Goal: Task Accomplishment & Management: Manage account settings

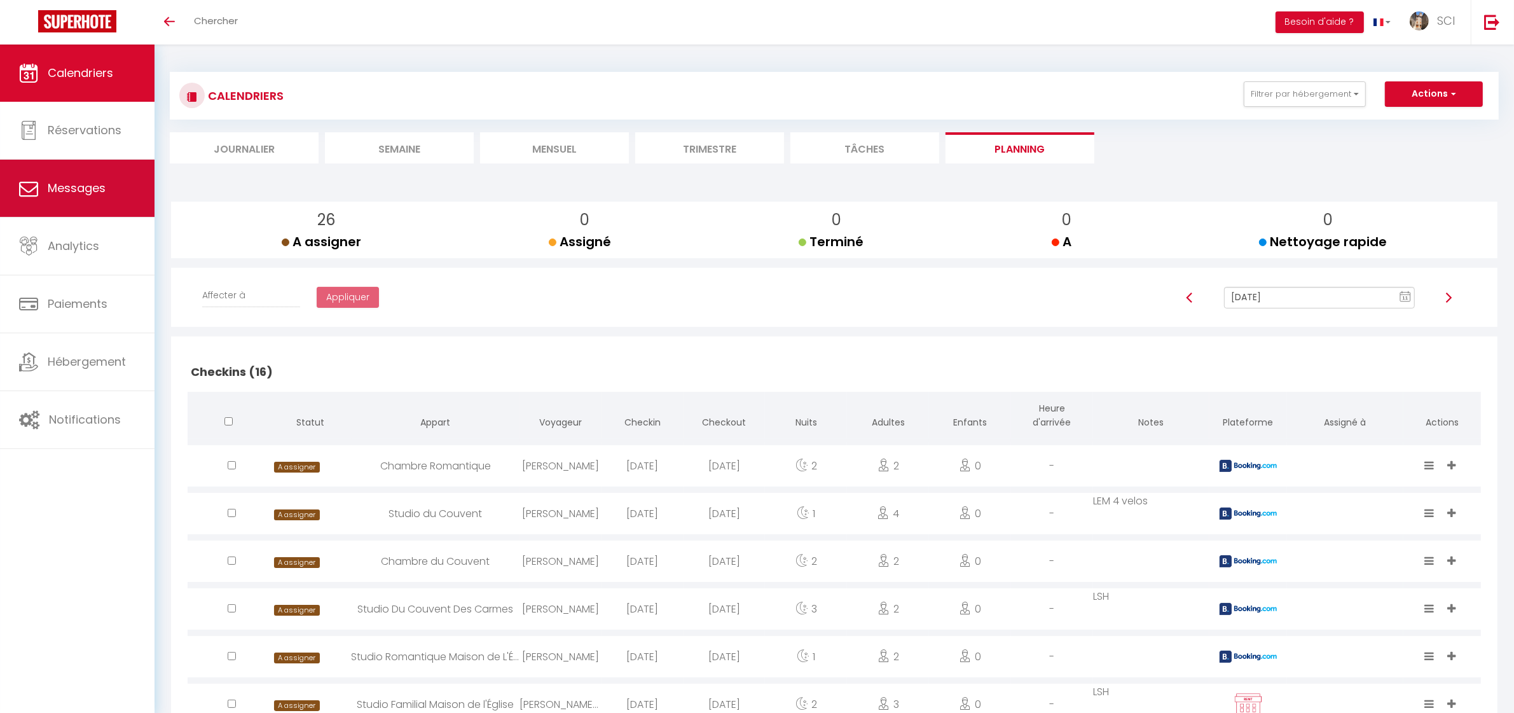
click at [78, 204] on link "Messages" at bounding box center [77, 188] width 154 height 57
select select "message"
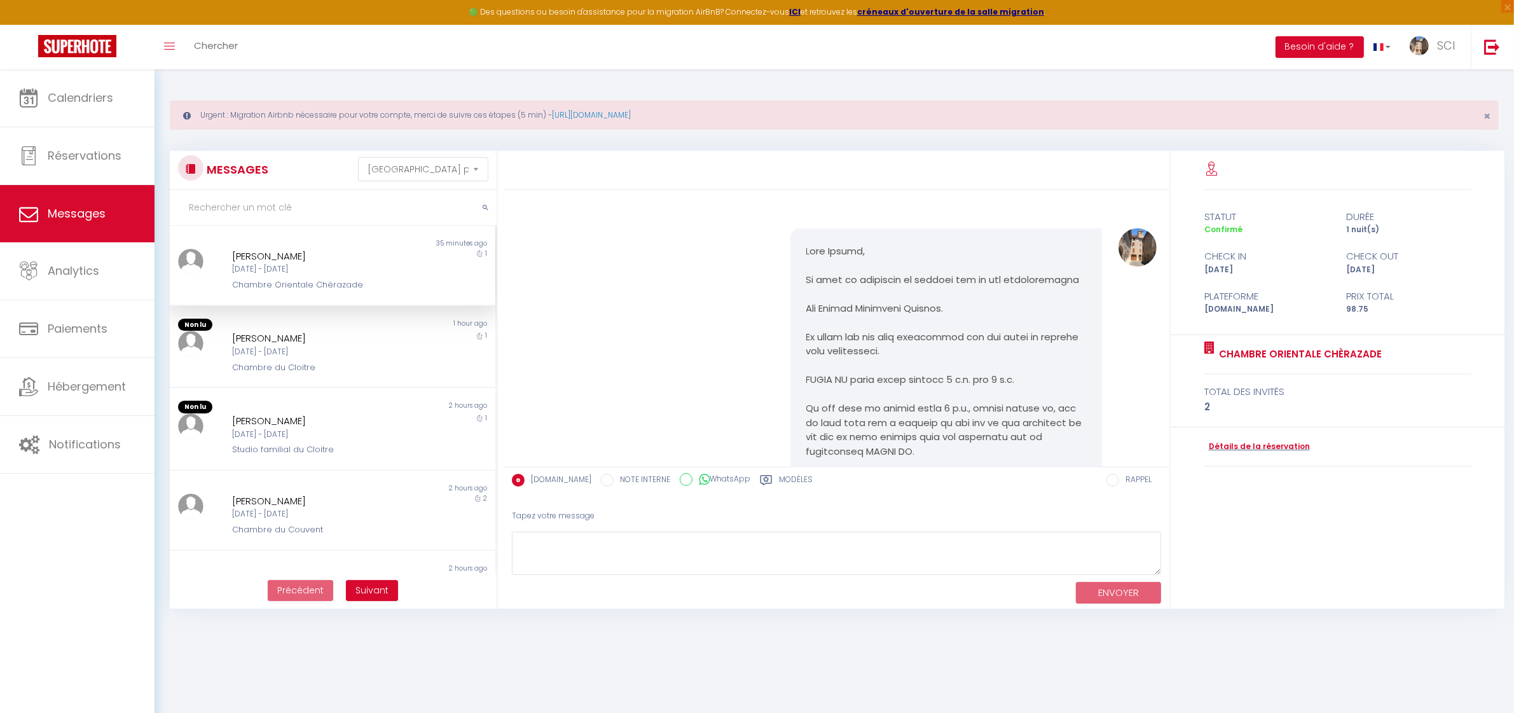
scroll to position [3243, 0]
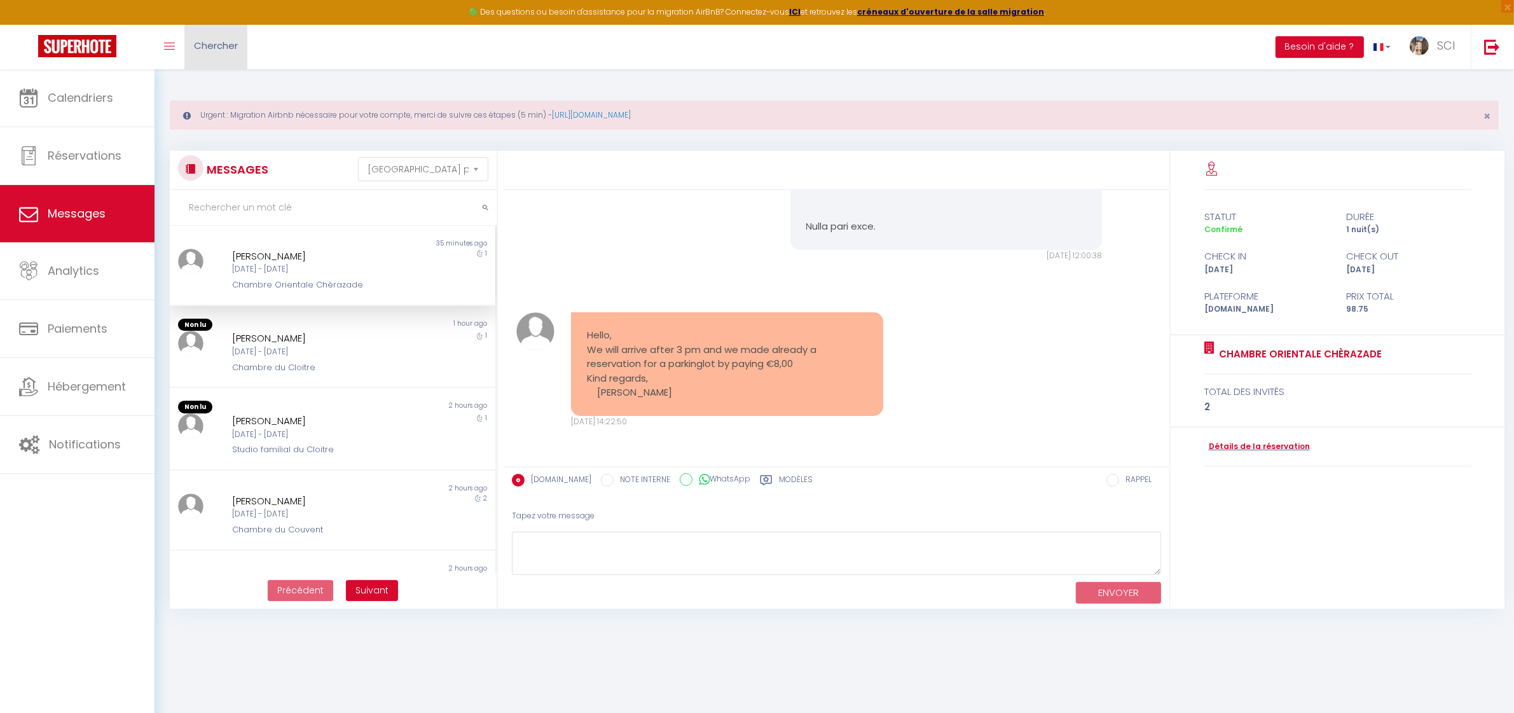
click at [229, 55] on link "Chercher" at bounding box center [215, 47] width 63 height 45
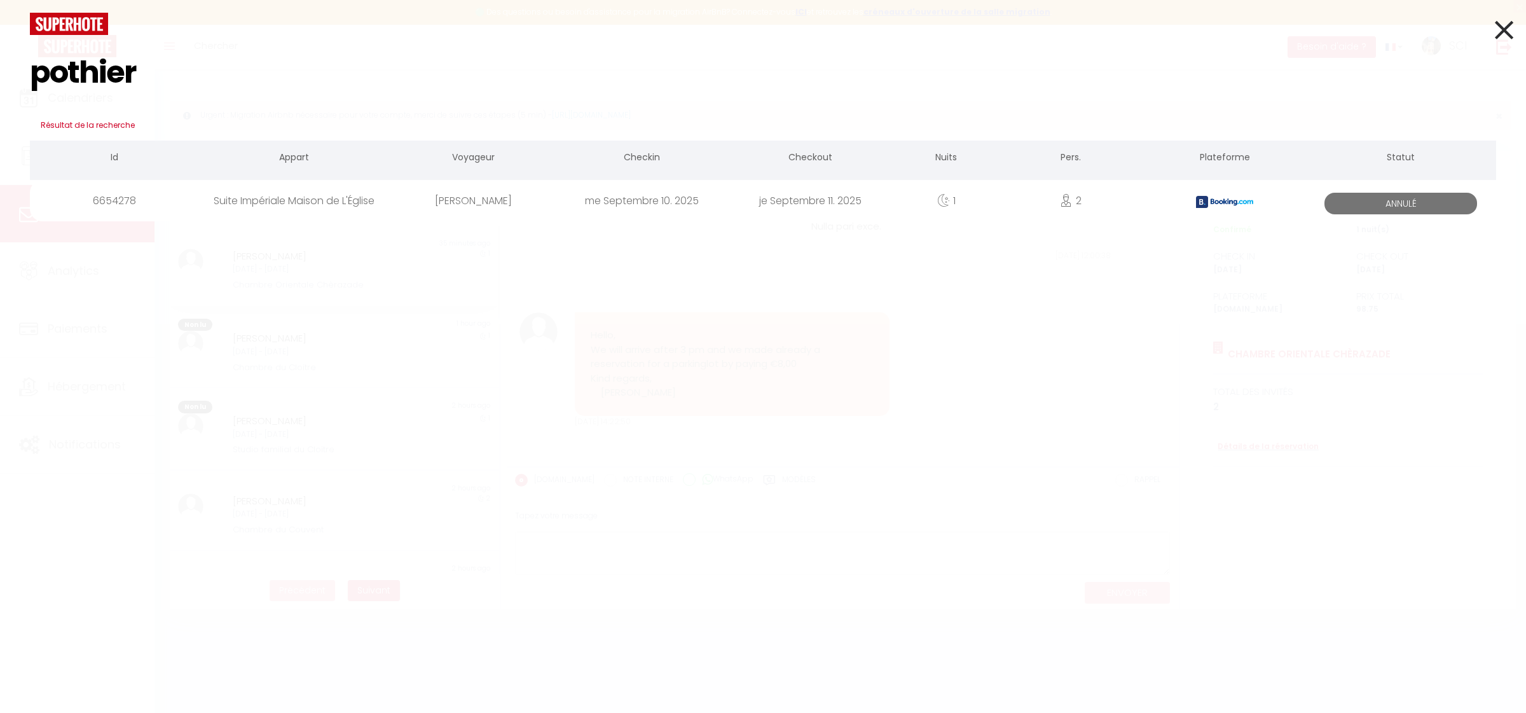
type input "pothier"
click at [663, 208] on div "me Septembre 10. 2025" at bounding box center [642, 200] width 168 height 41
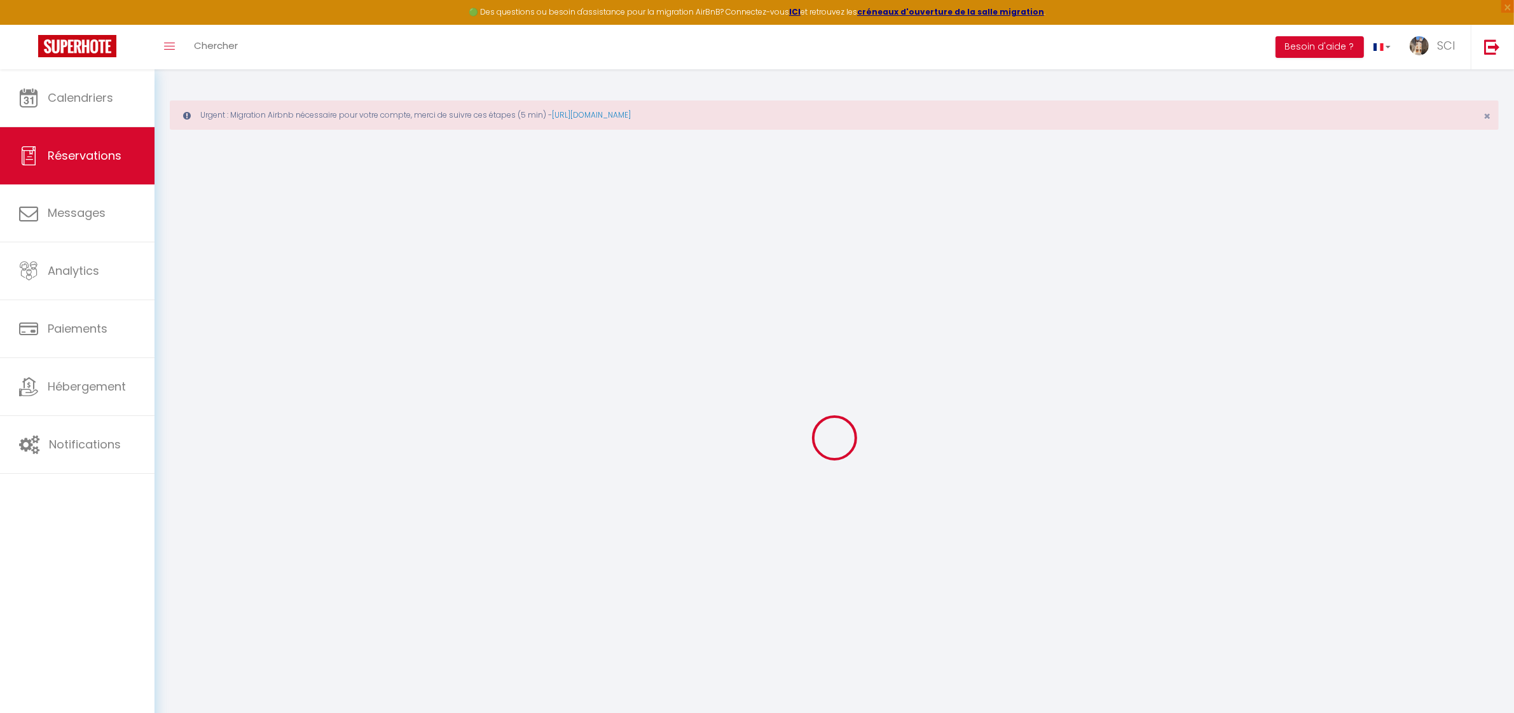
select select
checkbox input "false"
type textarea "** THIS RESERVATION HAS BEEN PRE-PAID ** Reservation has a cancellation grace p…"
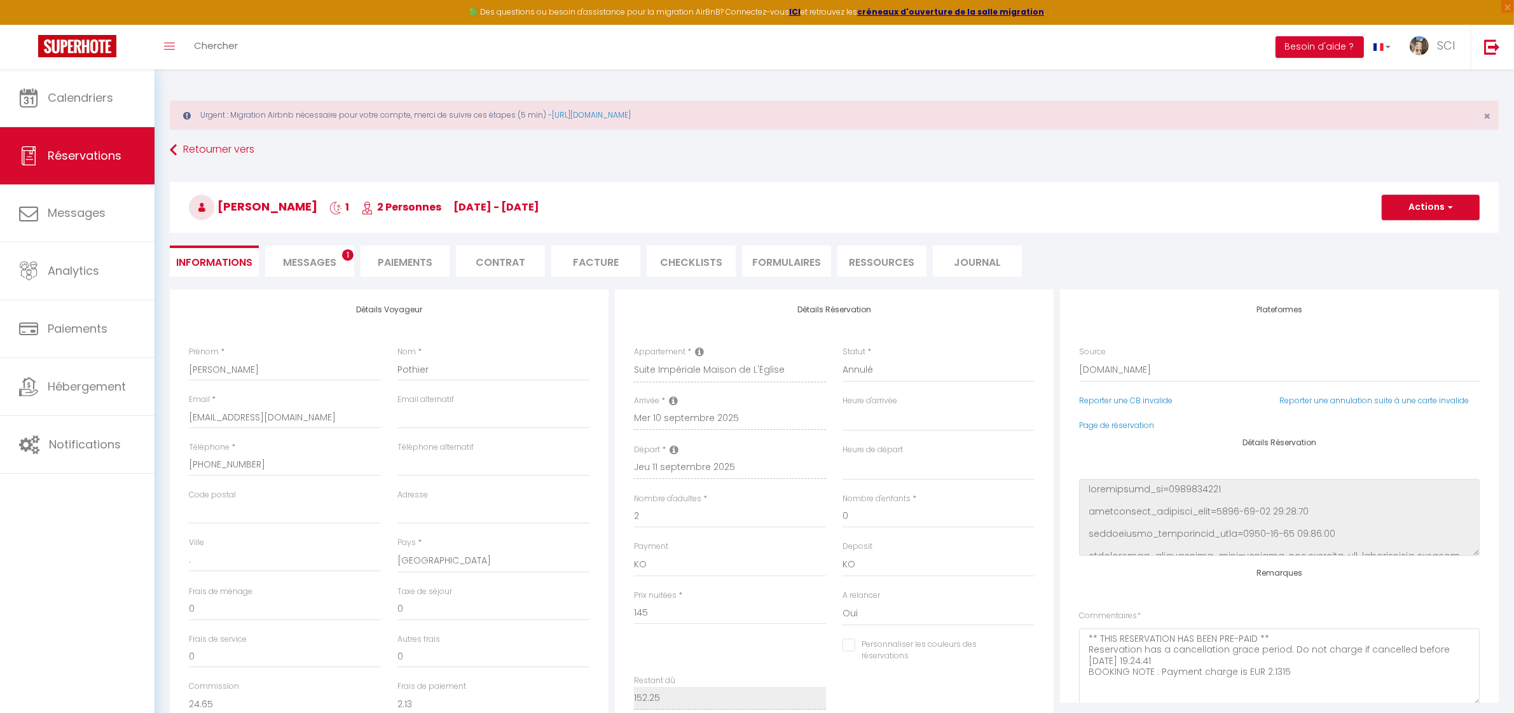
type input "7.25"
select select
checkbox input "false"
select select
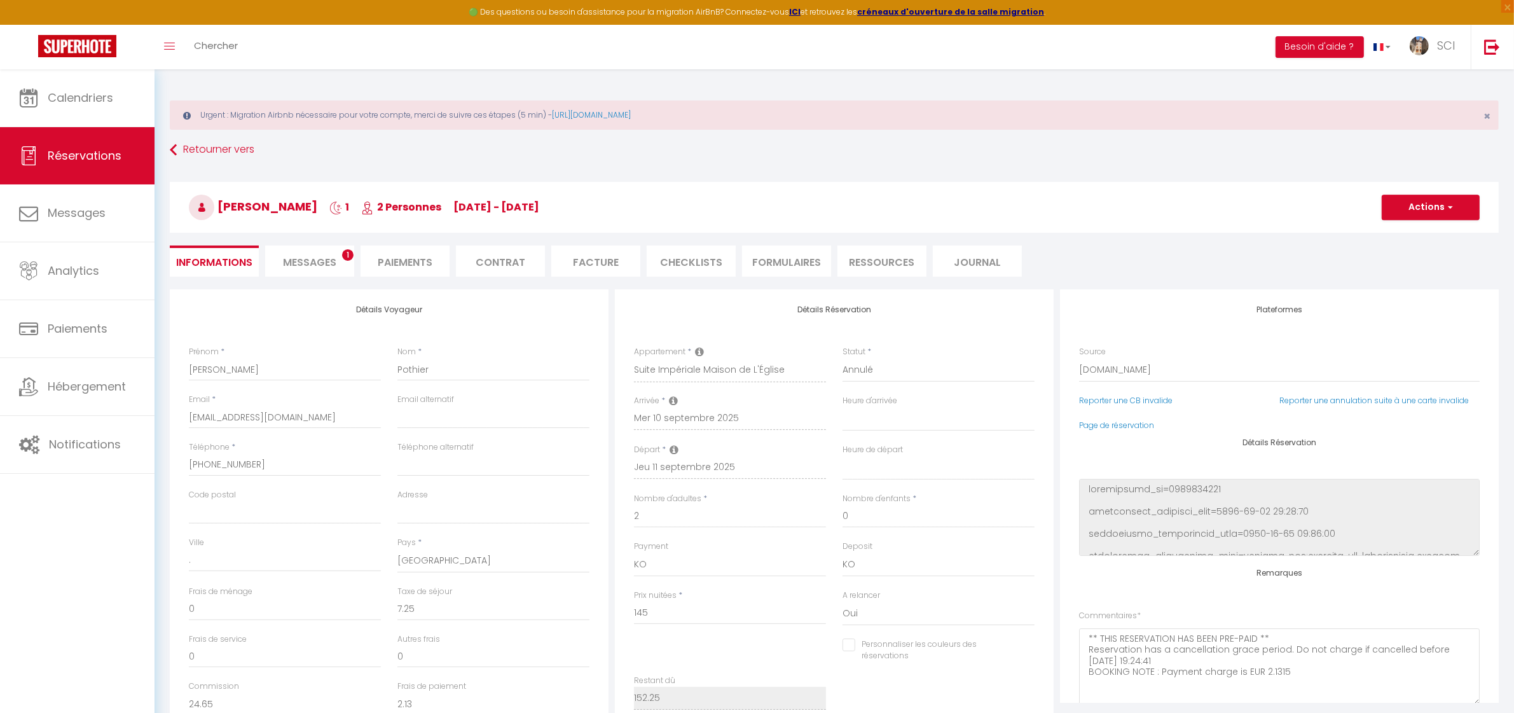
select select
click at [315, 268] on span "Messages" at bounding box center [309, 262] width 53 height 15
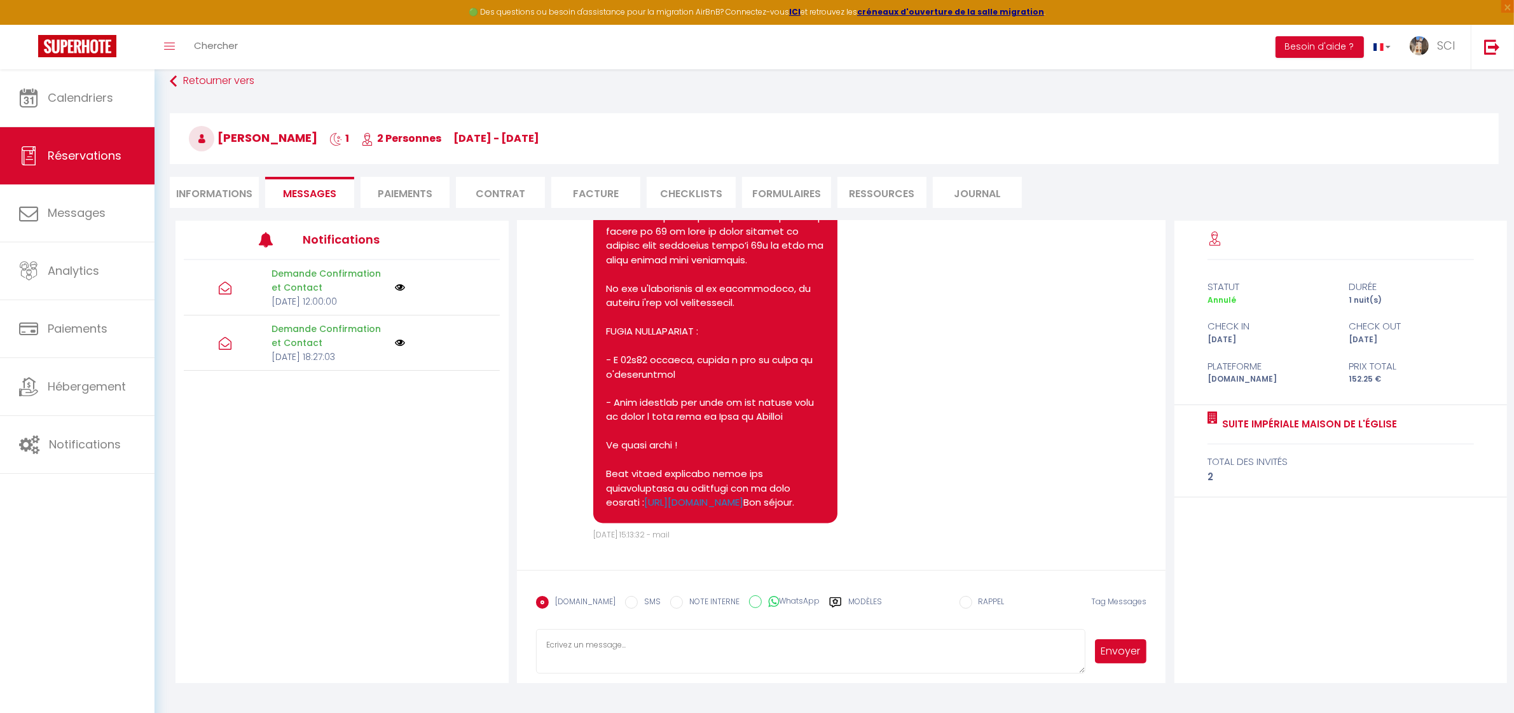
scroll to position [2969, 0]
click at [218, 191] on li "Informations" at bounding box center [214, 192] width 89 height 31
select select
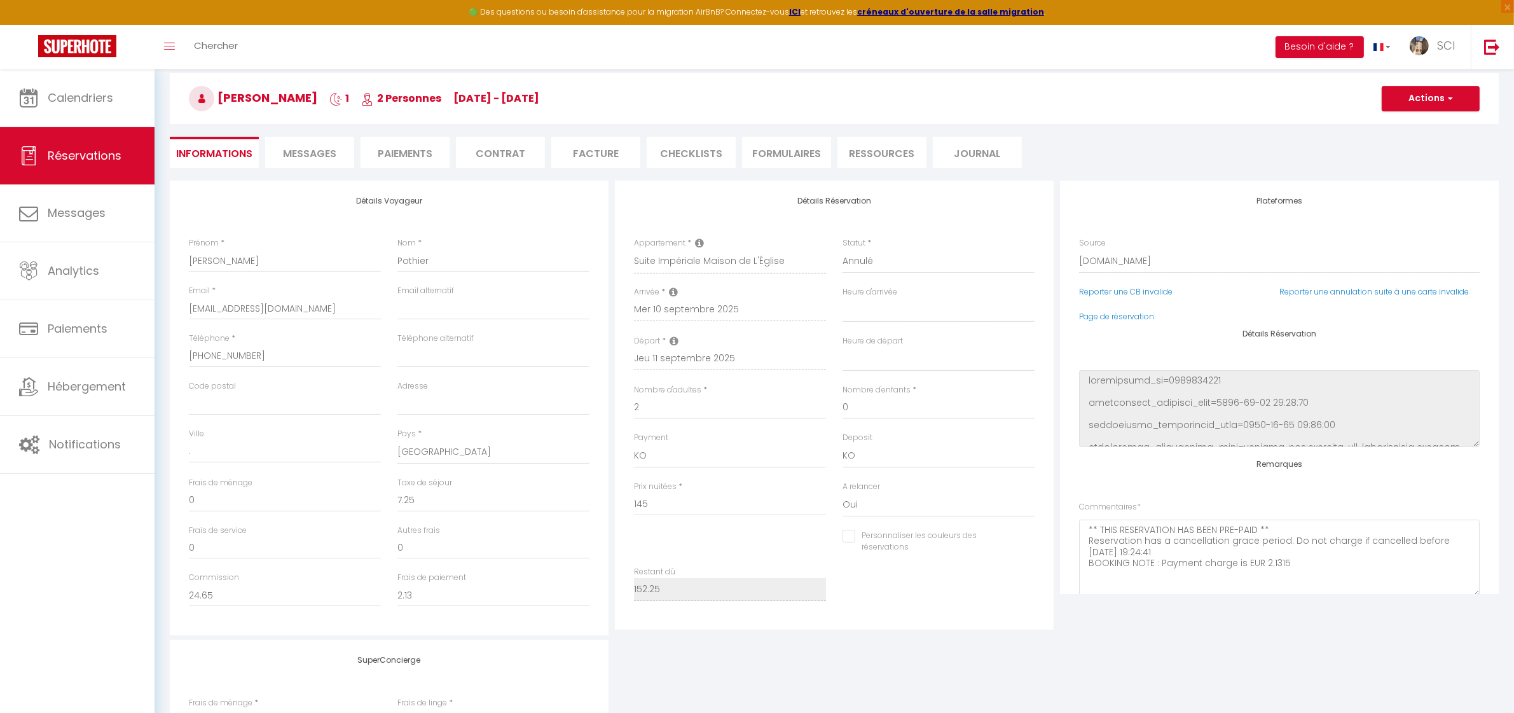
click at [411, 153] on li "Paiements" at bounding box center [404, 152] width 89 height 31
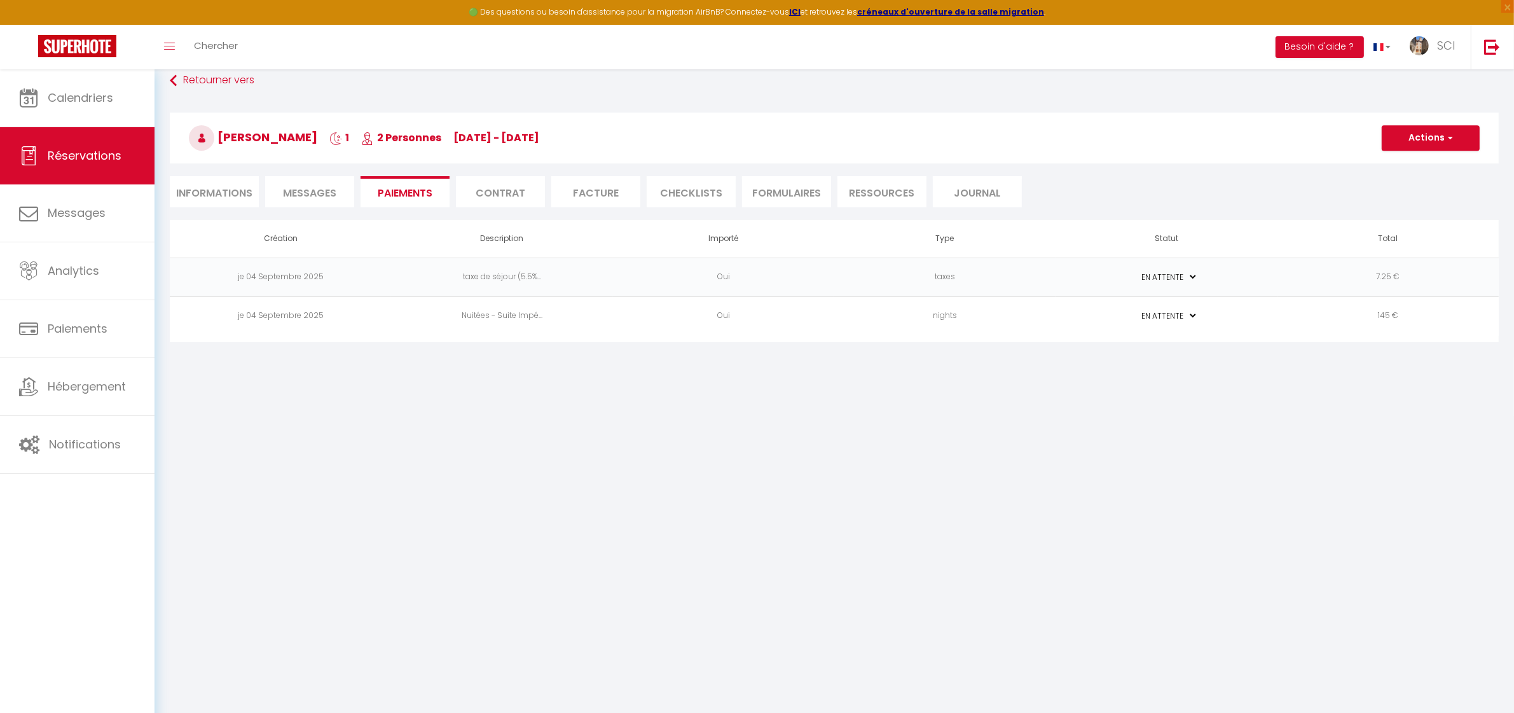
scroll to position [69, 0]
click at [306, 185] on li "Messages" at bounding box center [309, 192] width 89 height 31
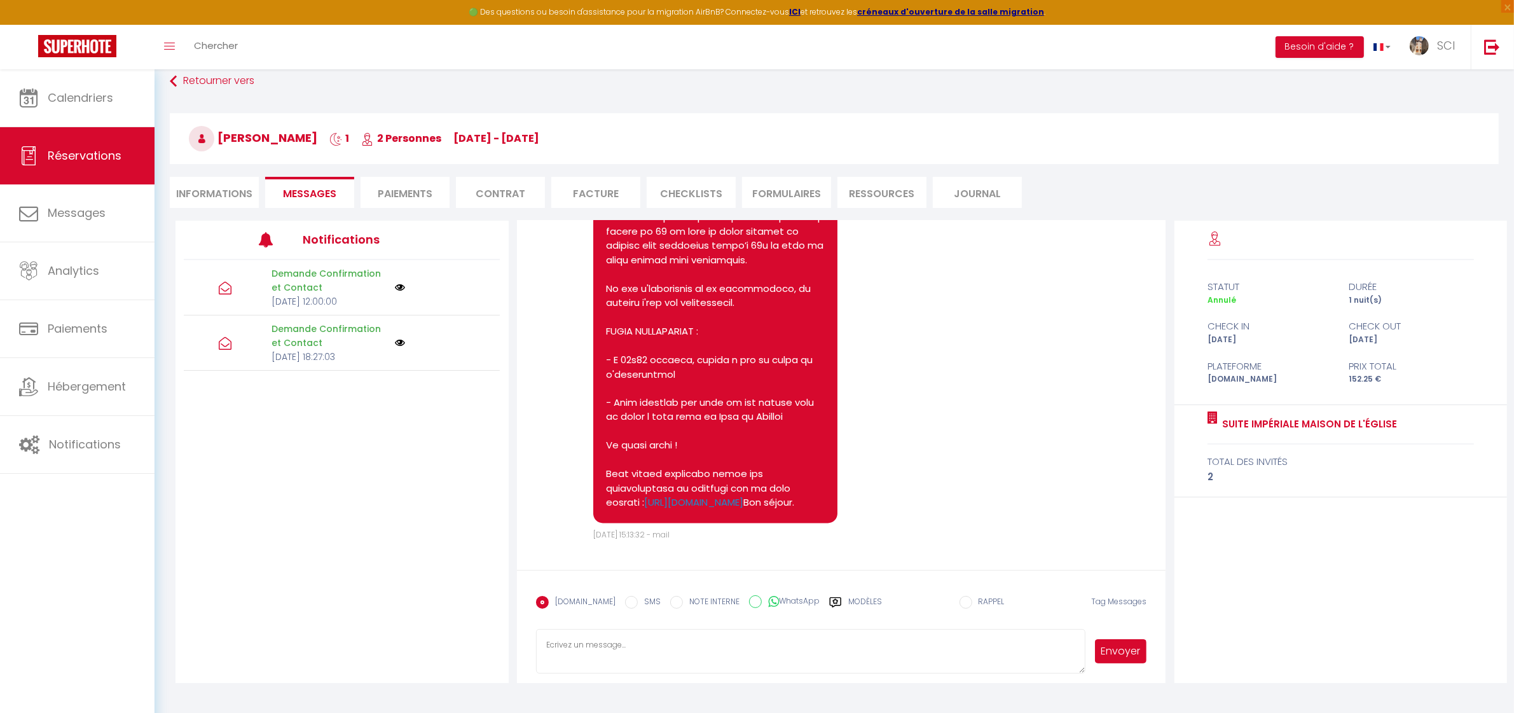
click at [196, 195] on li "Informations" at bounding box center [214, 192] width 89 height 31
select select
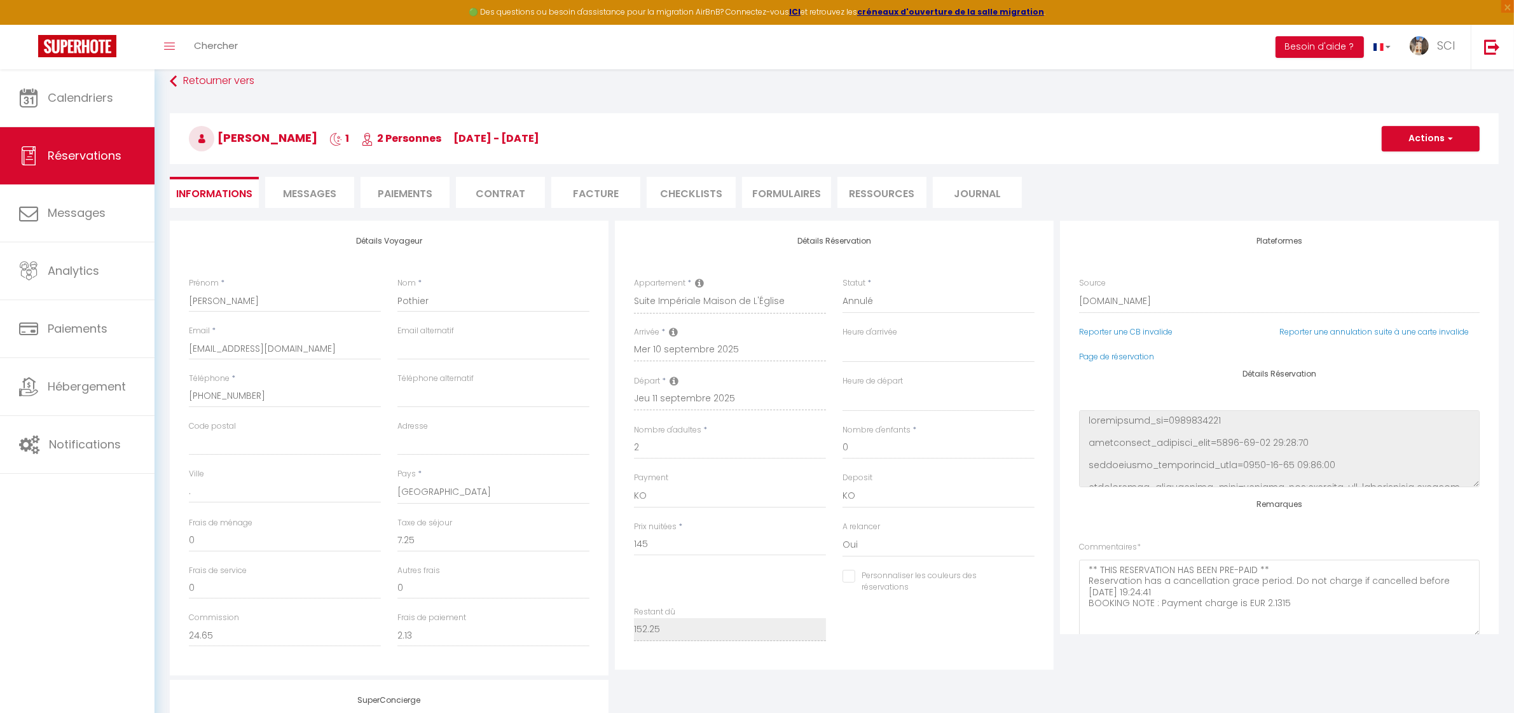
scroll to position [109, 0]
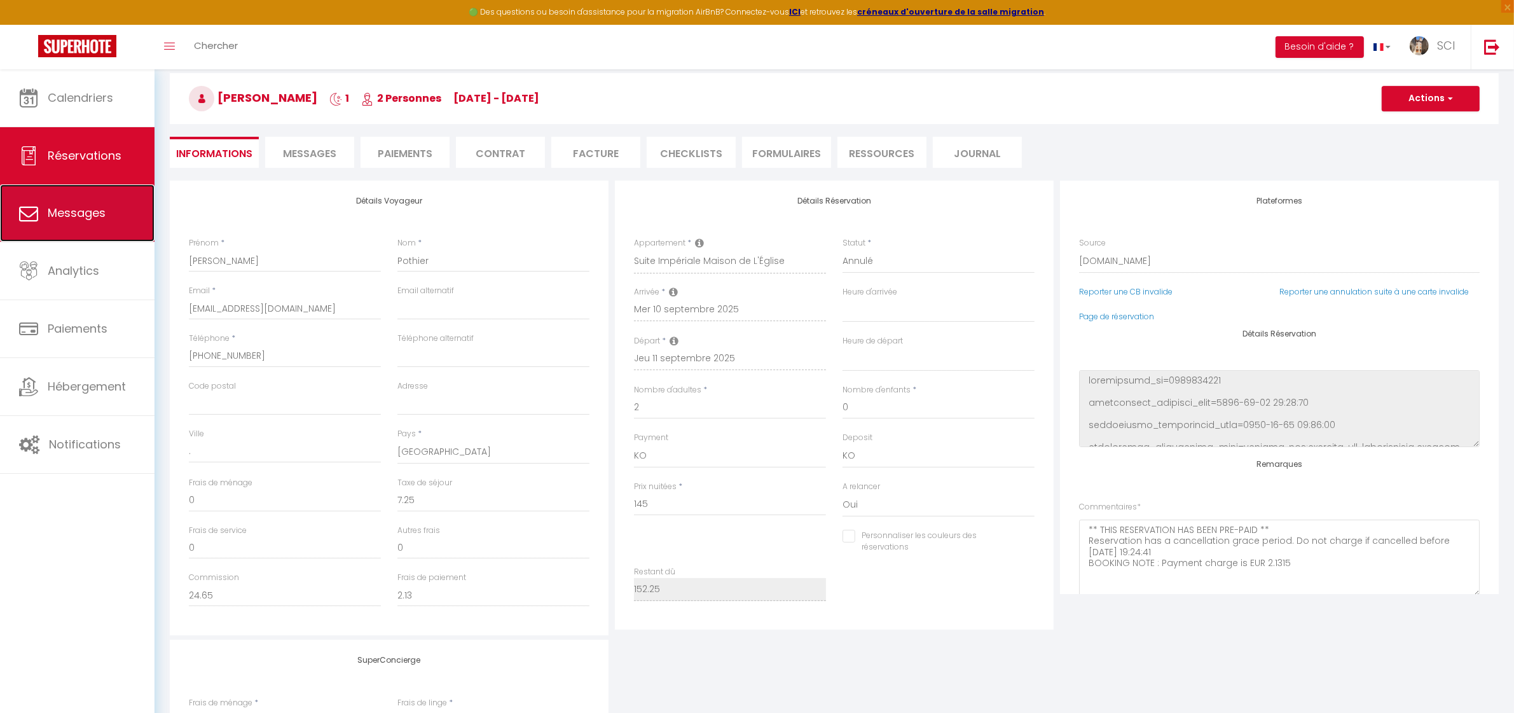
click at [70, 217] on span "Messages" at bounding box center [77, 213] width 58 height 16
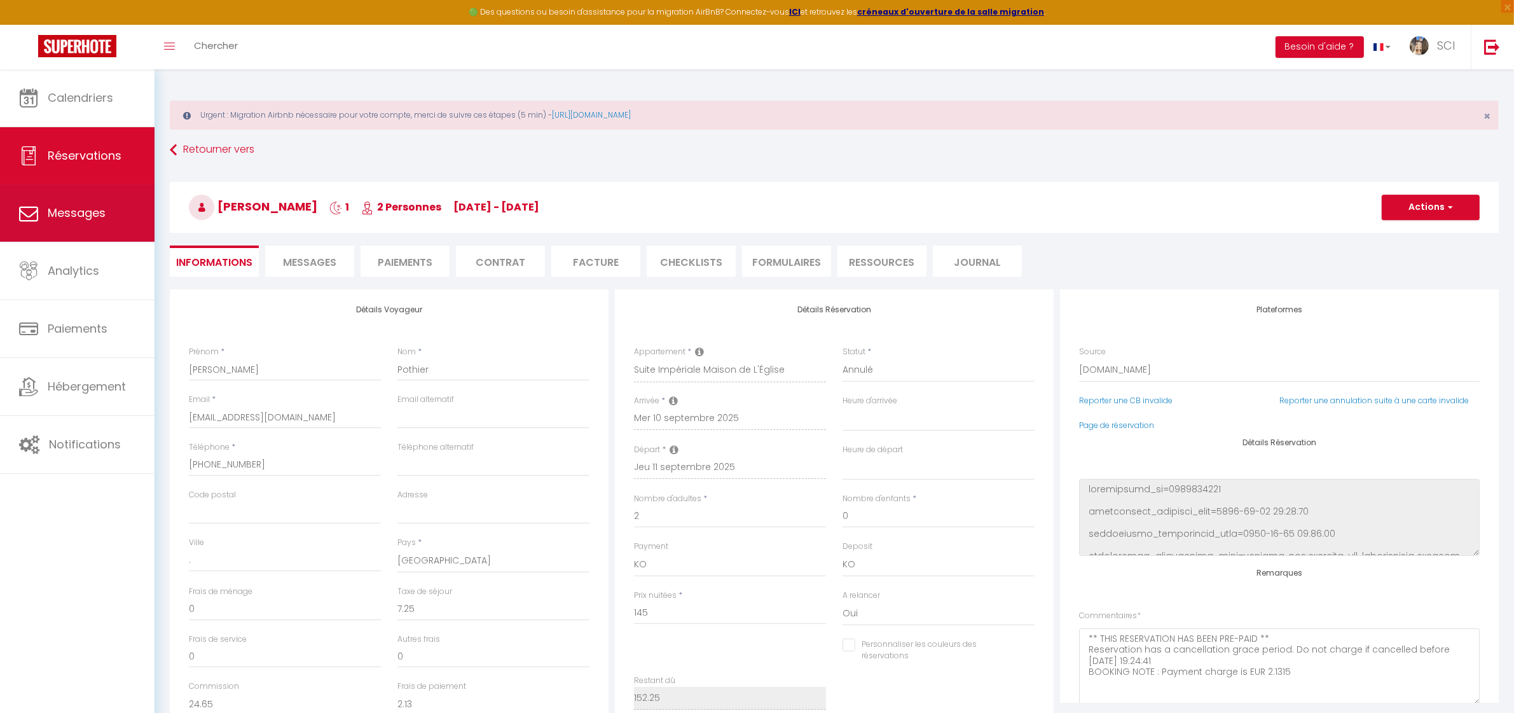
select select "message"
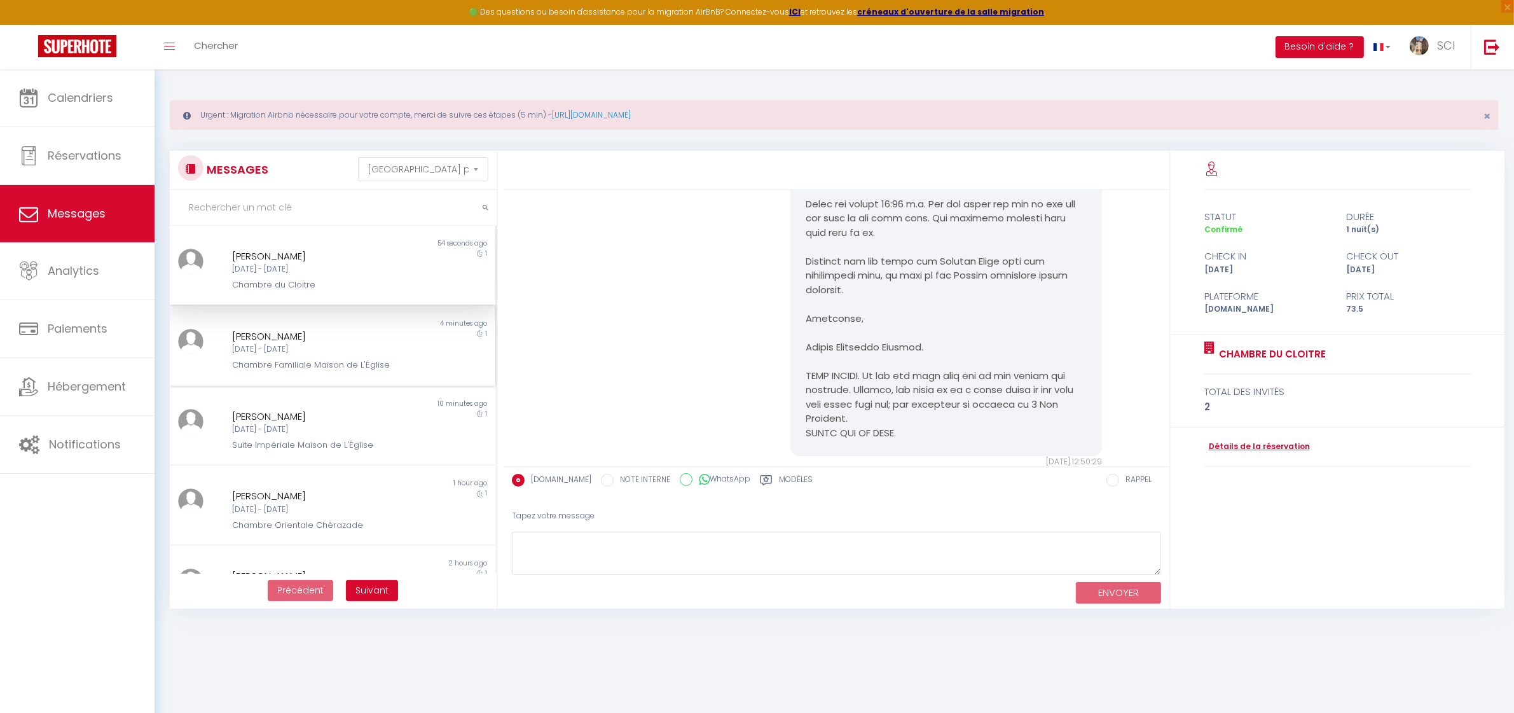
scroll to position [2894, 0]
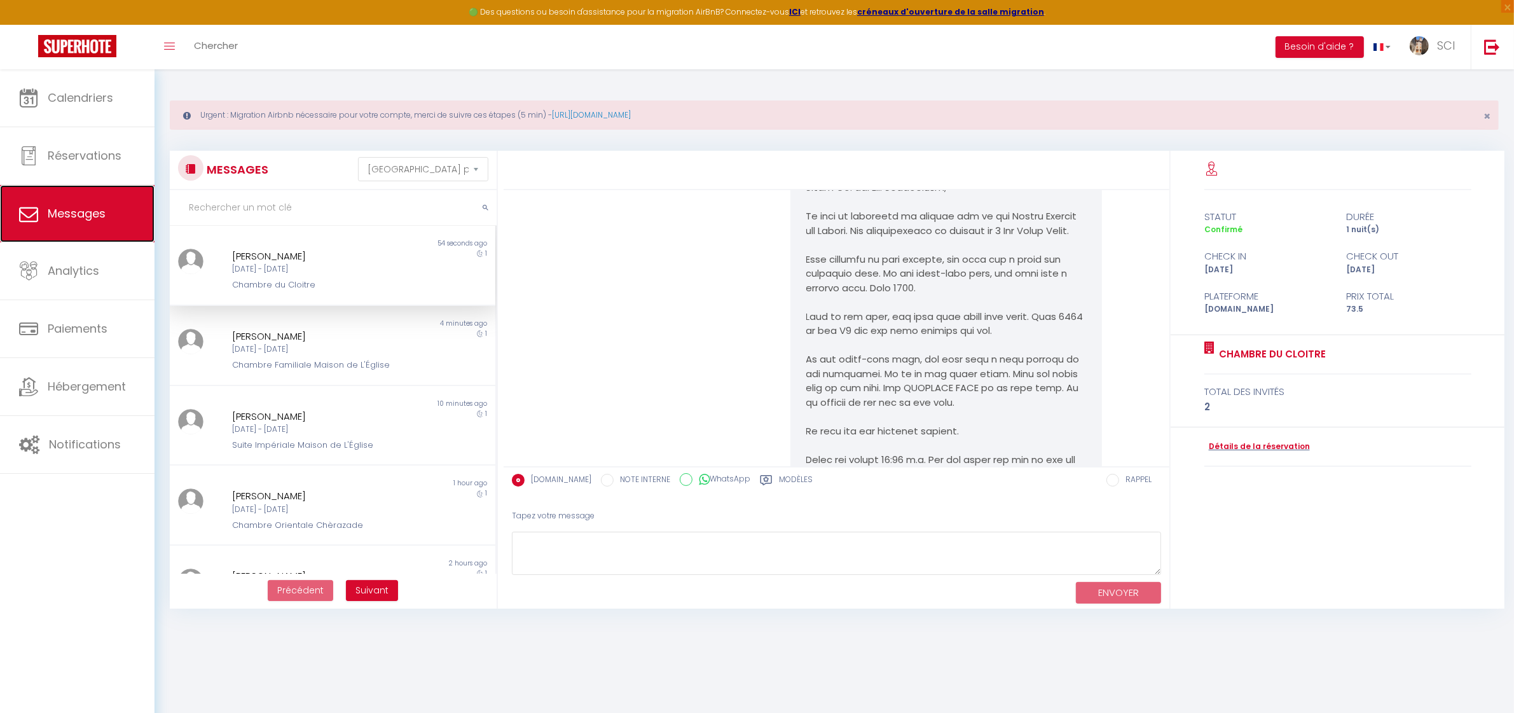
click at [114, 216] on link "Messages" at bounding box center [77, 213] width 154 height 57
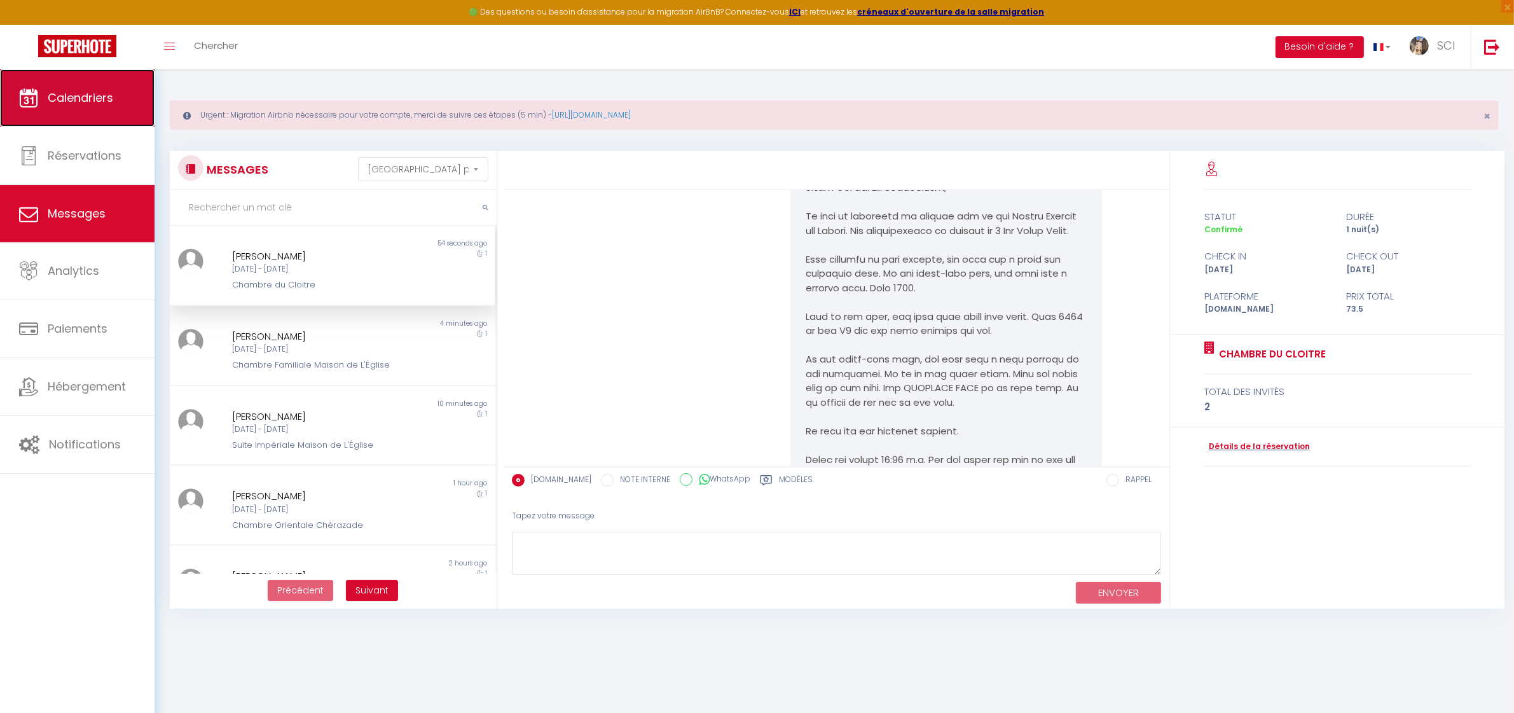
click at [83, 94] on span "Calendriers" at bounding box center [80, 98] width 65 height 16
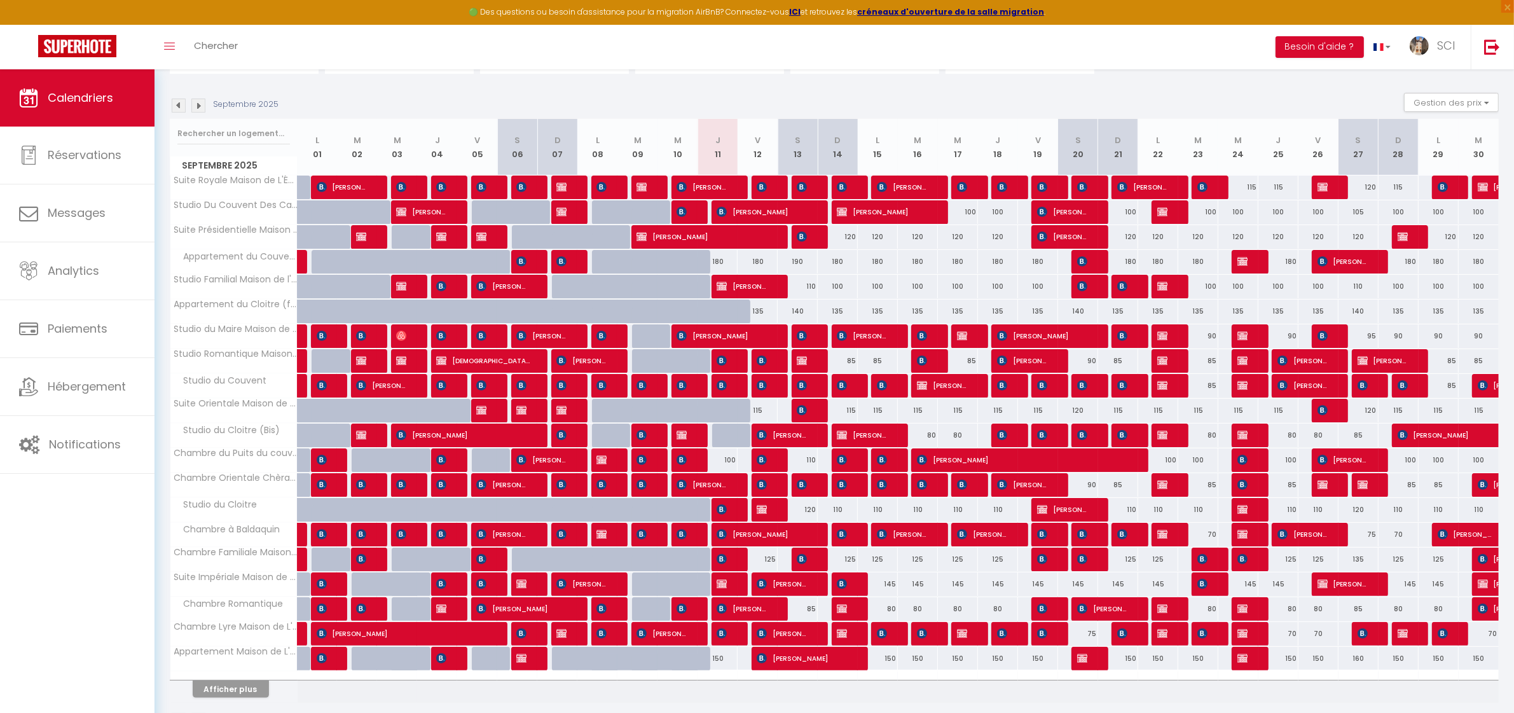
scroll to position [179, 0]
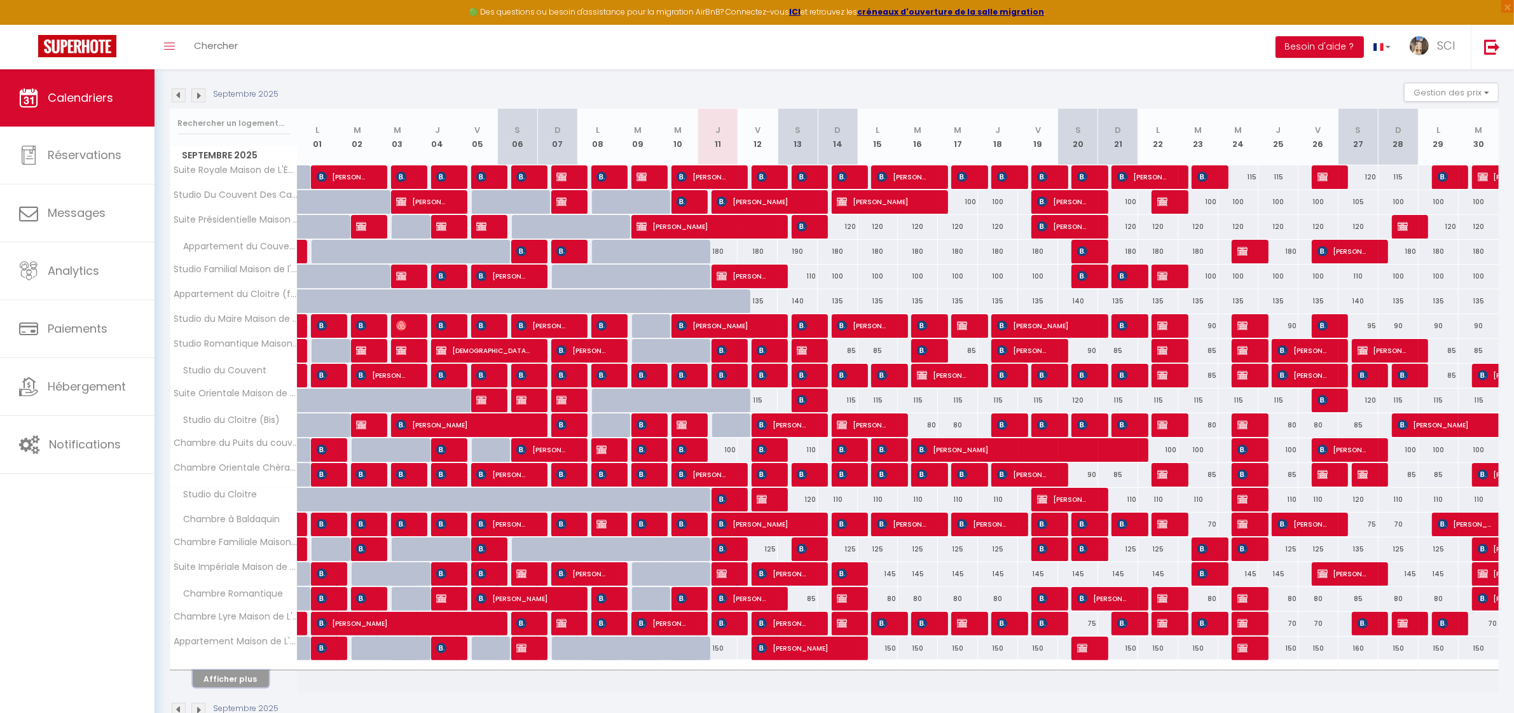
click at [246, 681] on button "Afficher plus" at bounding box center [231, 678] width 76 height 17
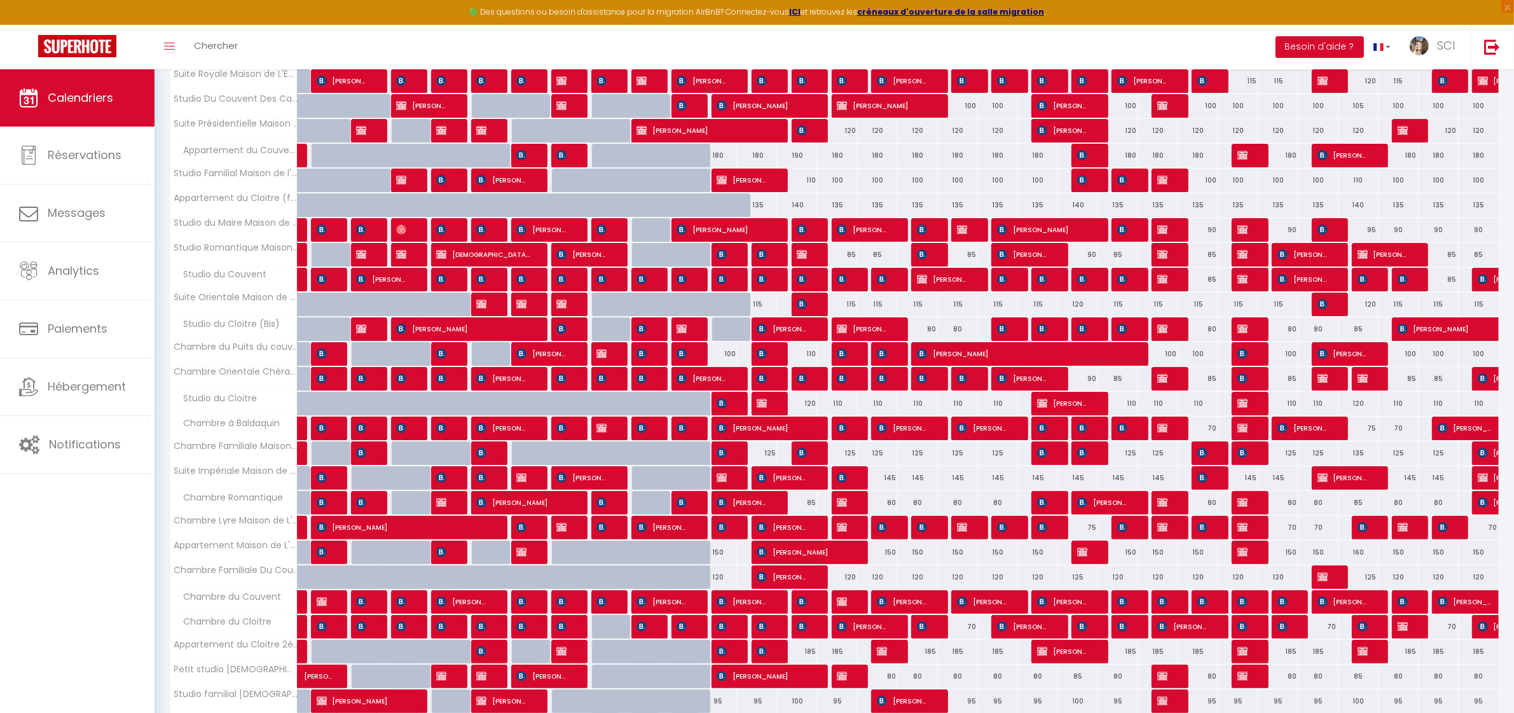
scroll to position [278, 0]
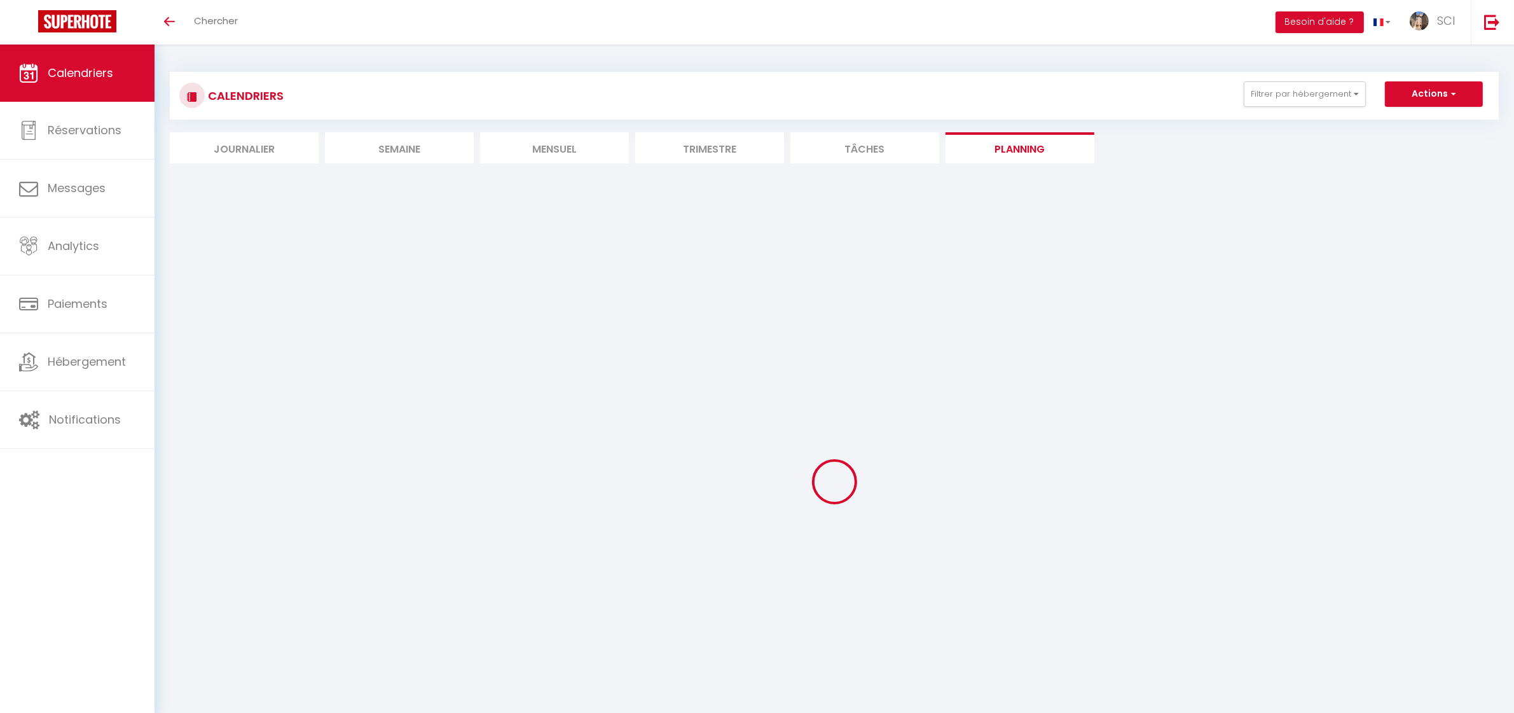
click at [112, 92] on link "Calendriers" at bounding box center [77, 73] width 154 height 57
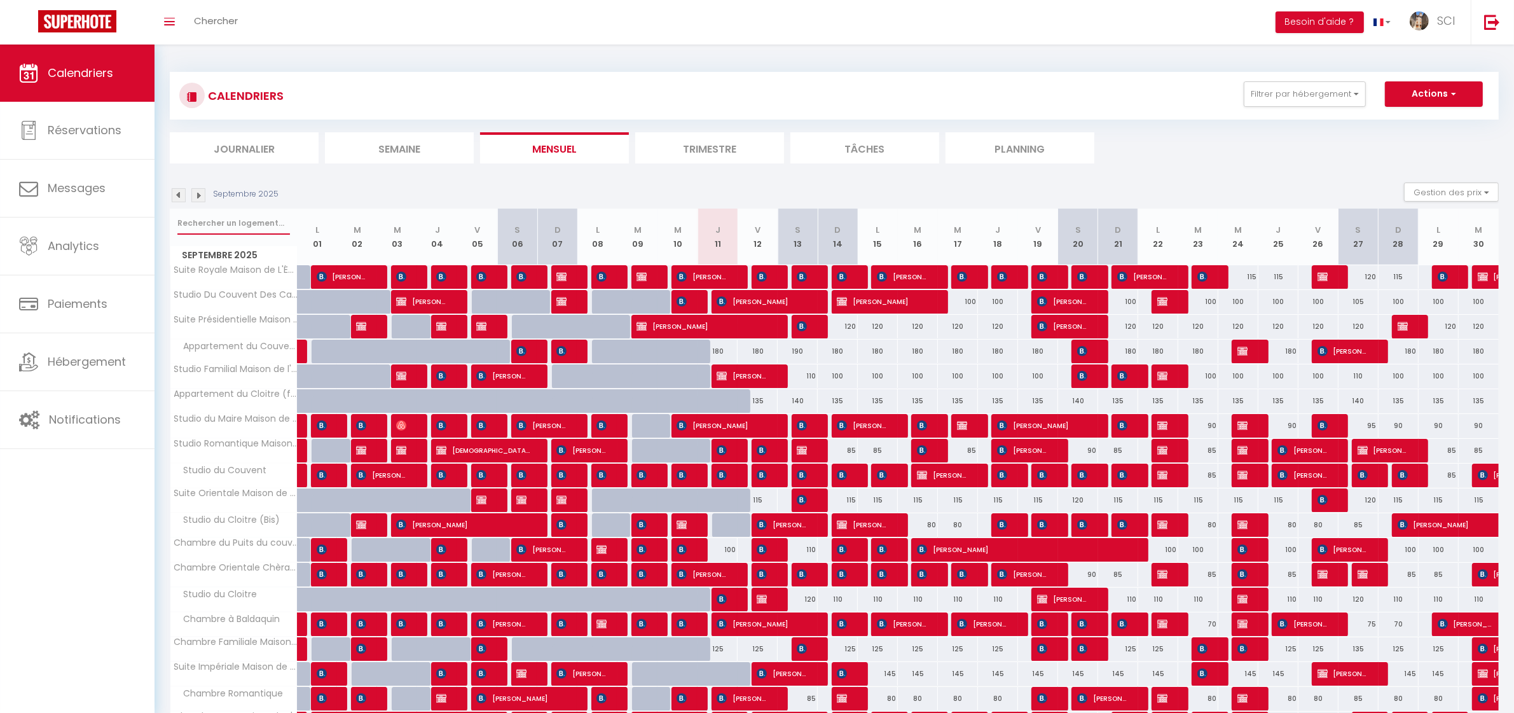
click at [256, 224] on input "text" at bounding box center [233, 223] width 113 height 23
click at [256, 223] on input "text" at bounding box center [233, 223] width 113 height 23
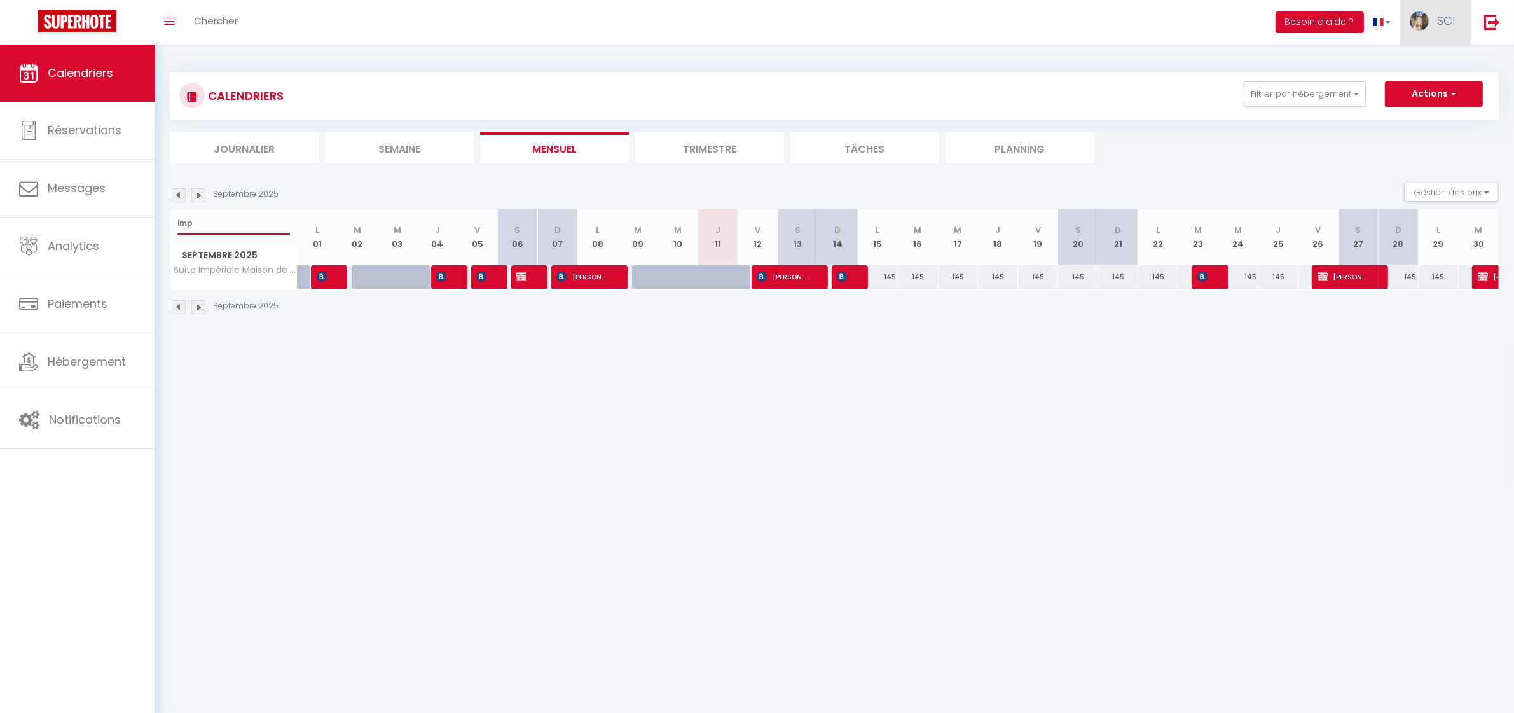
type input "imp"
click at [228, 26] on span "Chercher" at bounding box center [216, 20] width 44 height 13
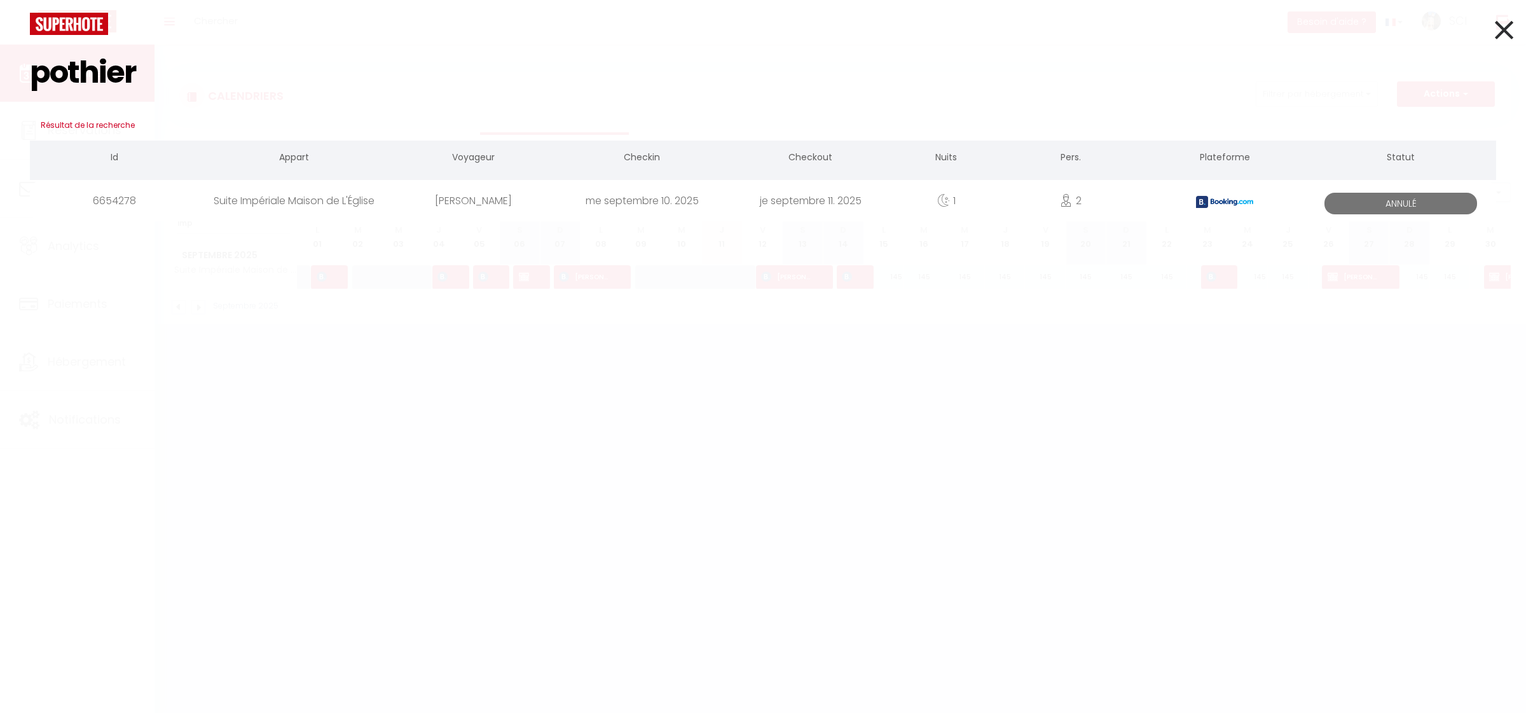
type input "pothier"
click at [665, 200] on div "me septembre 10. 2025" at bounding box center [642, 200] width 168 height 41
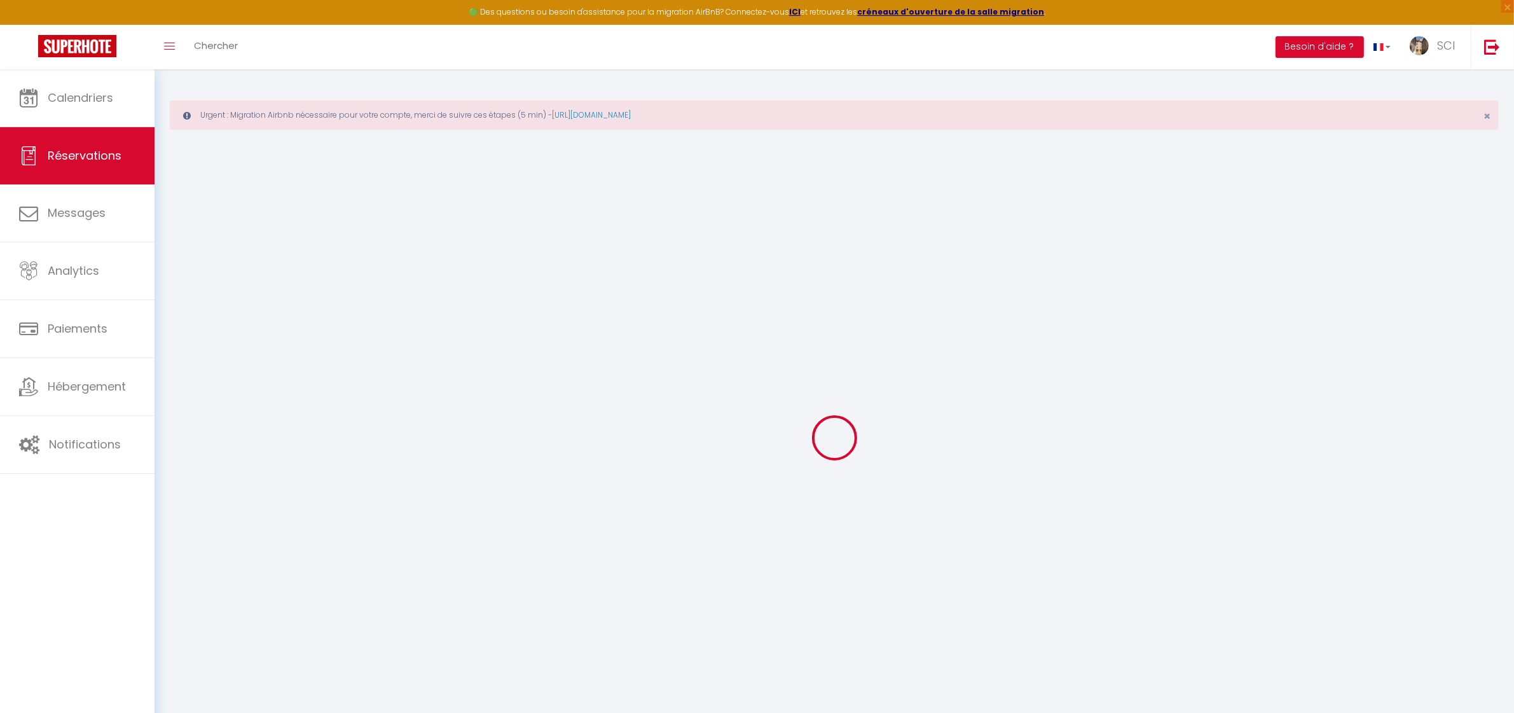
type input "[PERSON_NAME]"
type input "[EMAIL_ADDRESS][DOMAIN_NAME]"
type input "[PHONE_NUMBER]"
type input "."
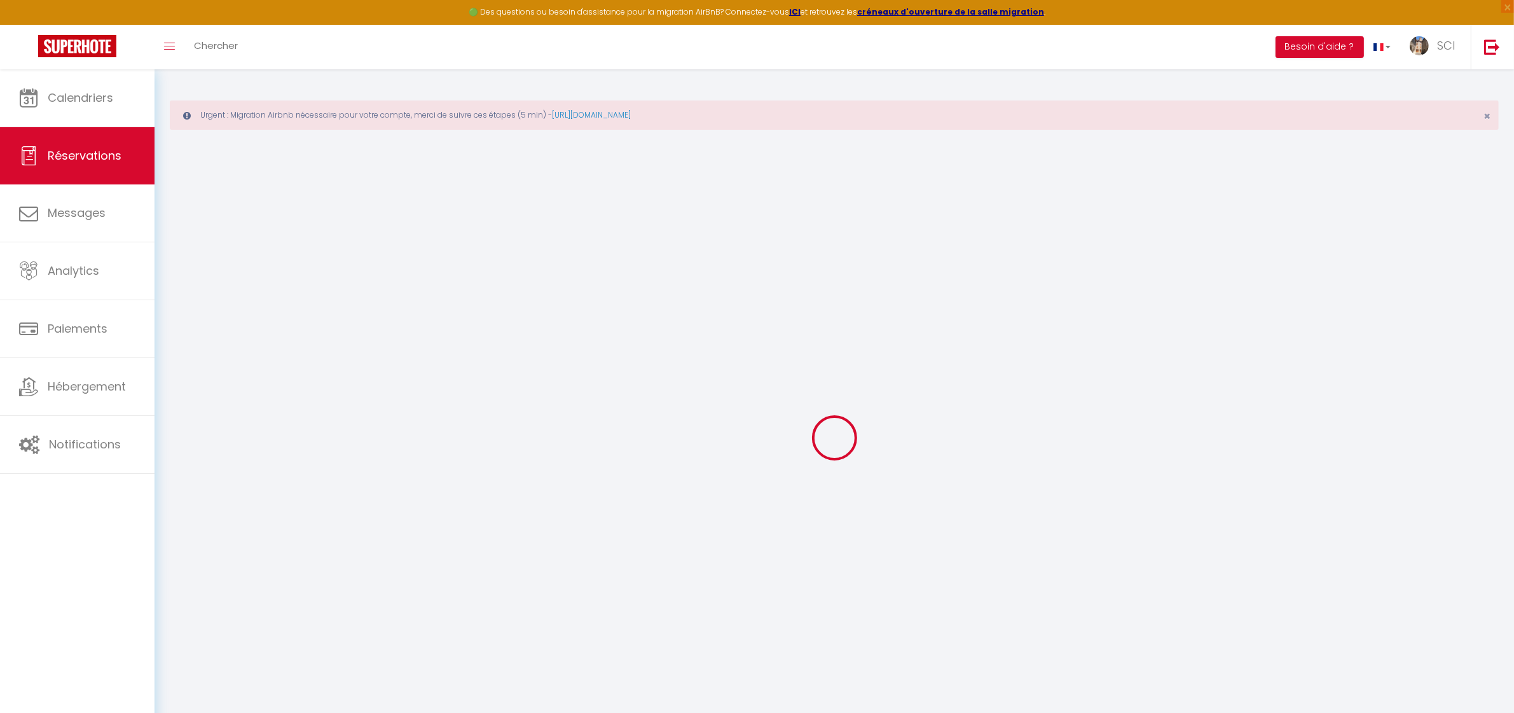
select select "FR"
type input "24.65"
type input "2.13"
select select "12006"
select select "0"
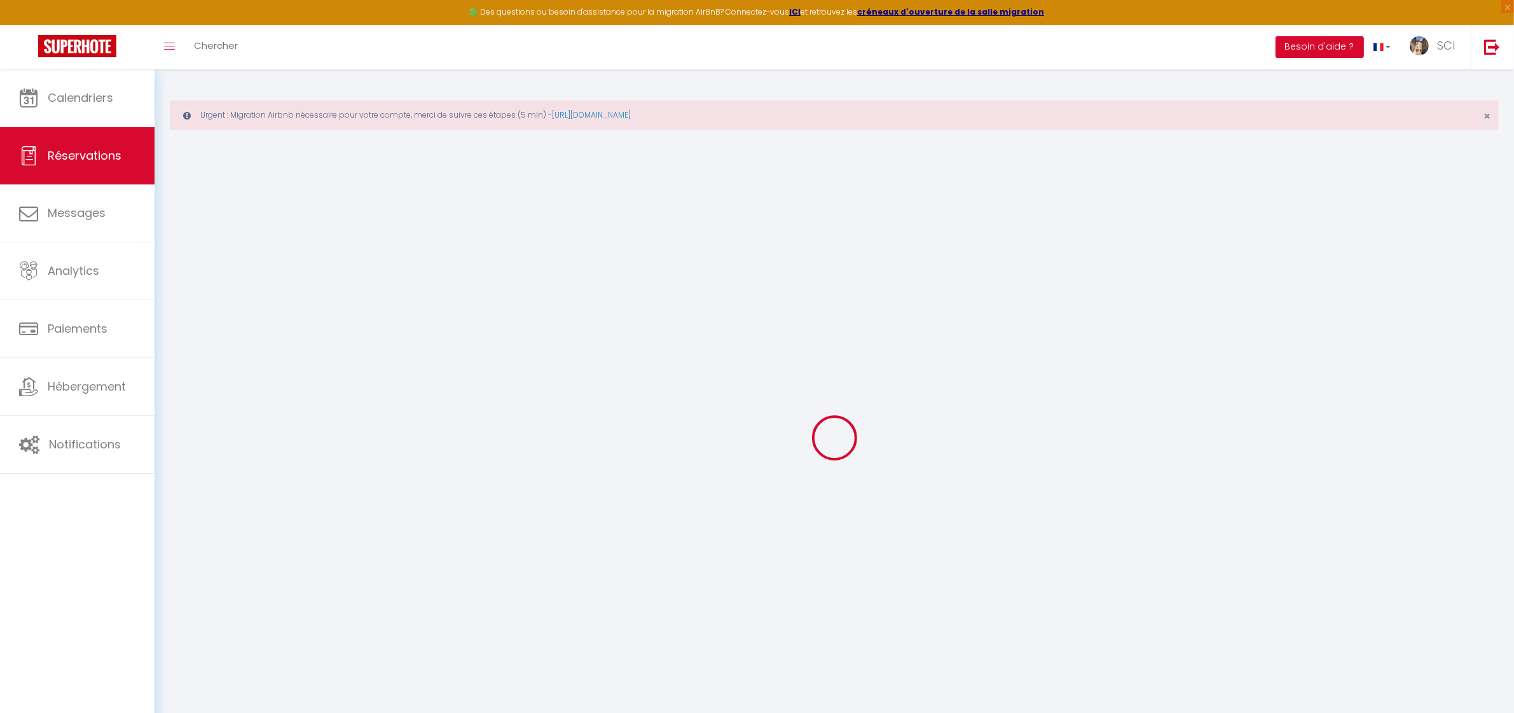
select select
type input "2"
select select "10"
select select
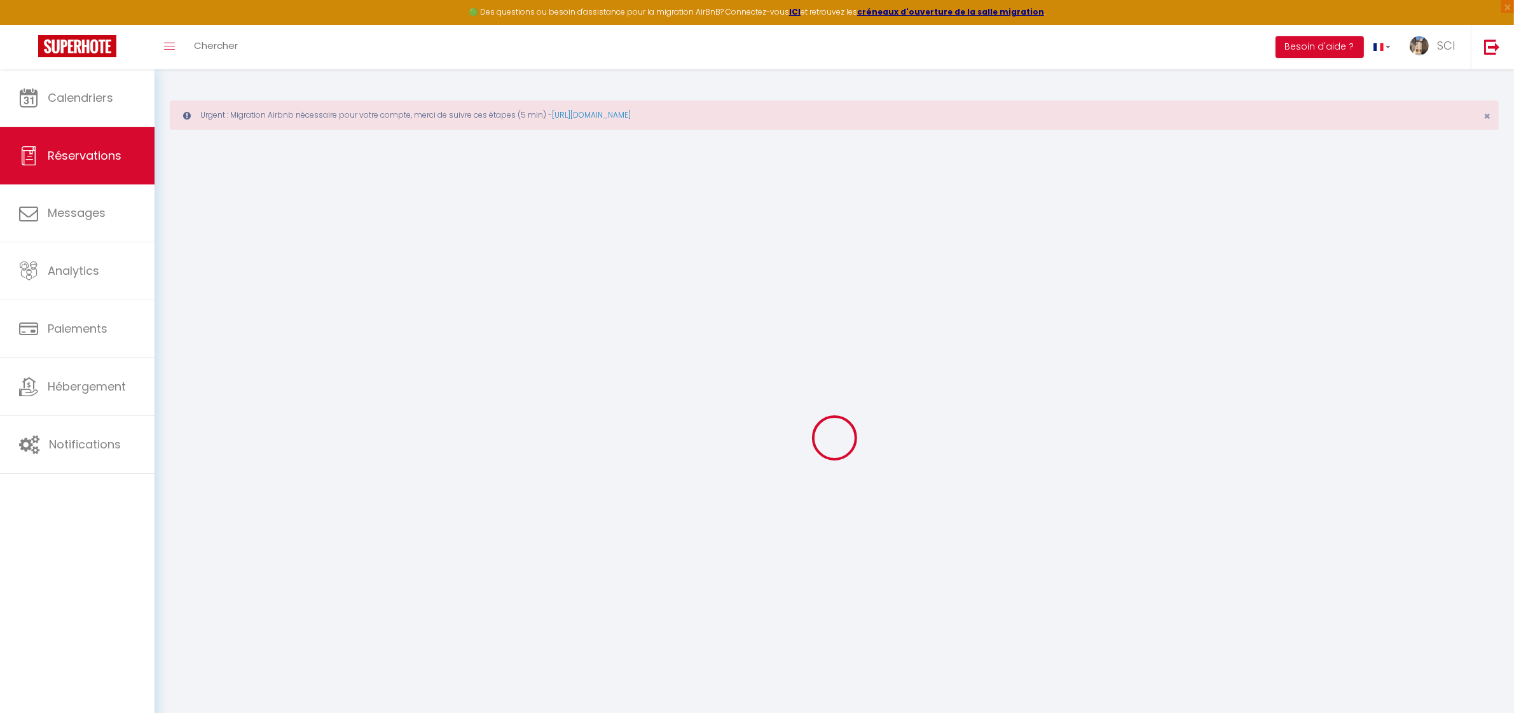
type input "145"
checkbox input "false"
type input "152.25"
select select "2"
type input "0"
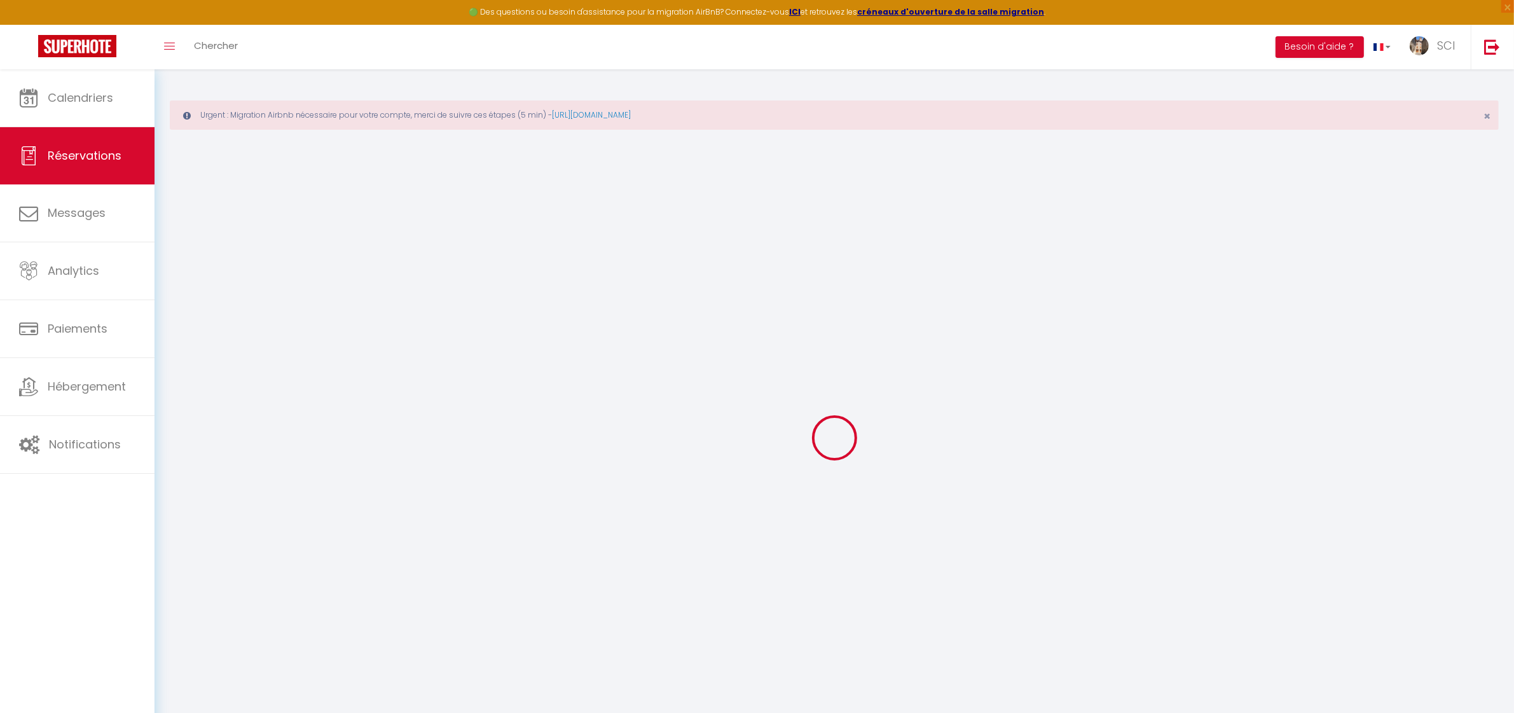
type input "0"
select select
select select "14"
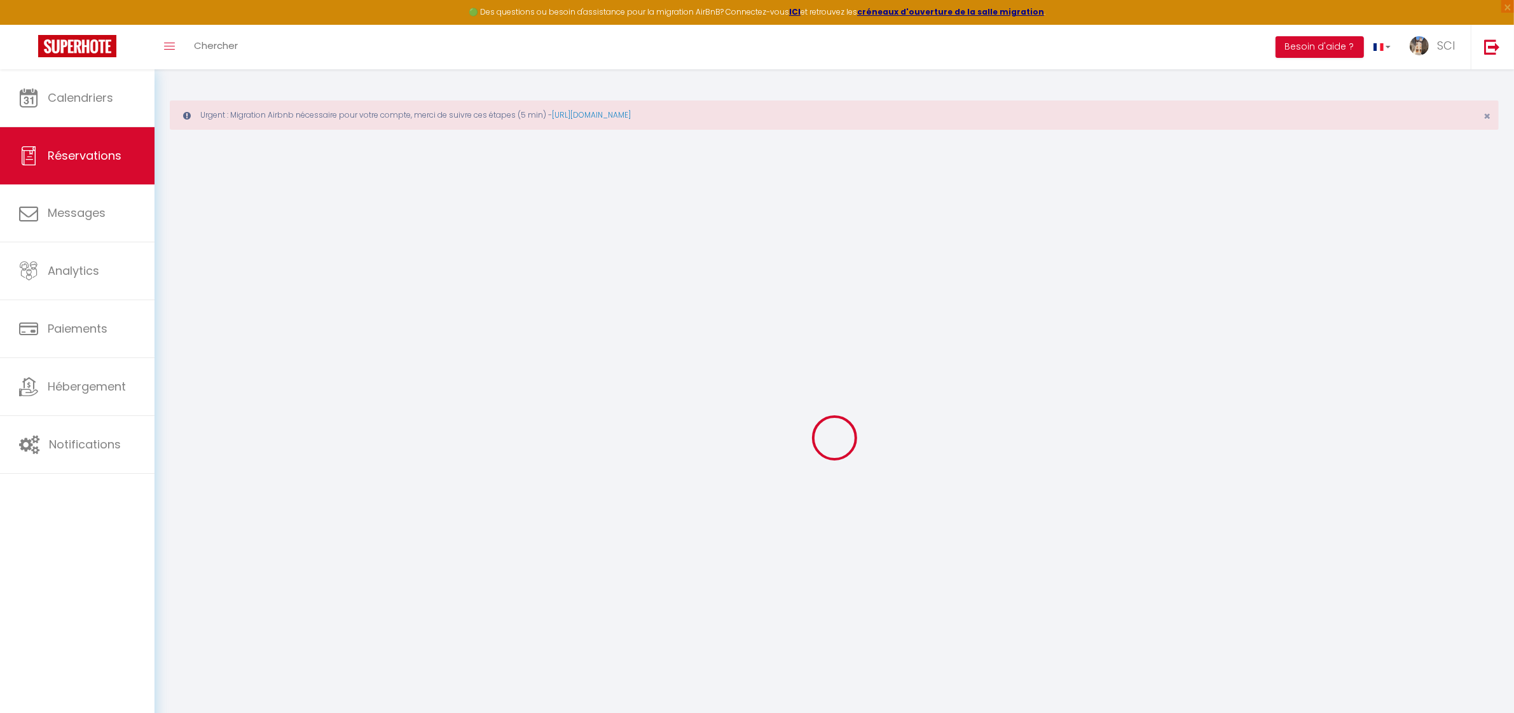
checkbox input "false"
select select
checkbox input "false"
select select
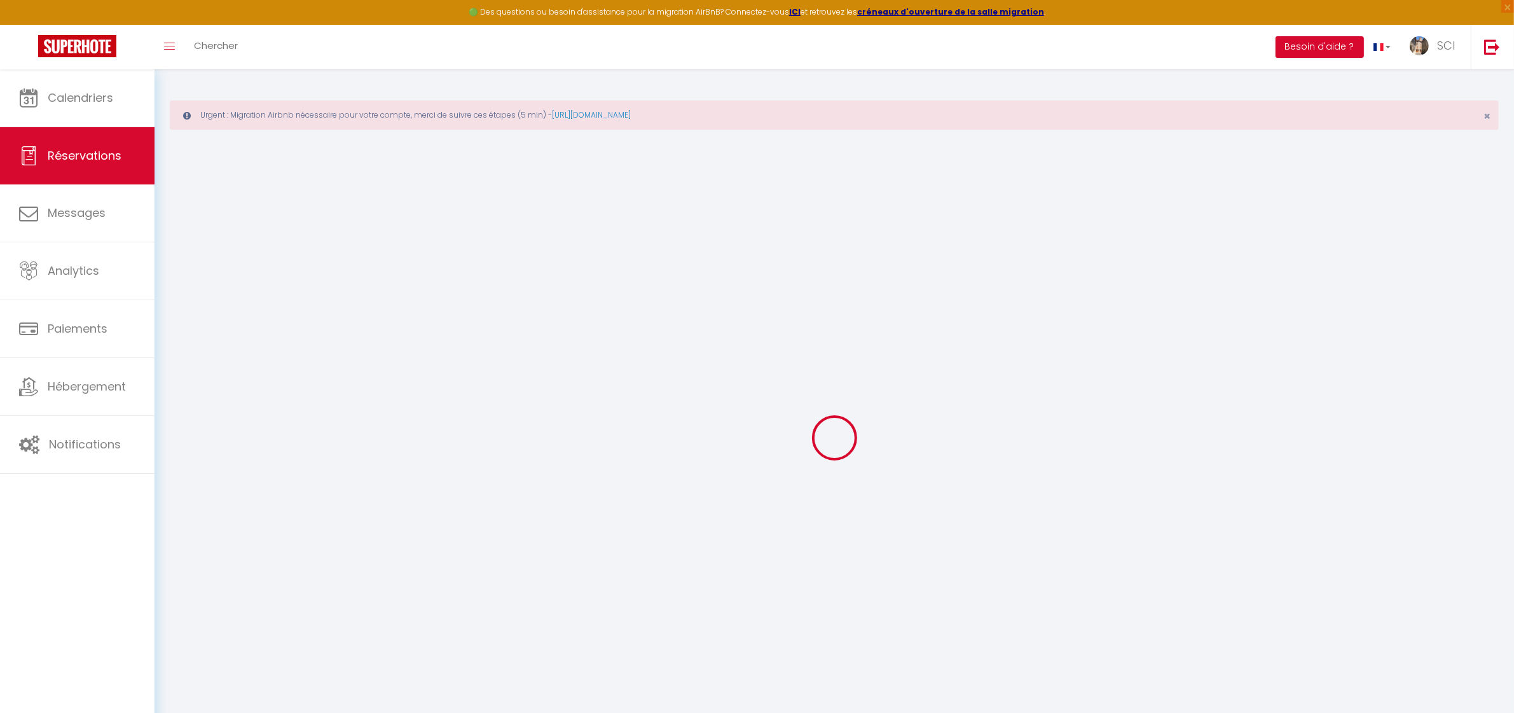
select select
checkbox input "false"
type textarea "** THIS RESERVATION HAS BEEN PRE-PAID ** Reservation has a cancellation grace p…"
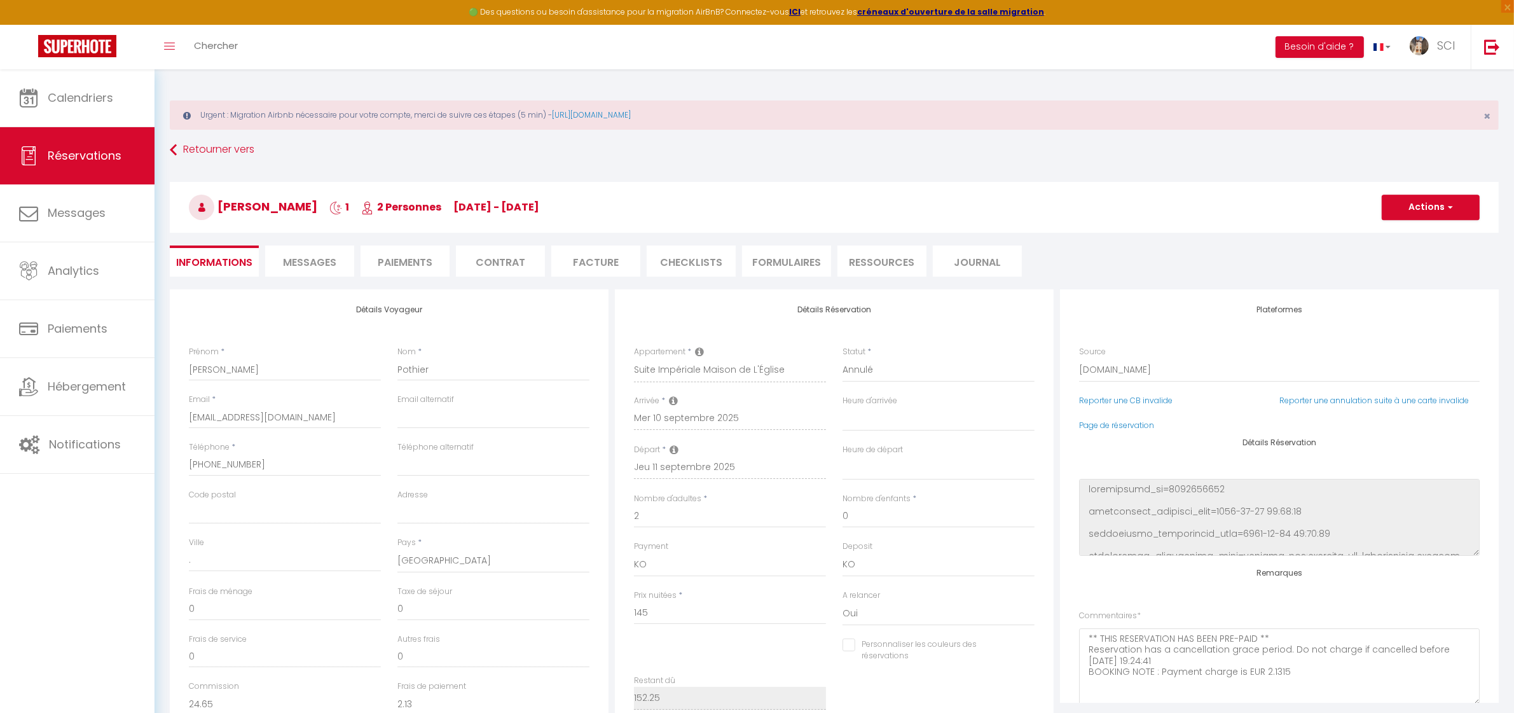
type input "7.25"
select select
checkbox input "false"
select select
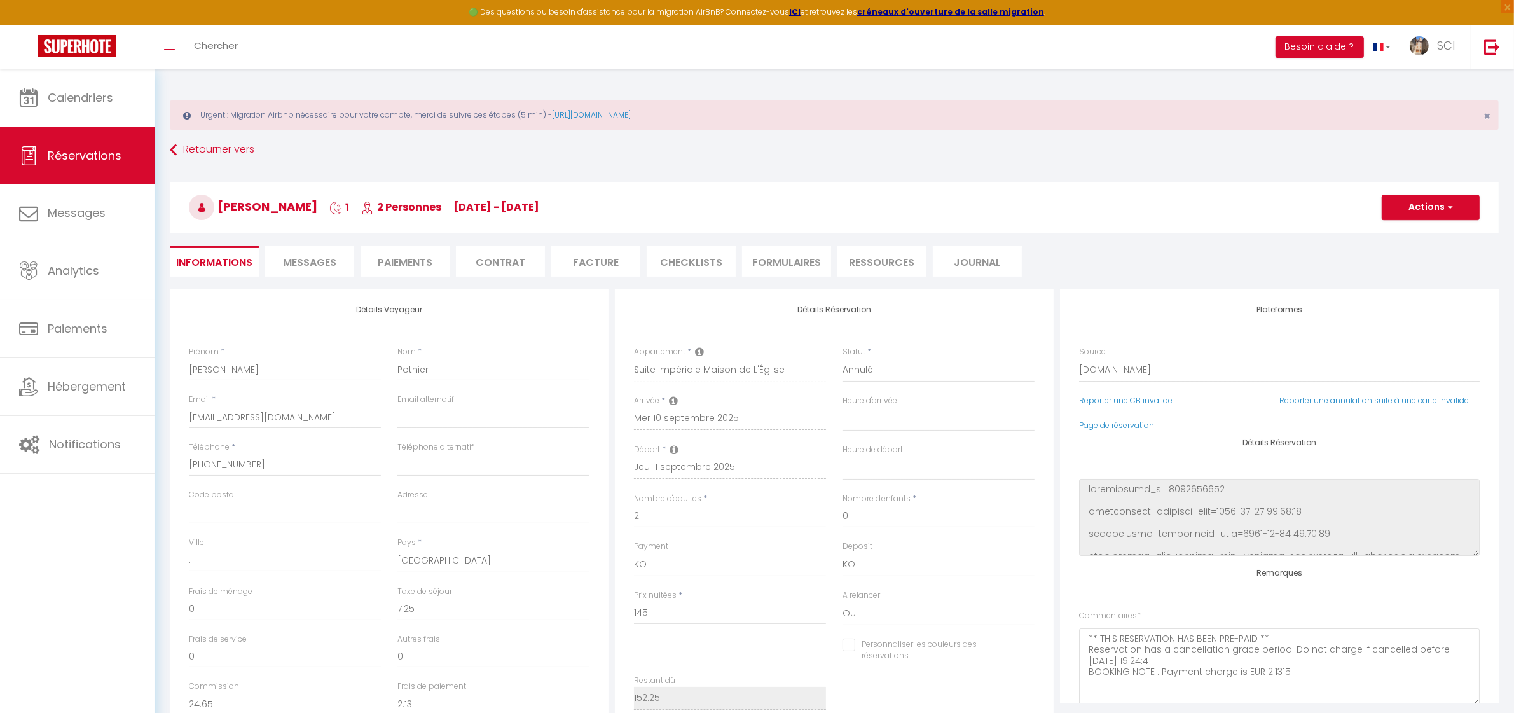
select select
click at [106, 102] on span "Calendriers" at bounding box center [80, 98] width 65 height 16
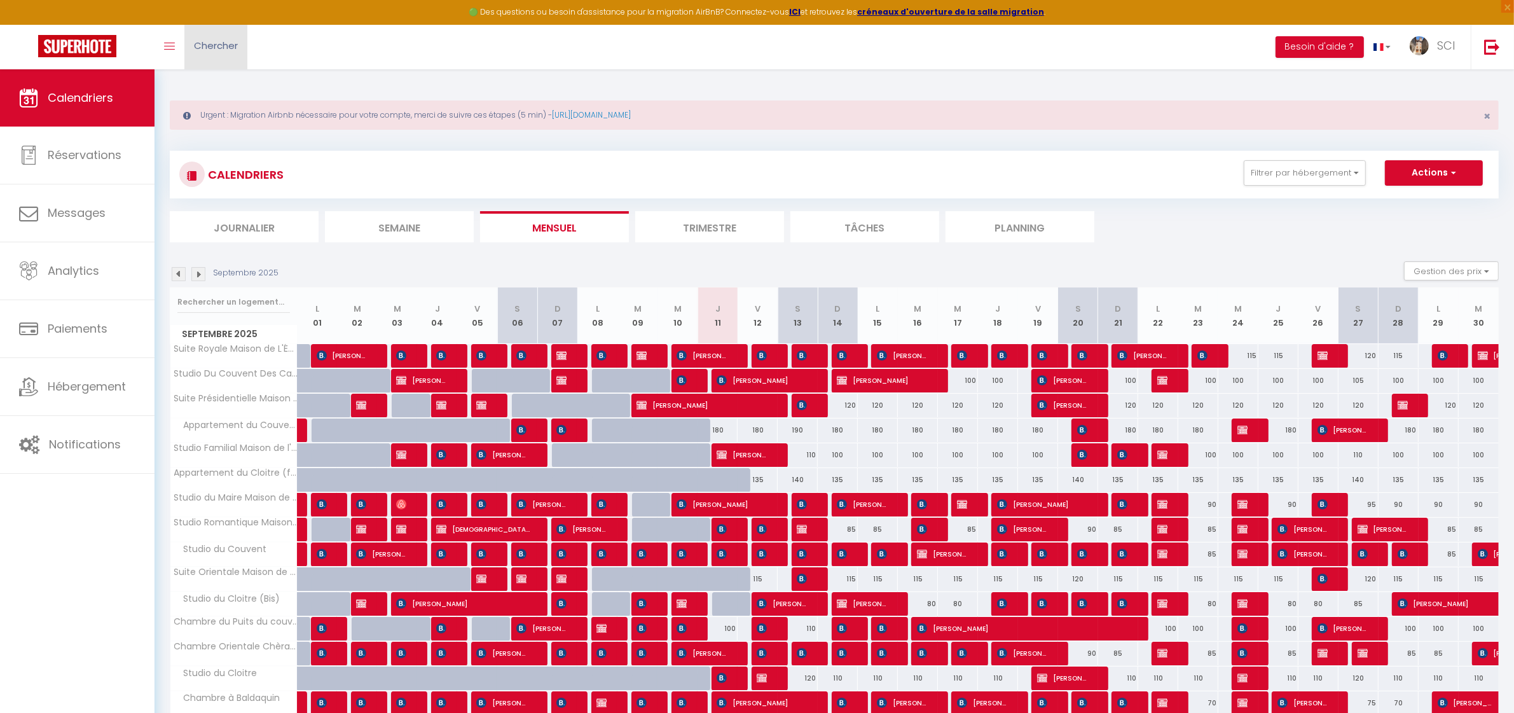
click at [184, 45] on link "Chercher" at bounding box center [215, 47] width 63 height 45
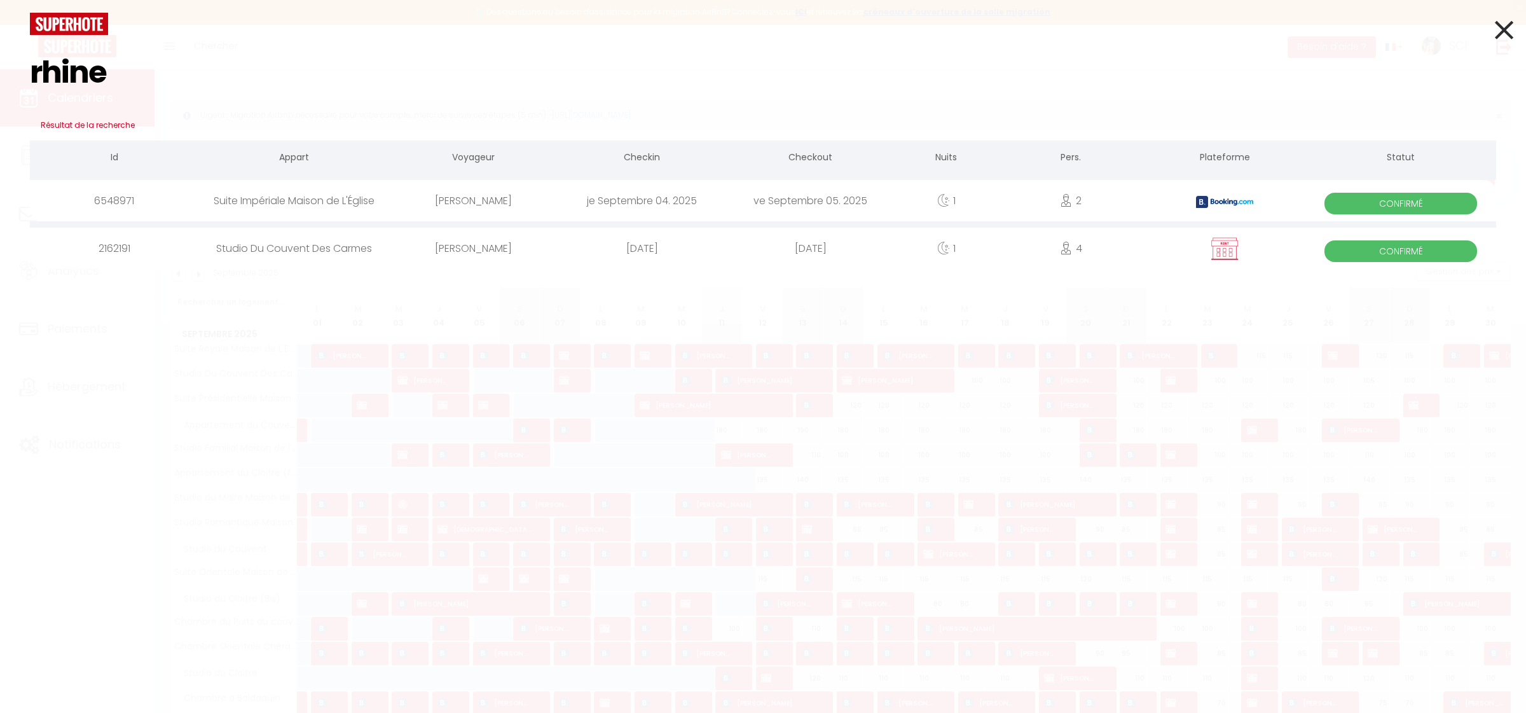
drag, startPoint x: 125, startPoint y: 88, endPoint x: 1, endPoint y: 93, distance: 124.1
click at [1, 93] on div "rhine Résultat de la recherche Id Appart Voyageur Checkin Checkout Nuits Pers. …" at bounding box center [763, 356] width 1526 height 713
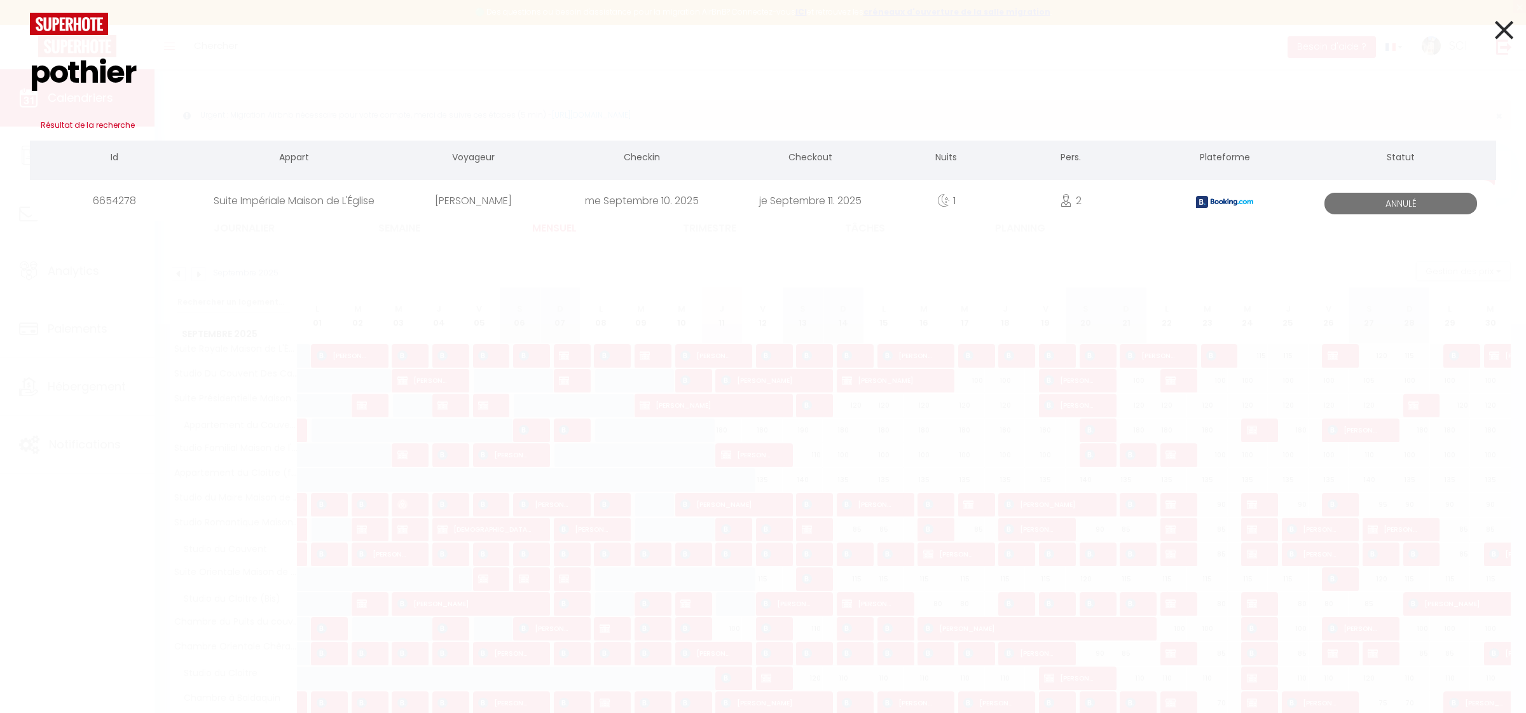
type input "pothier"
click at [481, 193] on div "[PERSON_NAME]" at bounding box center [473, 200] width 168 height 41
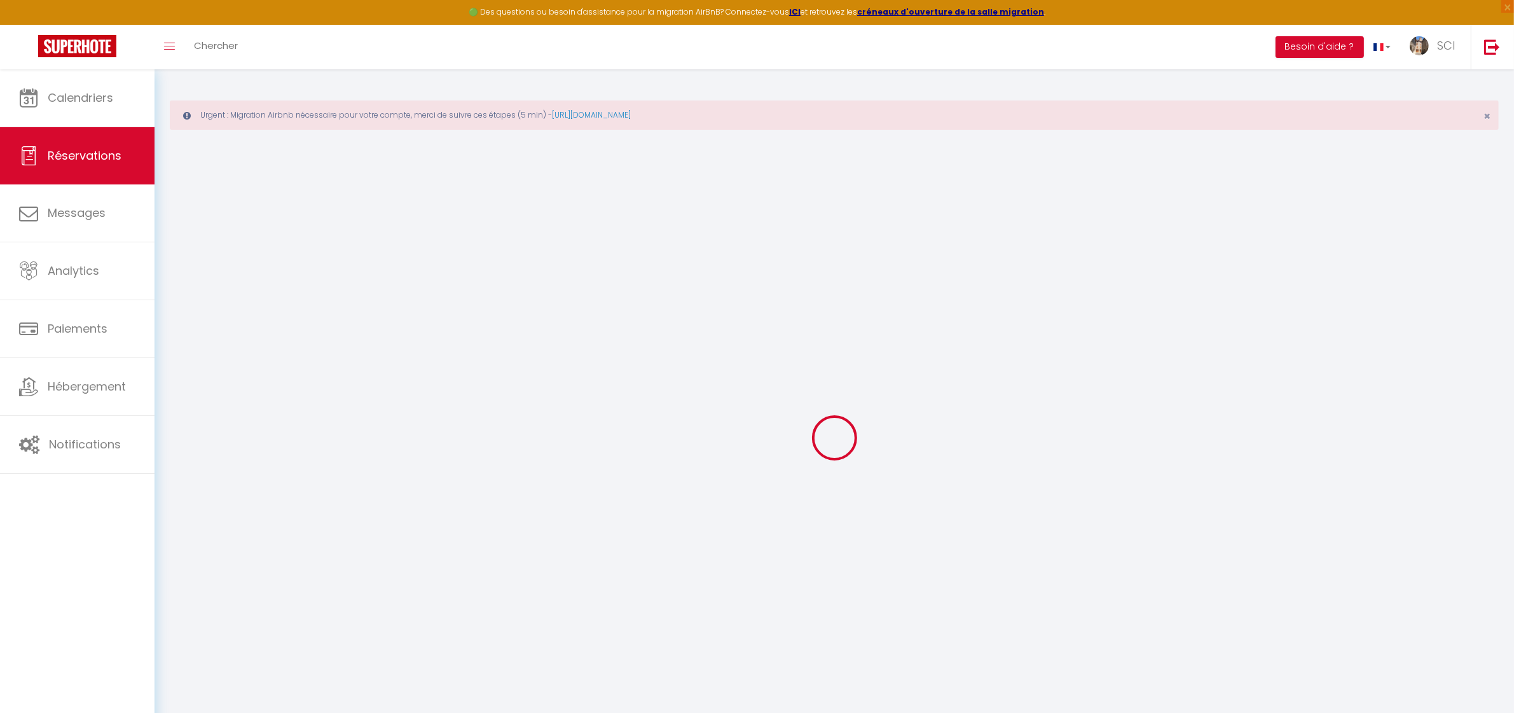
select select "0"
select select
checkbox input "false"
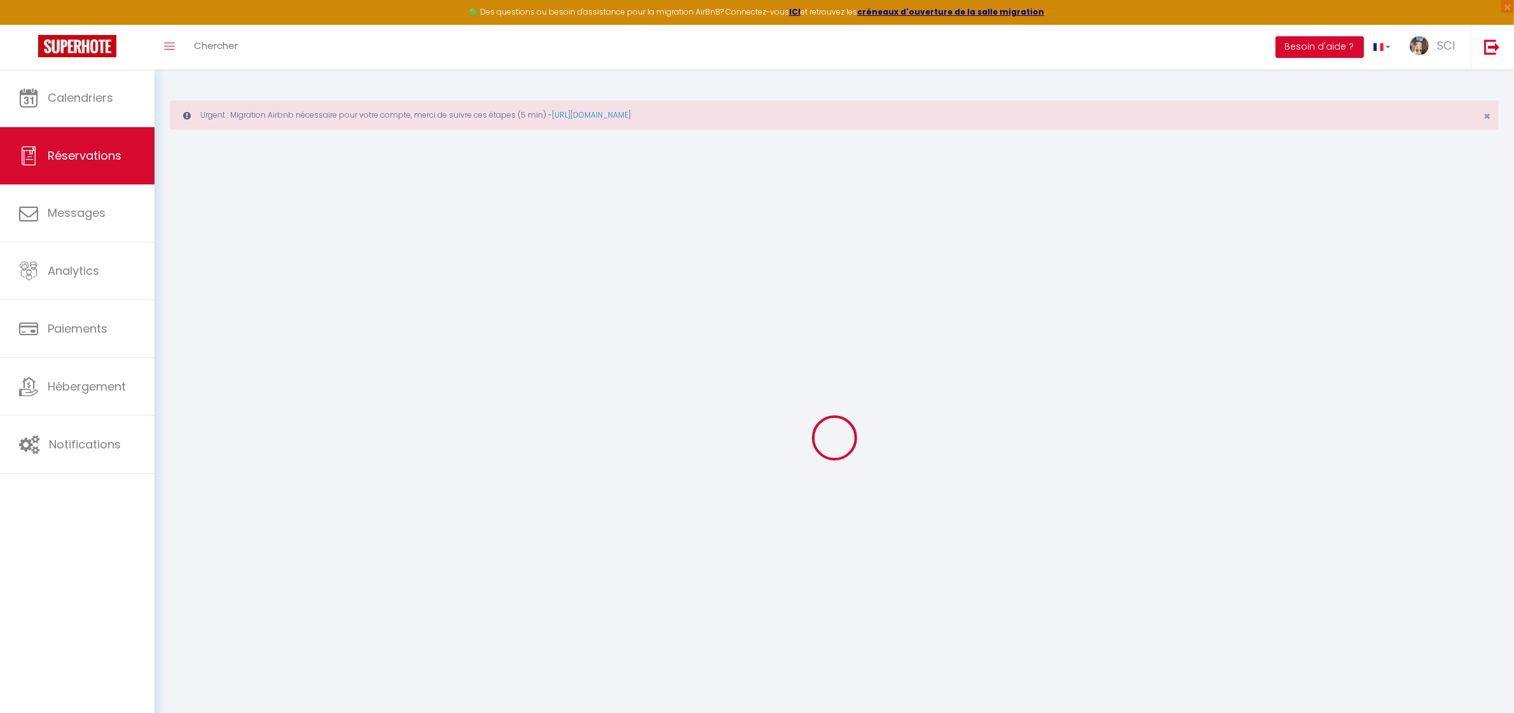
select select
checkbox input "false"
type textarea "** THIS RESERVATION HAS BEEN PRE-PAID ** Reservation has a cancellation grace p…"
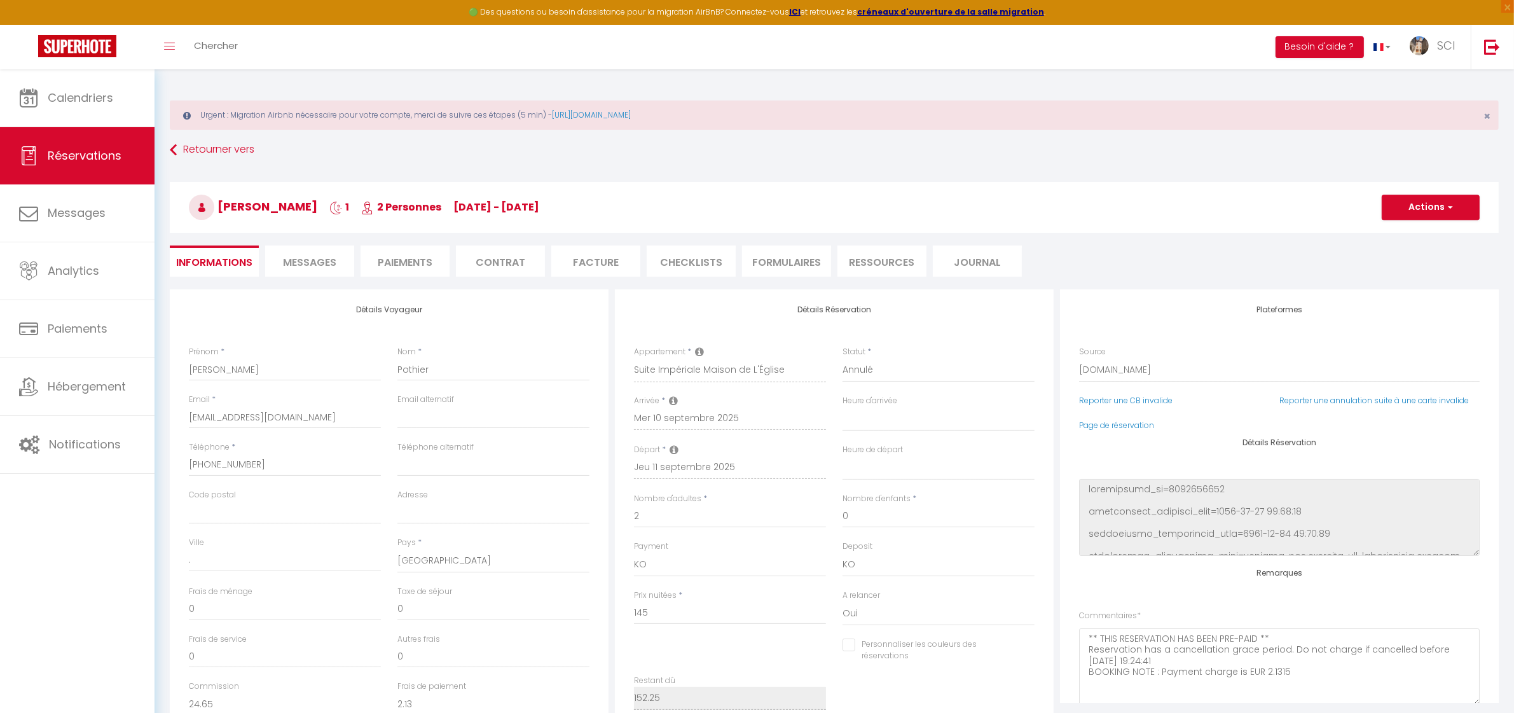
type input "7.25"
select select
checkbox input "false"
select select
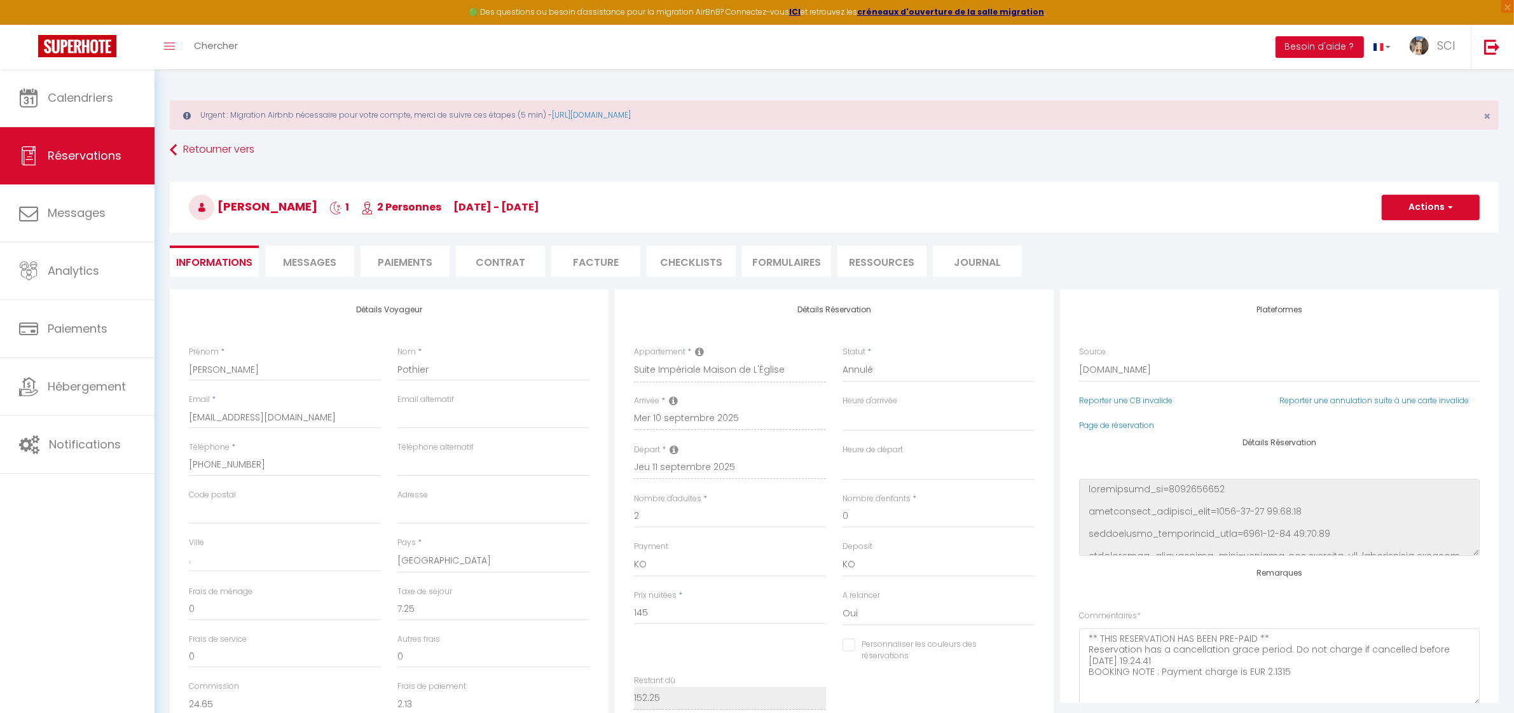
select select
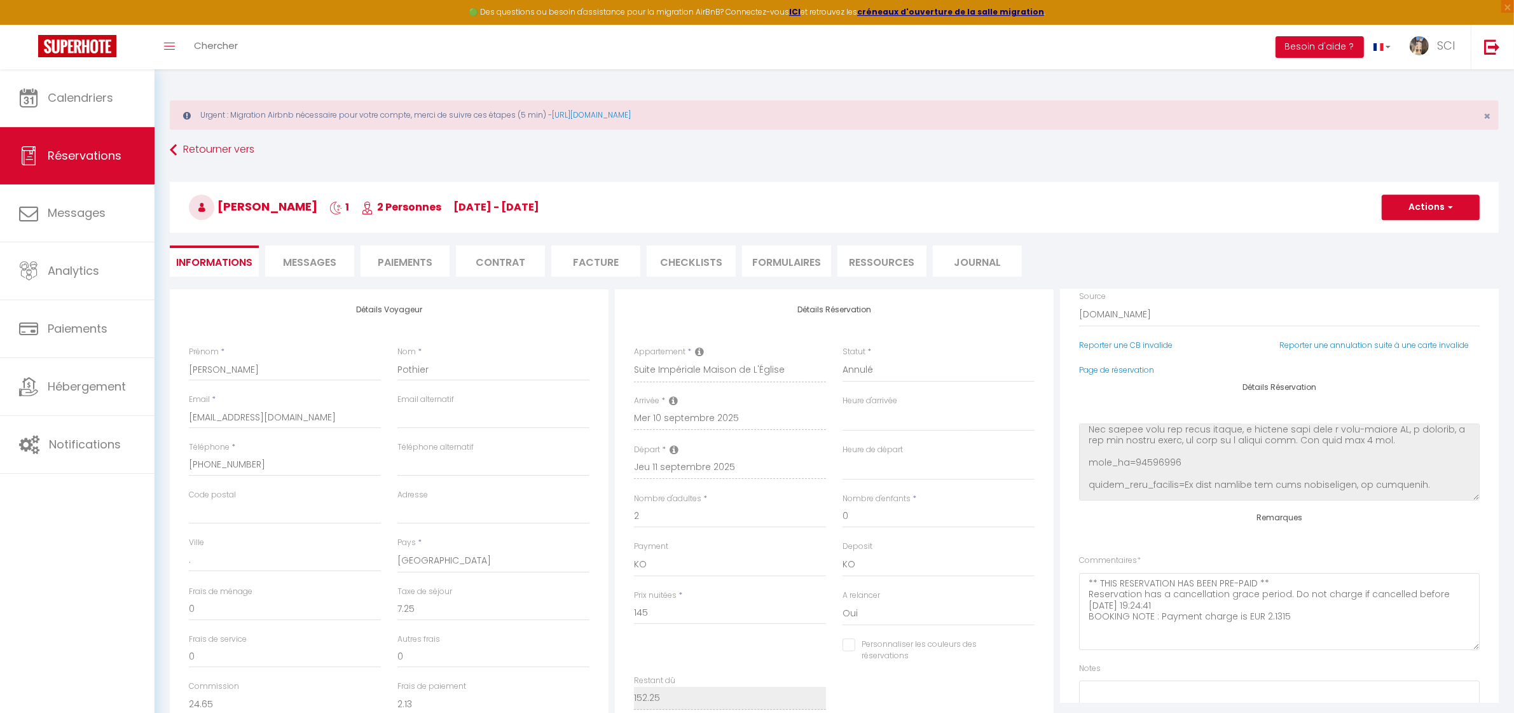
scroll to position [140, 0]
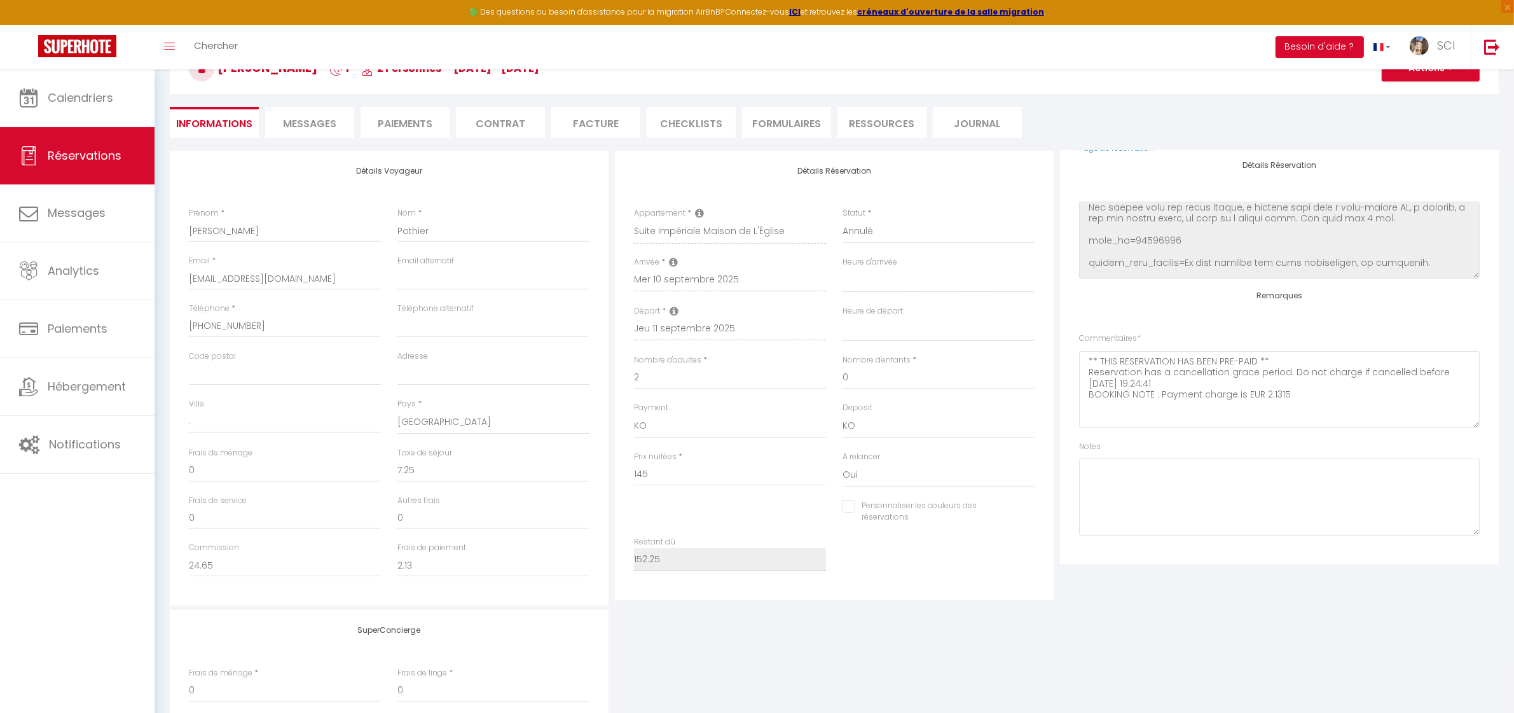
click at [402, 134] on li "Paiements" at bounding box center [404, 122] width 89 height 31
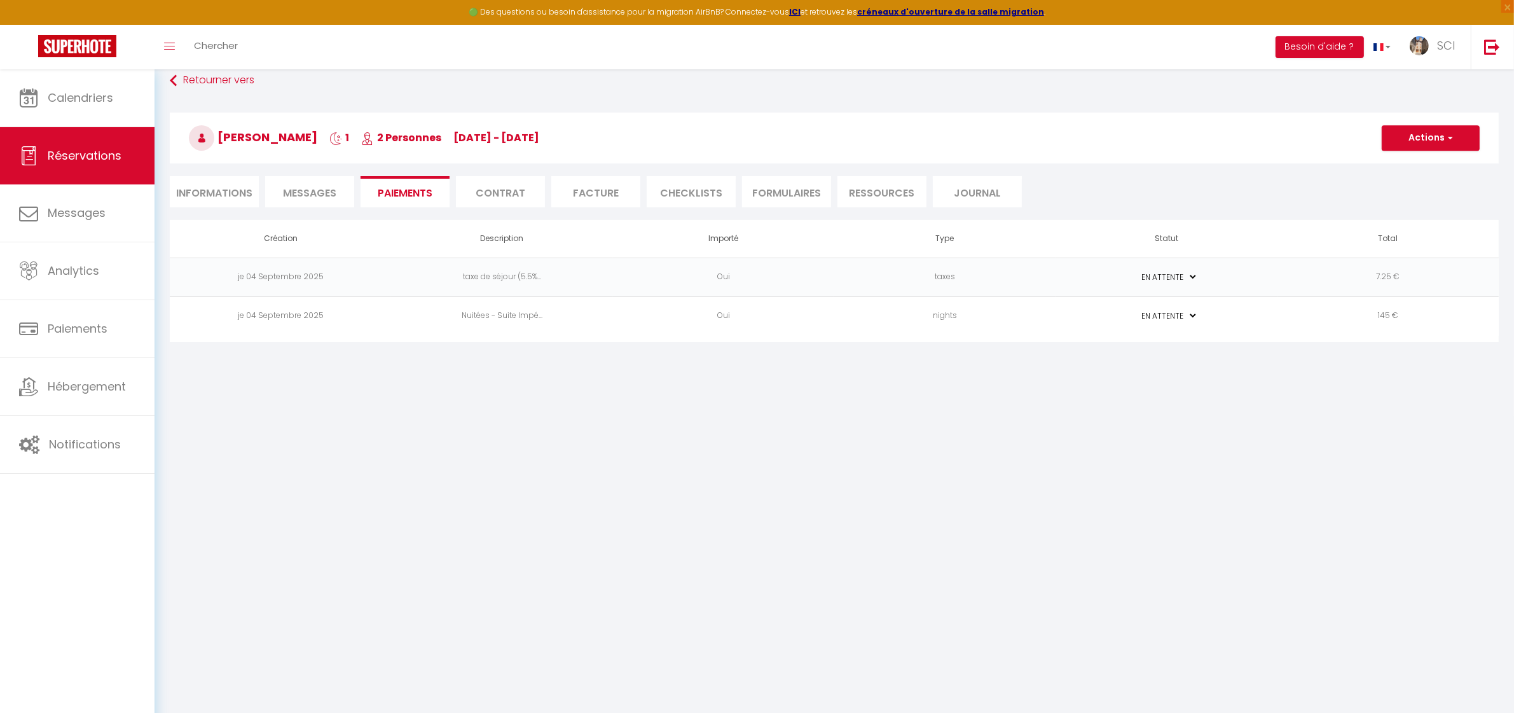
scroll to position [69, 0]
click at [317, 193] on span "Messages" at bounding box center [309, 193] width 53 height 15
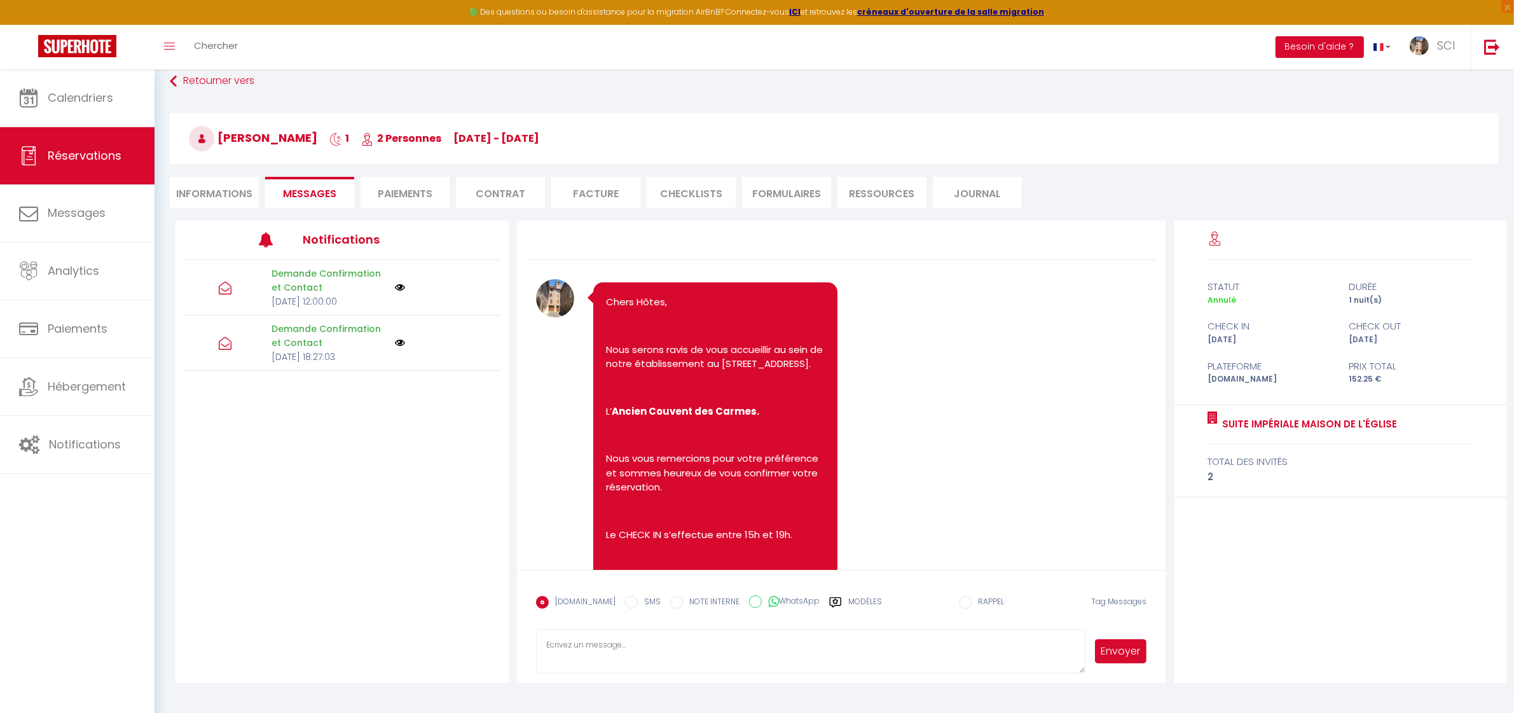
click at [216, 189] on li "Informations" at bounding box center [214, 192] width 89 height 31
select select
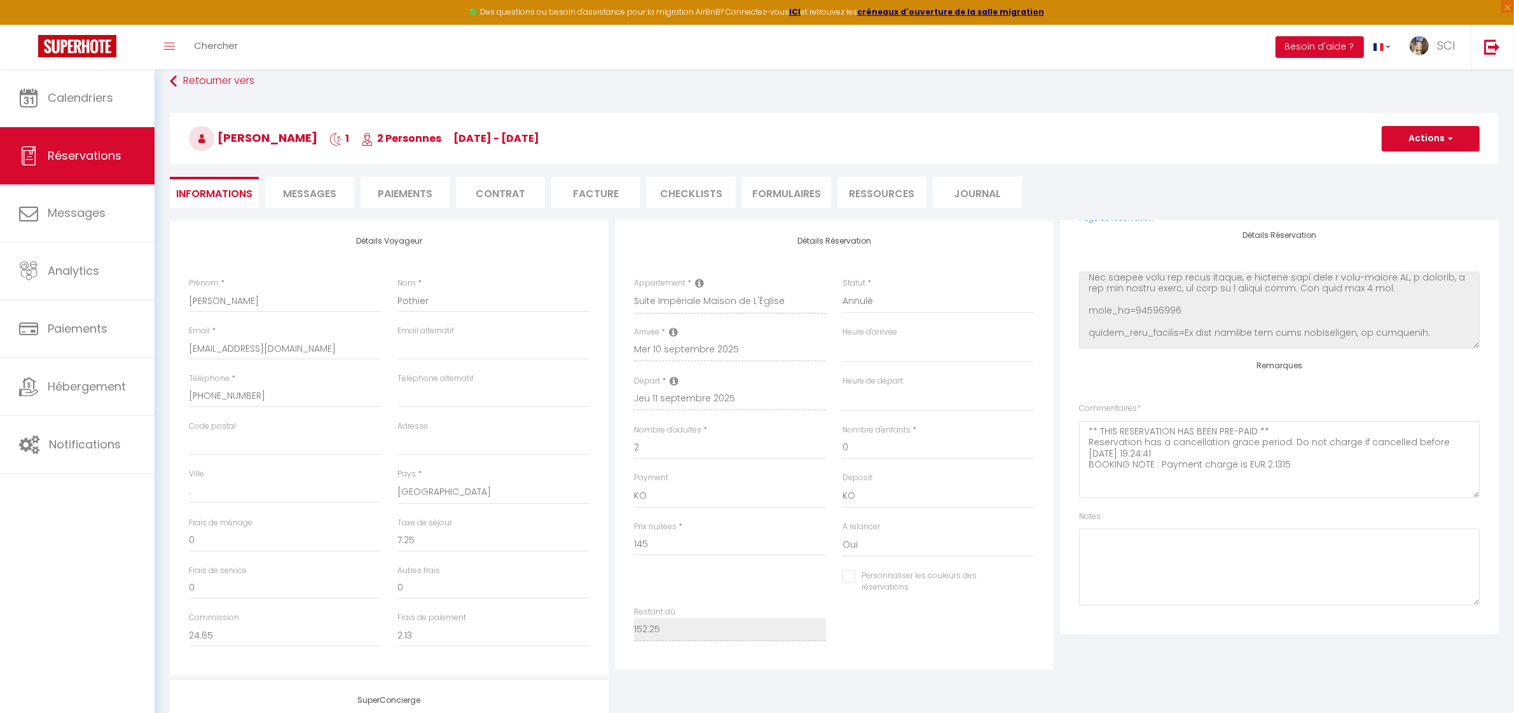
scroll to position [139, 0]
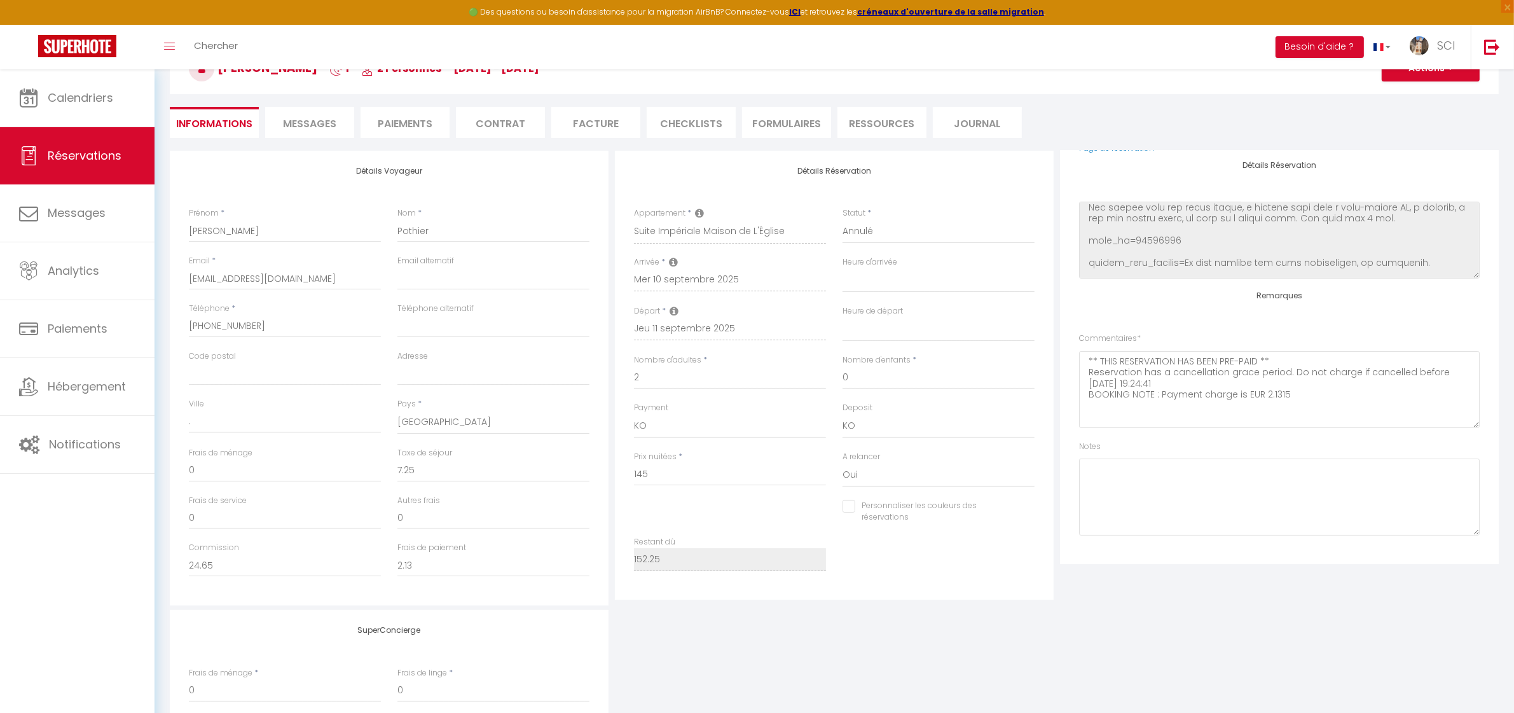
click at [393, 121] on li "Paiements" at bounding box center [404, 122] width 89 height 31
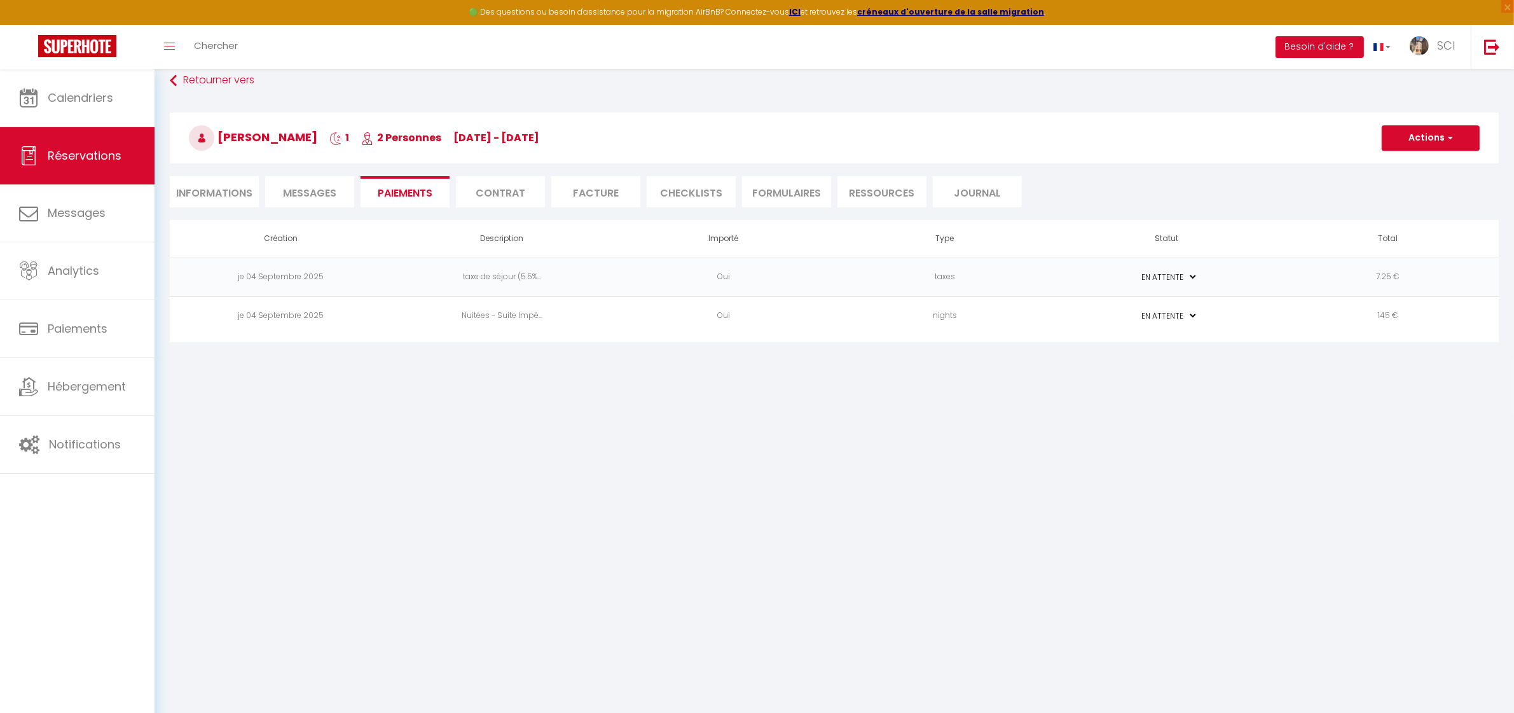
scroll to position [69, 0]
click at [216, 191] on li "Informations" at bounding box center [214, 192] width 89 height 31
select select
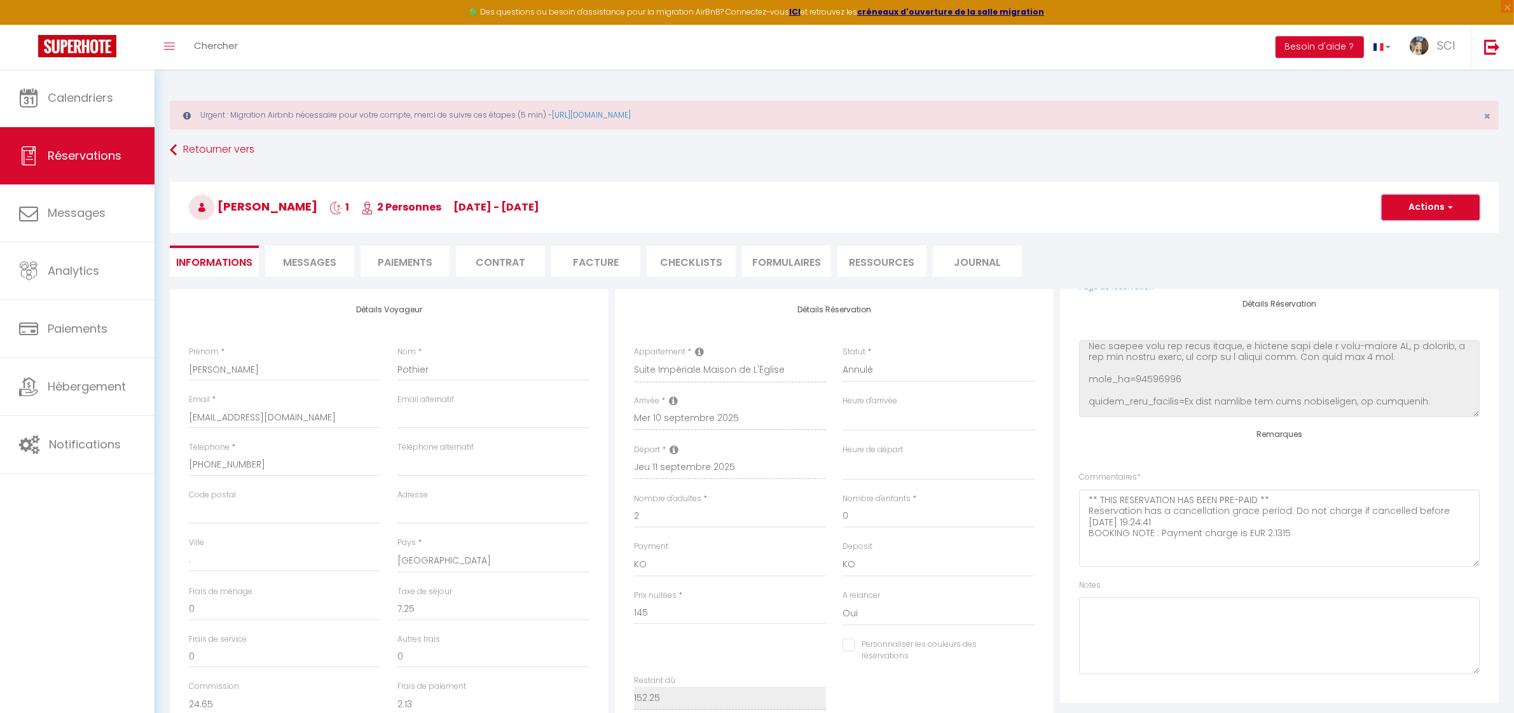
click at [1453, 207] on button "Actions" at bounding box center [1430, 207] width 98 height 25
drag, startPoint x: 1410, startPoint y: 250, endPoint x: 706, endPoint y: 202, distance: 706.0
click at [1410, 250] on link "Dupliquer" at bounding box center [1417, 251] width 100 height 17
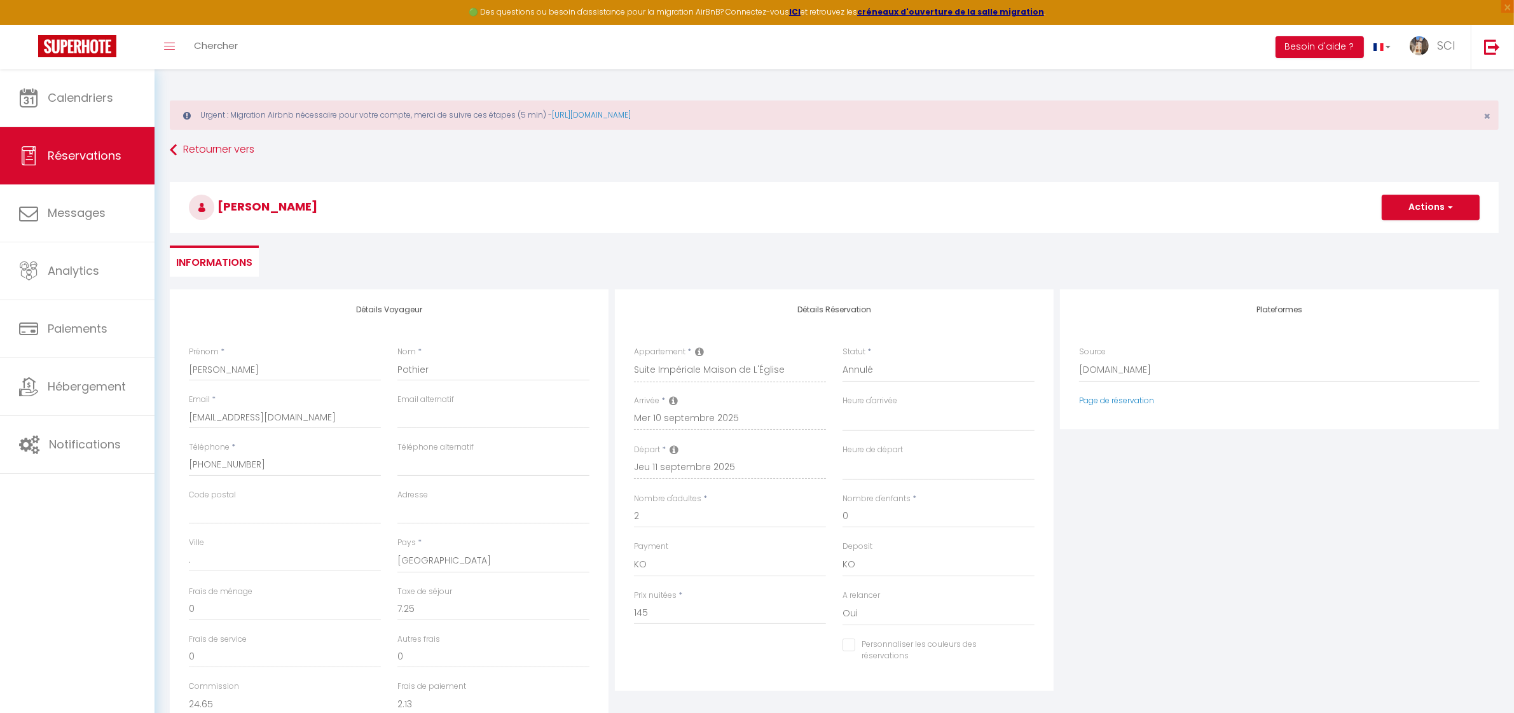
type input "0"
select select
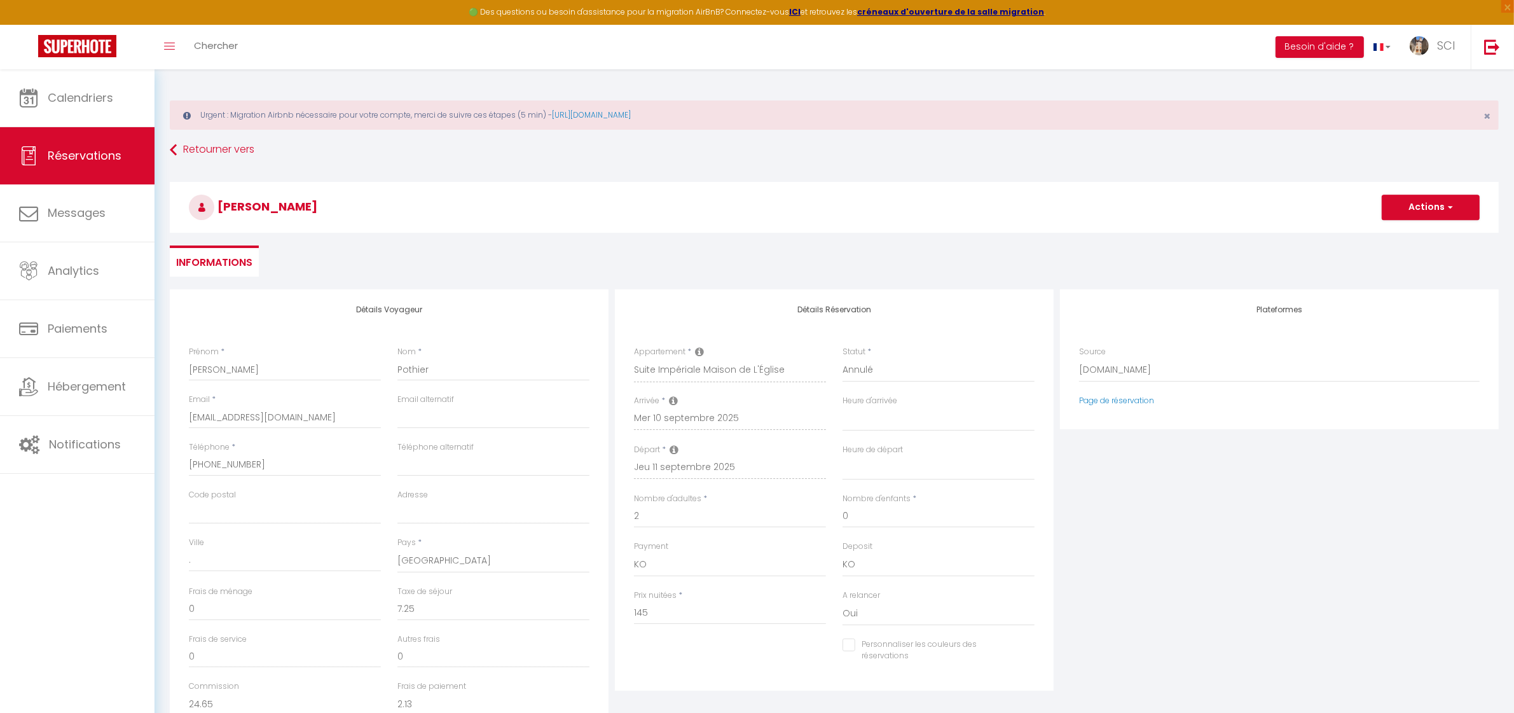
select select
type input "Invalid Dateundefined"
select select
checkbox input "false"
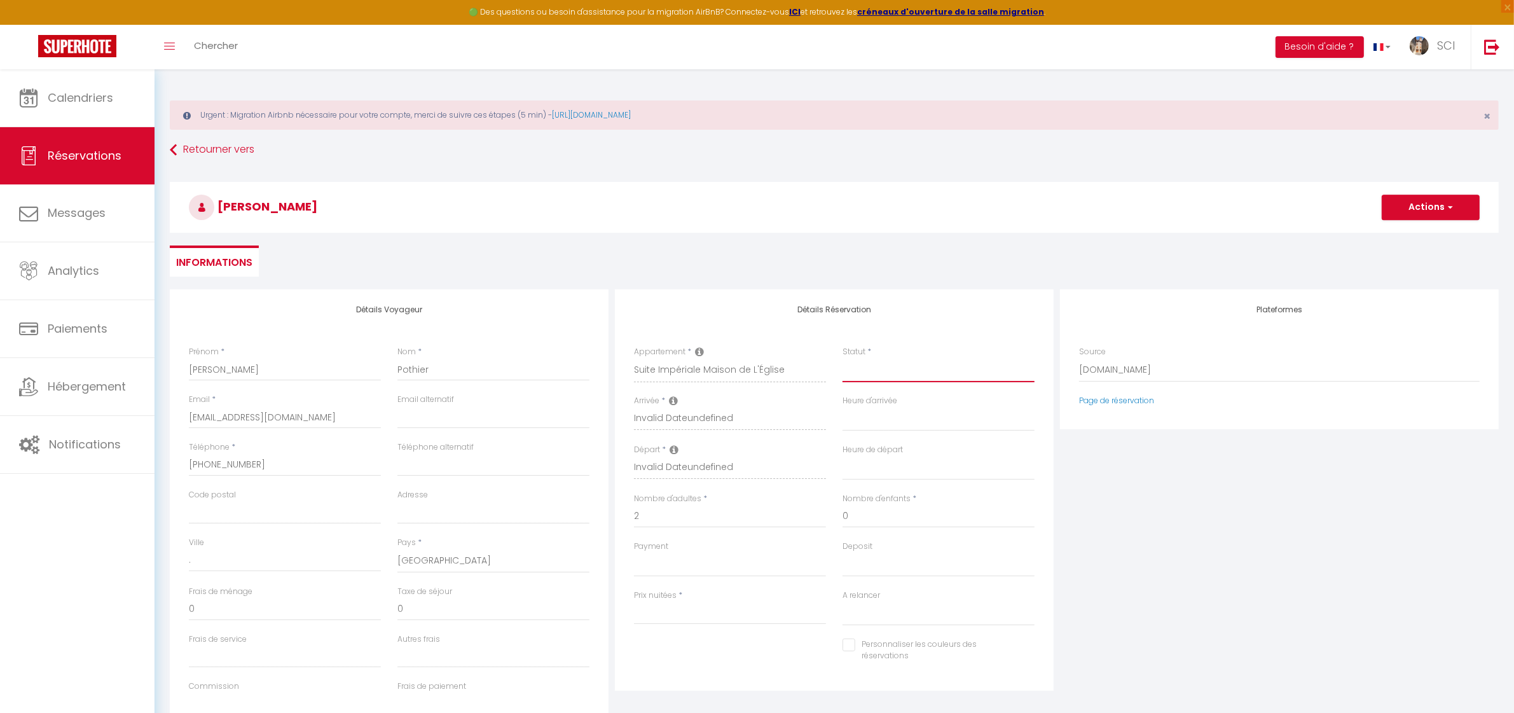
click at [863, 373] on select "Confirmé Non Confirmé Annulé Annulé par le voyageur No Show Request" at bounding box center [938, 370] width 192 height 24
select select "1"
click at [842, 358] on select "Confirmé Non Confirmé Annulé Annulé par le voyageur No Show Request" at bounding box center [938, 370] width 192 height 24
select select
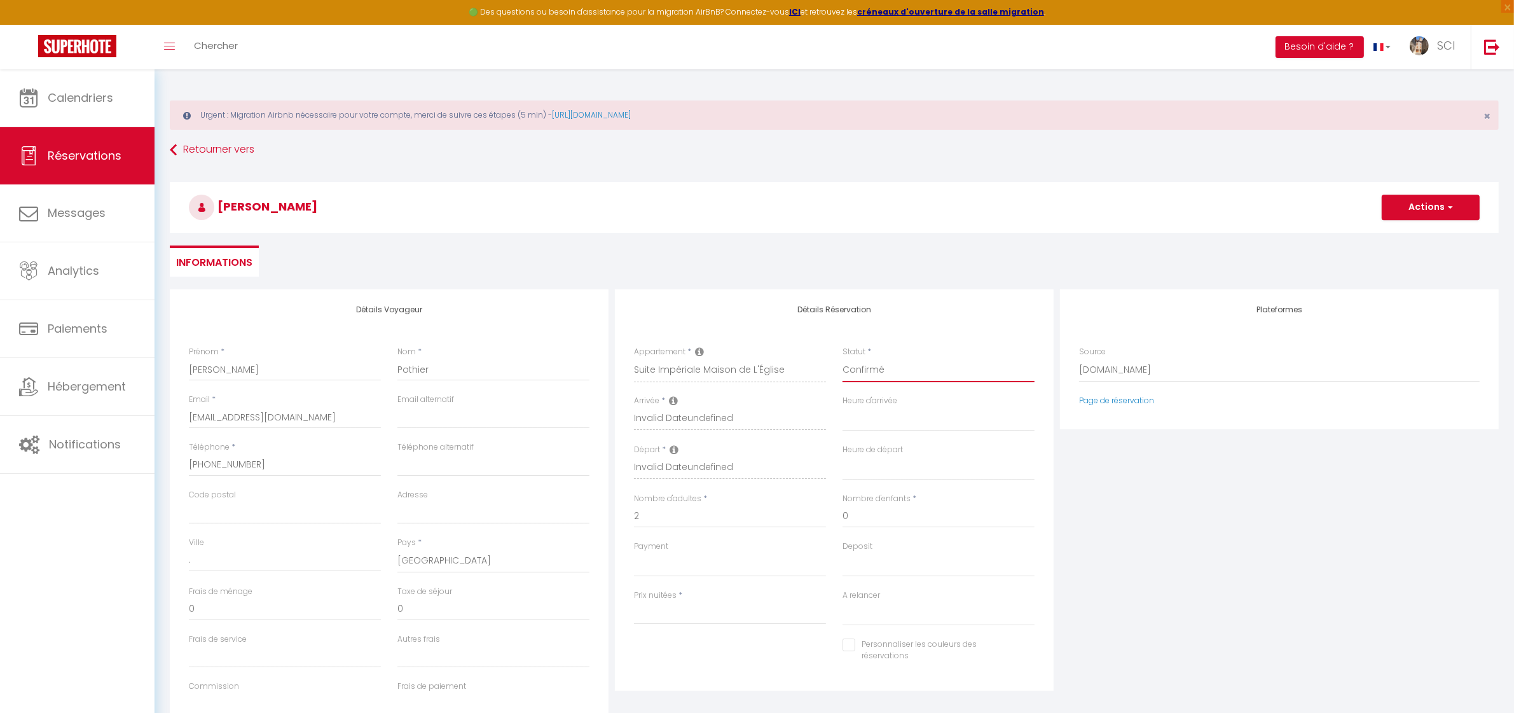
select select
checkbox input "false"
click at [692, 573] on select "OK KO" at bounding box center [730, 564] width 192 height 24
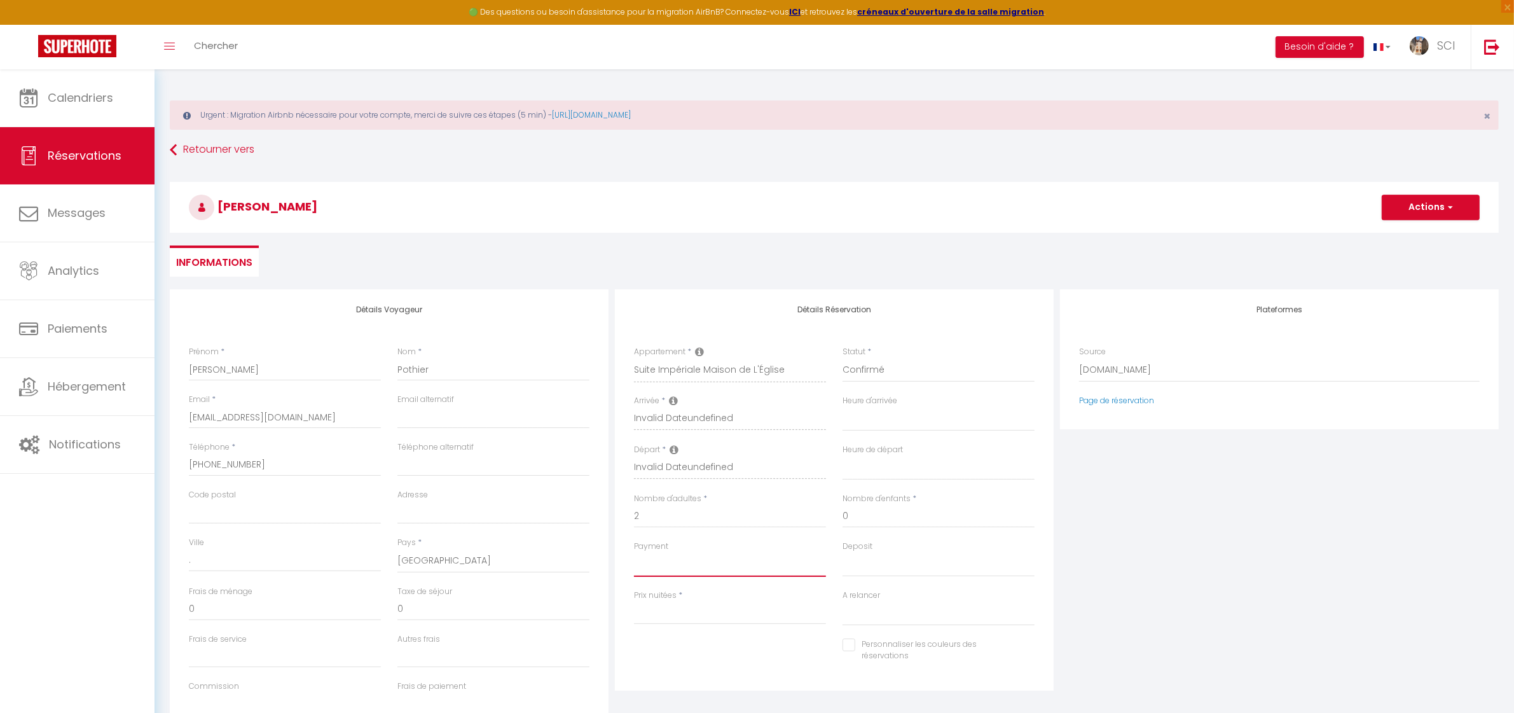
select select "12"
click at [634, 552] on select "OK KO" at bounding box center [730, 564] width 192 height 24
select select
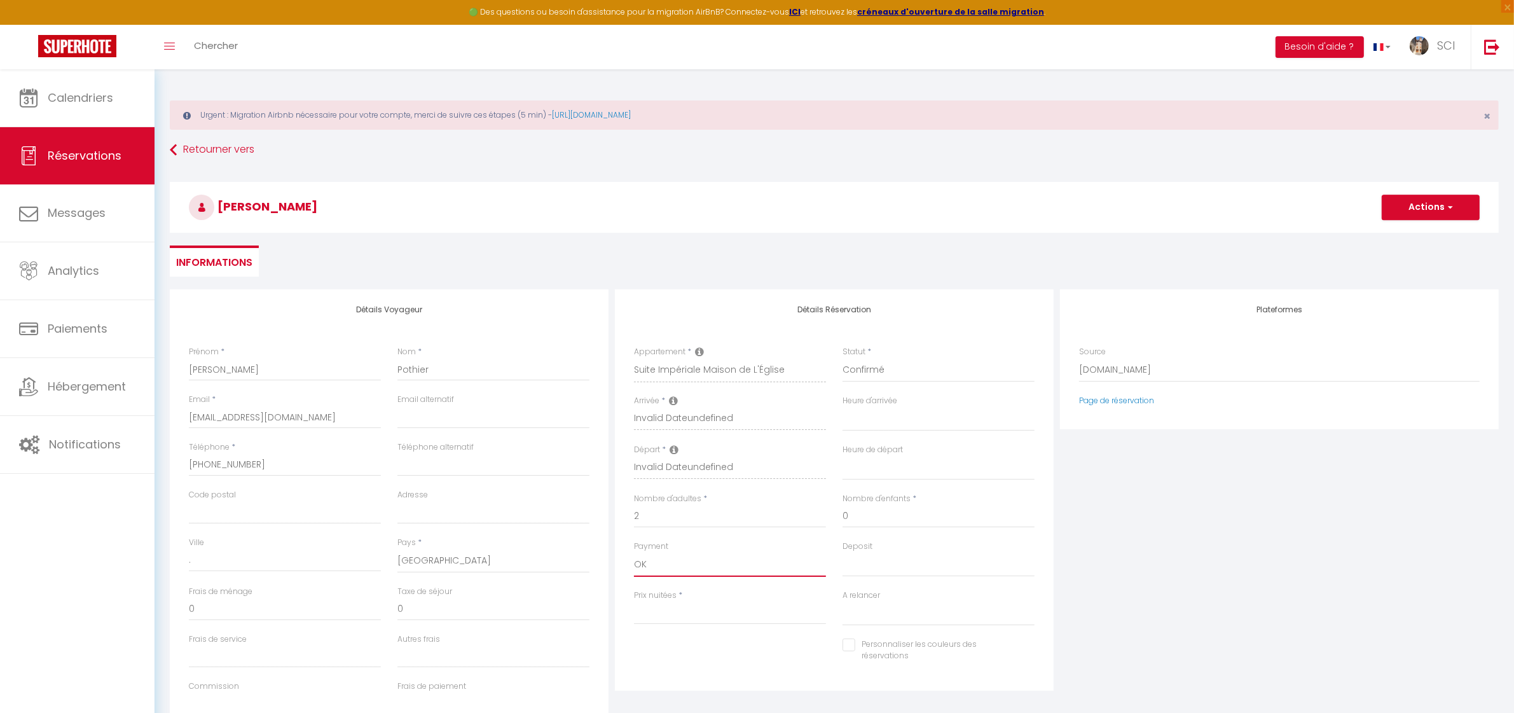
select select
checkbox input "false"
click at [676, 612] on input "Prix nuitées" at bounding box center [730, 612] width 192 height 23
type input "0"
select select
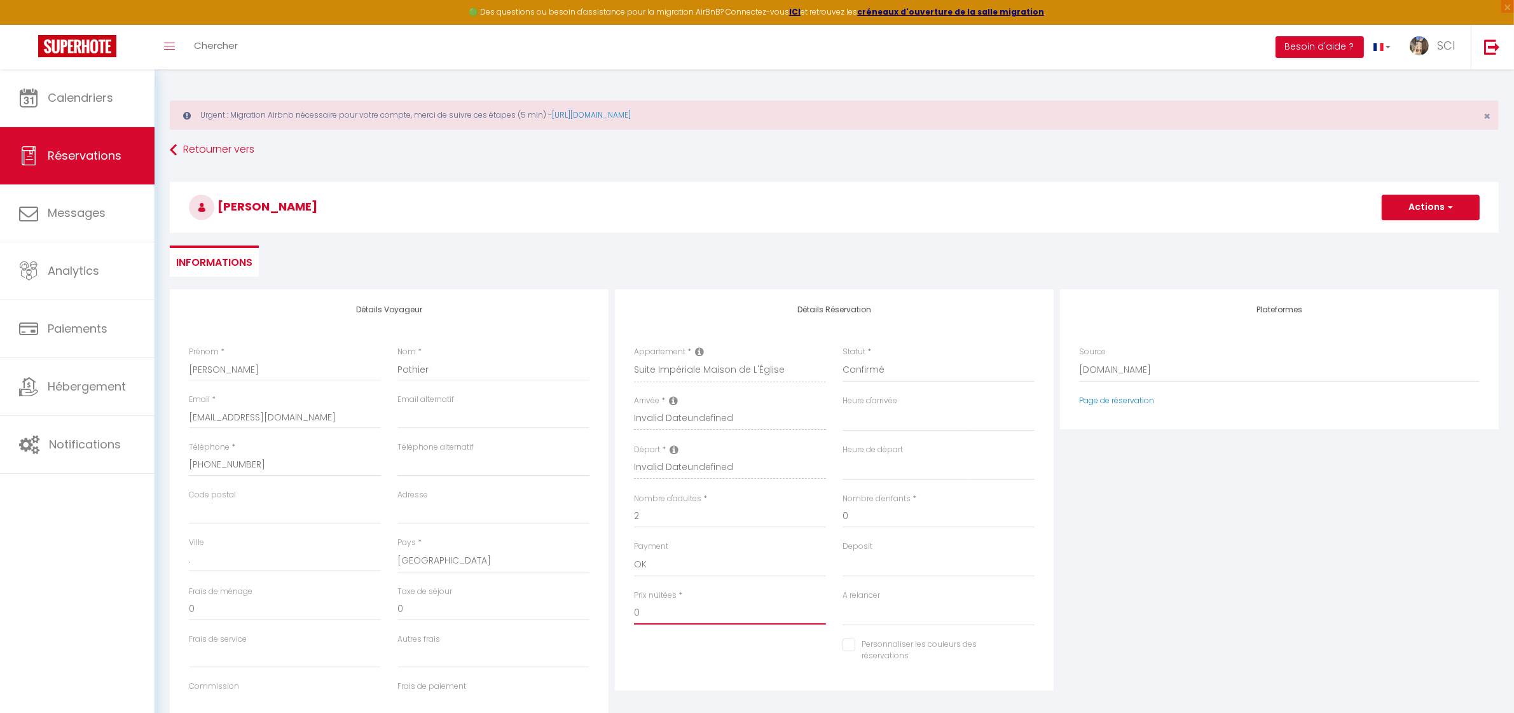
select select
checkbox input "false"
type input "0"
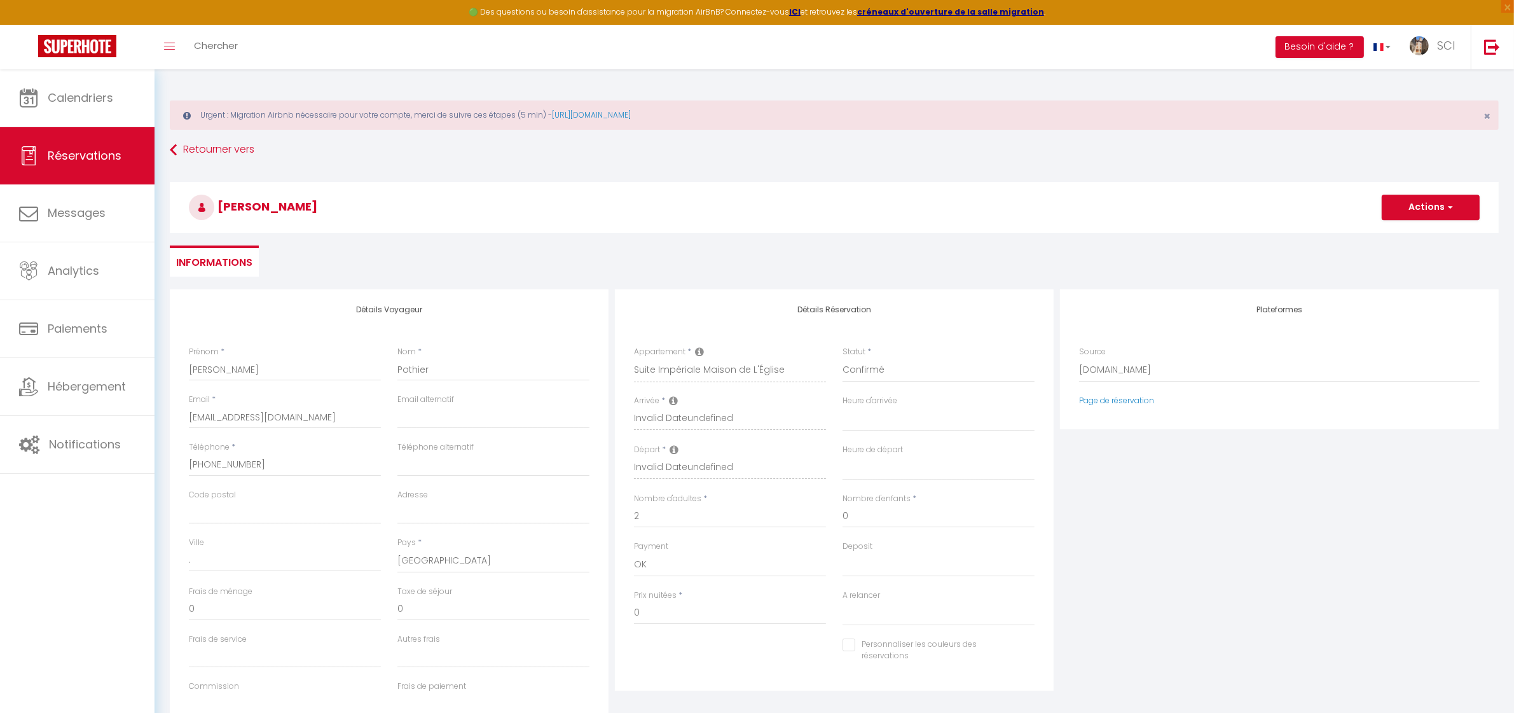
drag, startPoint x: 313, startPoint y: 210, endPoint x: 205, endPoint y: 201, distance: 108.4
click at [205, 201] on h3 "[PERSON_NAME]" at bounding box center [834, 207] width 1329 height 51
copy span "[PERSON_NAME]"
click at [1116, 361] on select "Direct Airbnb.com Booking.com Chalet montagne Expedia Gite de France Homeaway H…" at bounding box center [1279, 370] width 401 height 24
select select "54"
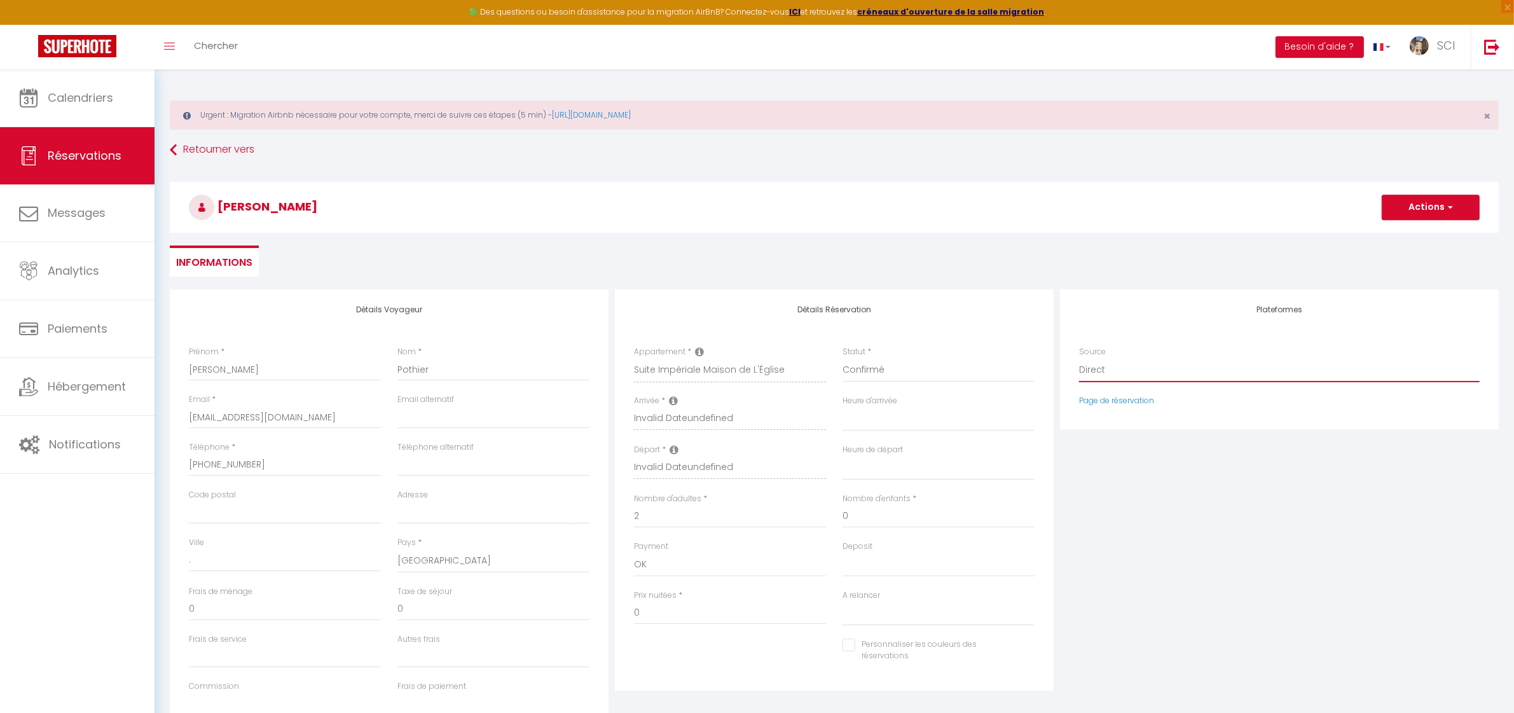
click at [1079, 358] on select "Direct Airbnb.com Booking.com Chalet montagne Expedia Gite de France Homeaway H…" at bounding box center [1279, 370] width 401 height 24
select select
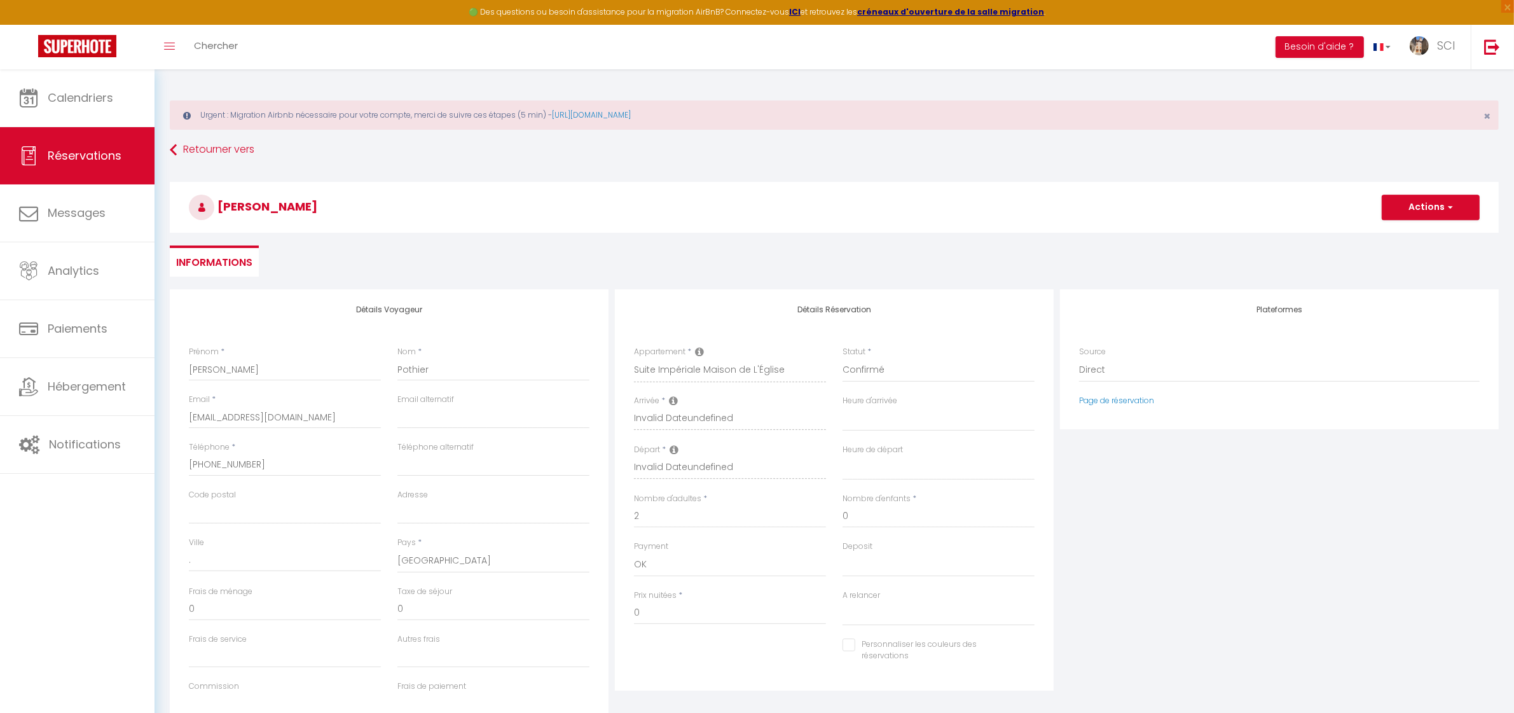
checkbox input "false"
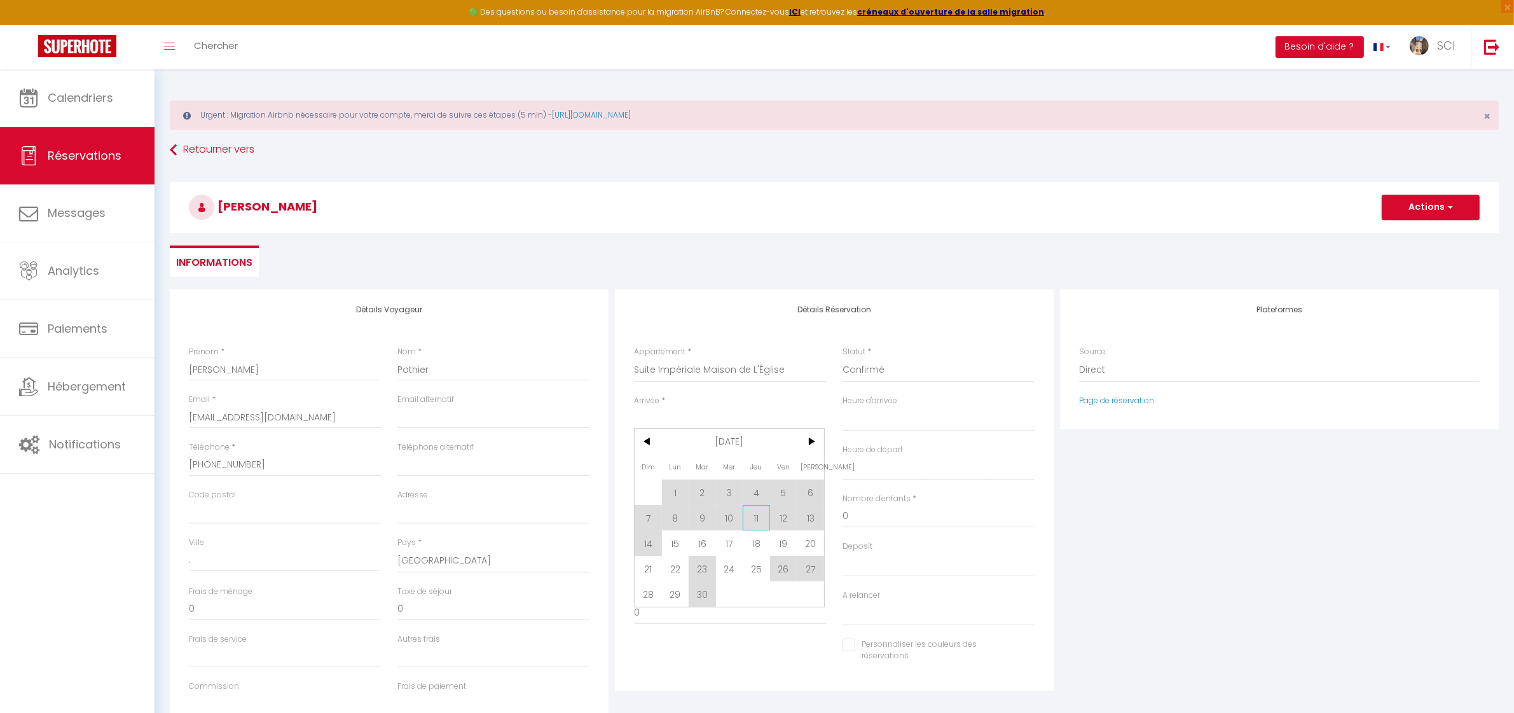
click at [762, 521] on span "11" at bounding box center [756, 517] width 27 height 25
select select
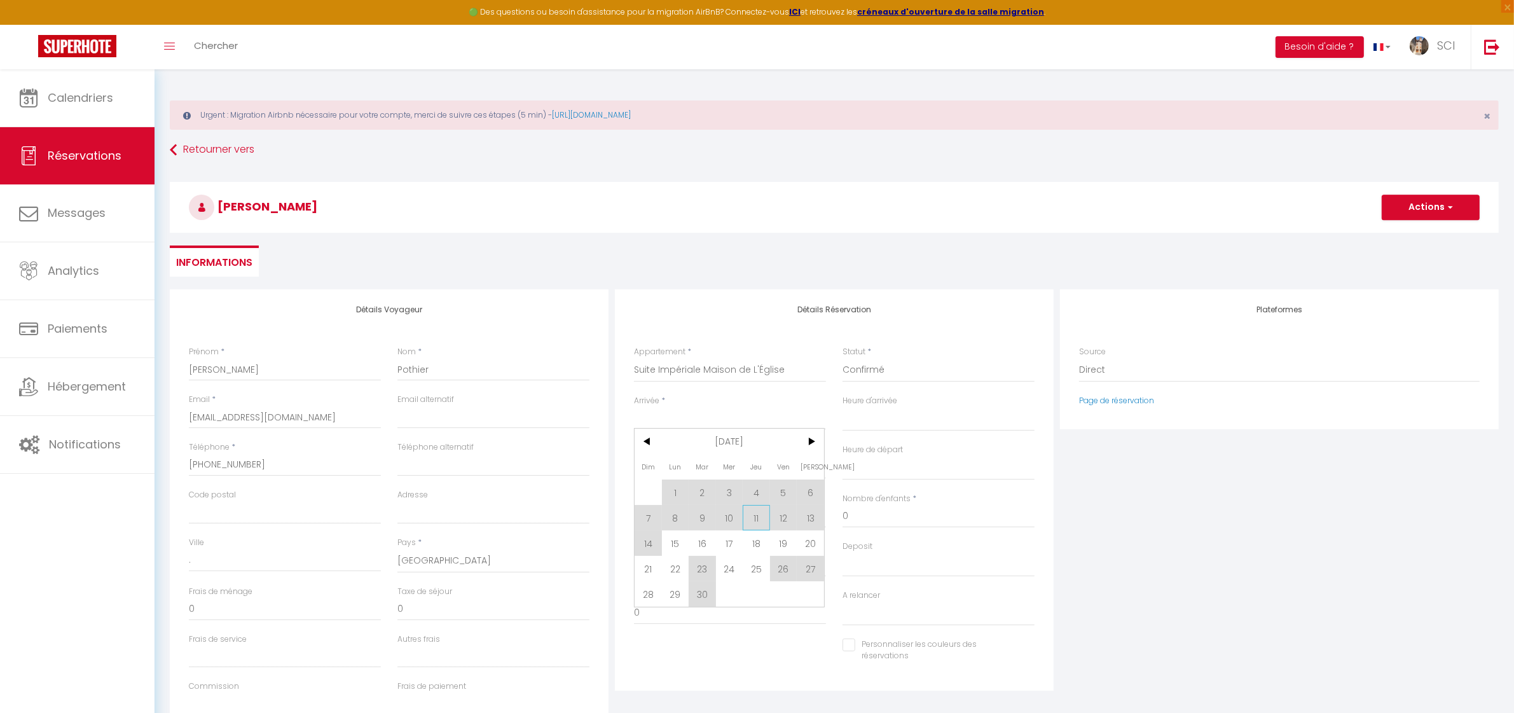
checkbox input "false"
type input "Jeu 11 Septembre 2025"
type input "Ven 12 Septembre 2025"
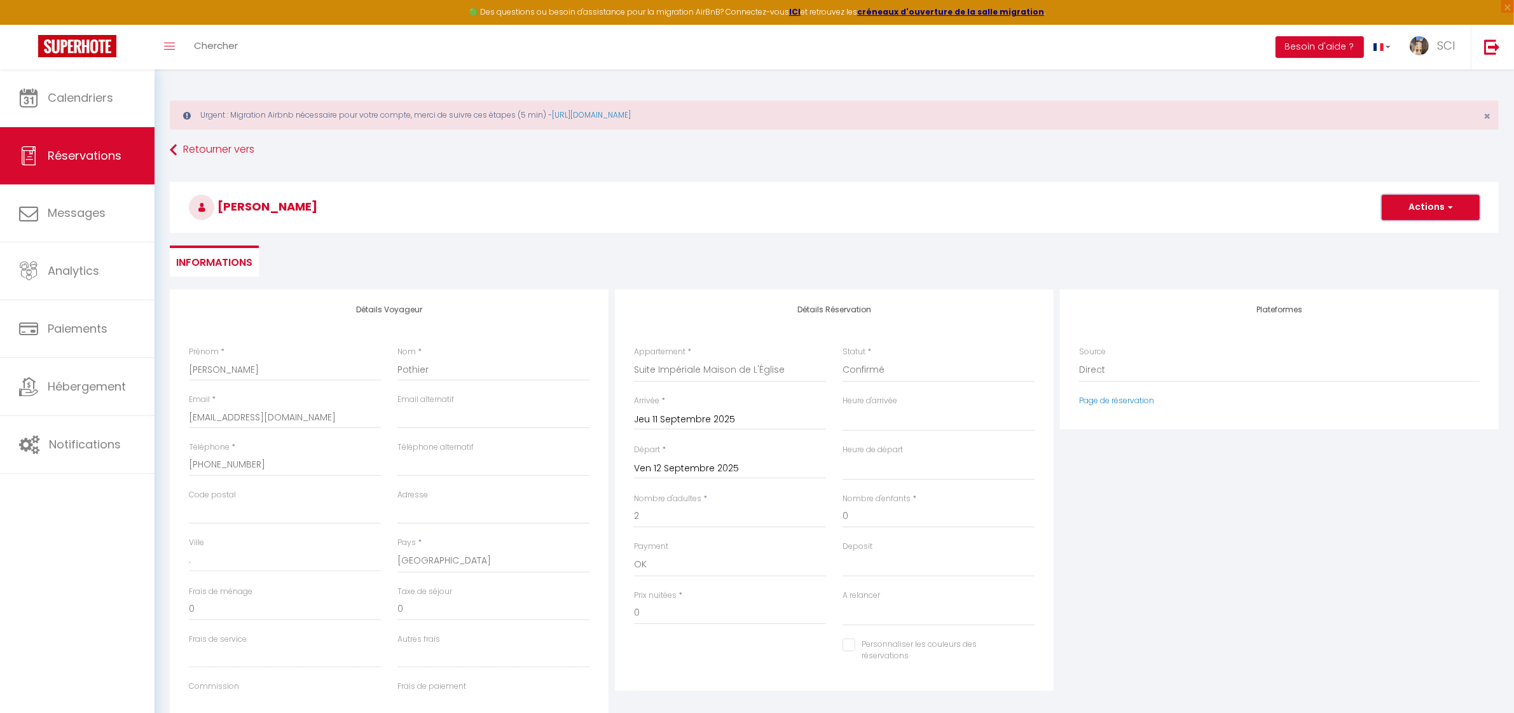
click at [1434, 207] on button "Actions" at bounding box center [1430, 207] width 98 height 25
click at [1411, 236] on link "Enregistrer" at bounding box center [1417, 235] width 100 height 17
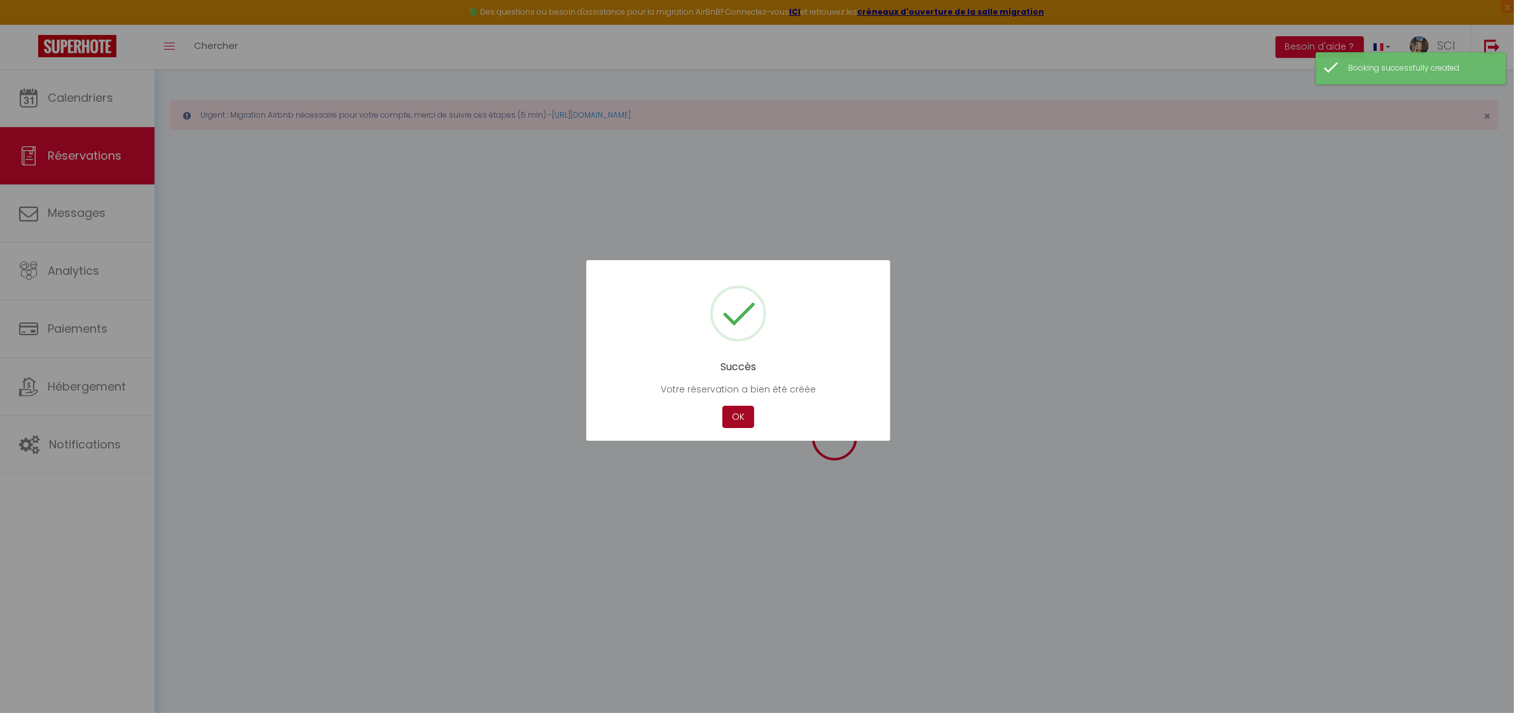
click at [730, 411] on button "OK" at bounding box center [738, 417] width 32 height 22
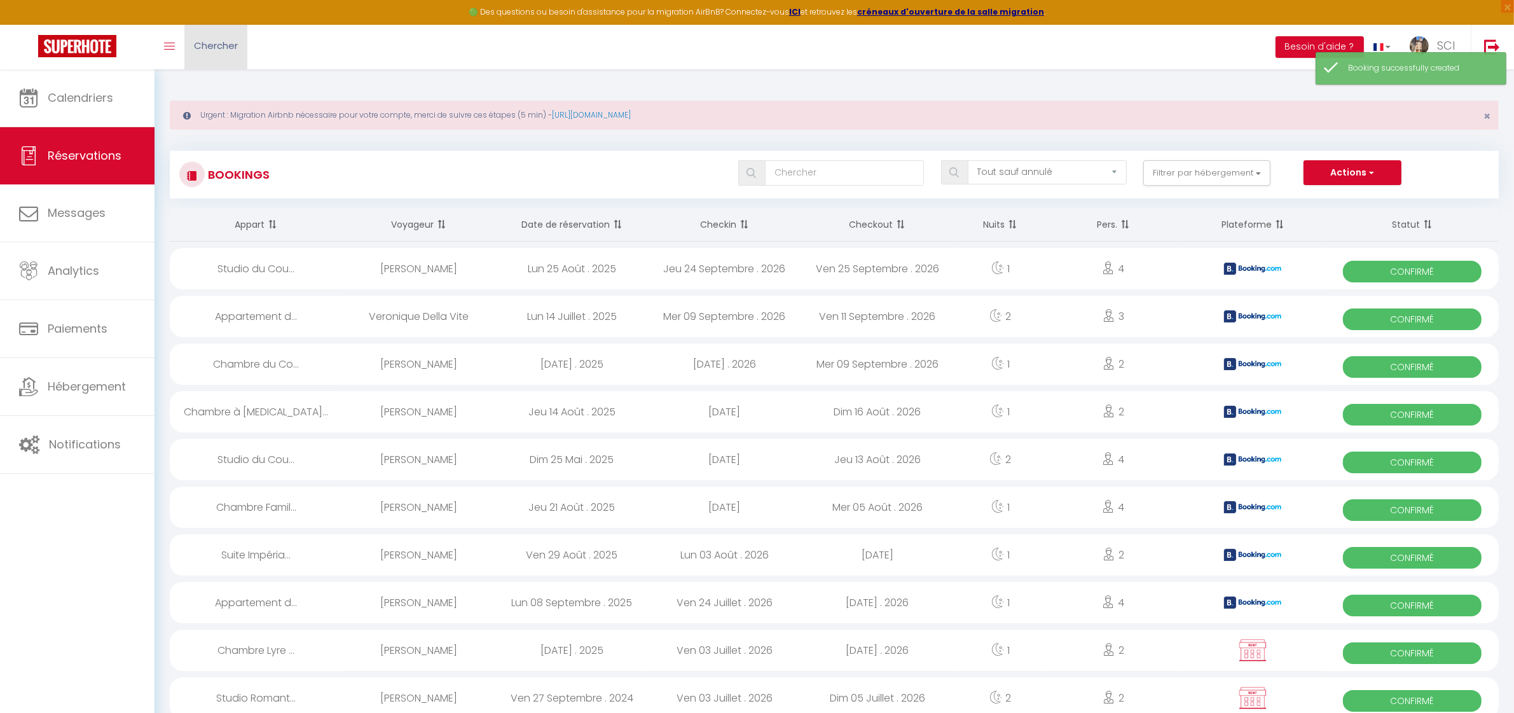
click at [228, 48] on span "Chercher" at bounding box center [216, 45] width 44 height 13
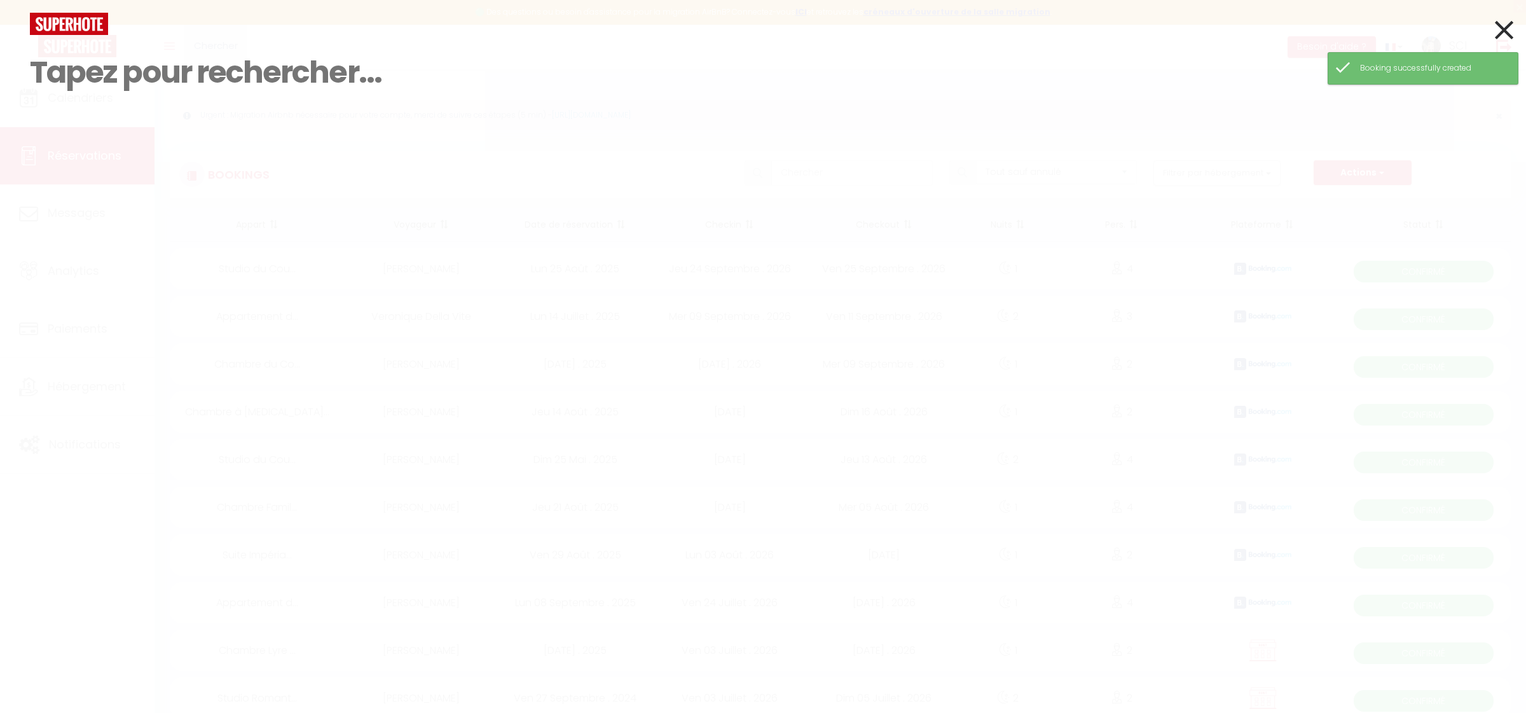
paste input "[PERSON_NAME]"
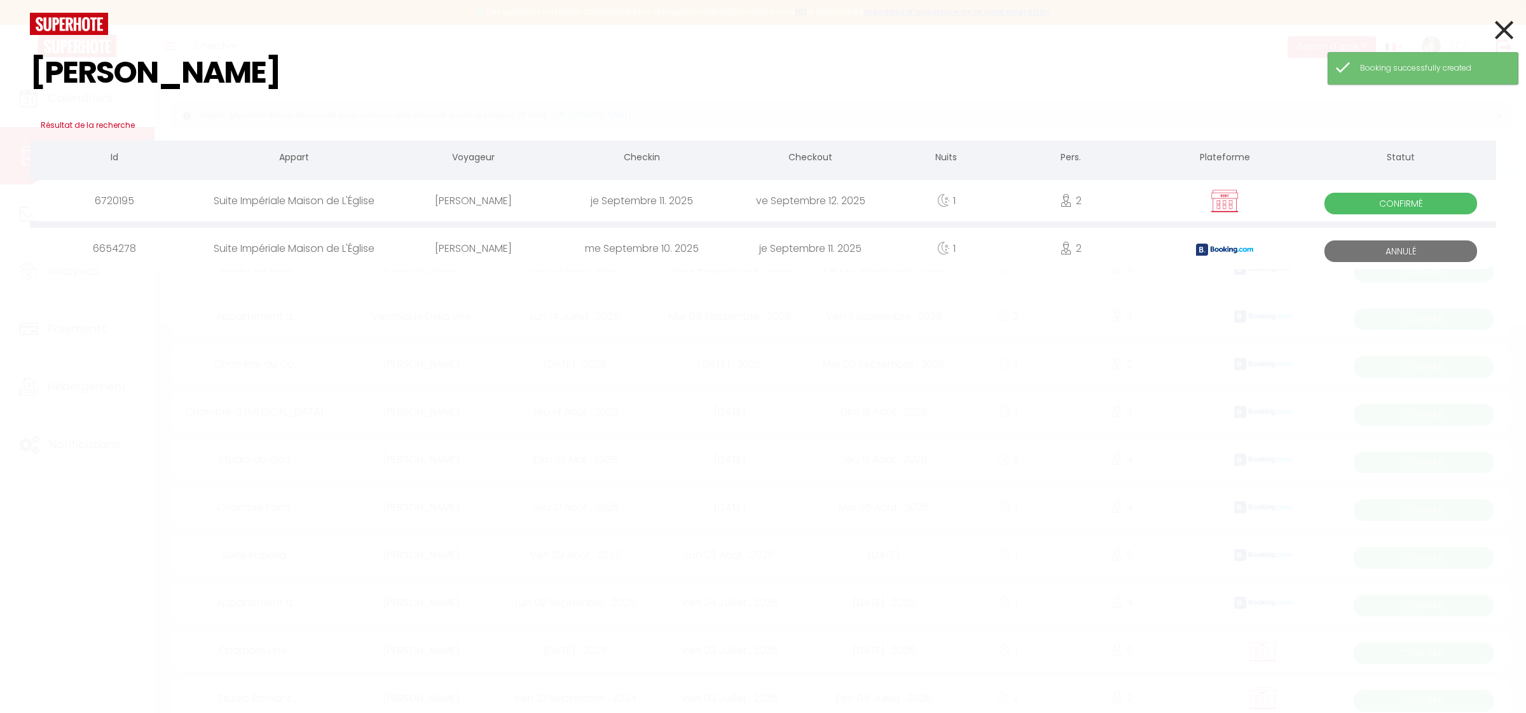
type input "[PERSON_NAME]"
click at [338, 209] on div "Suite Impériale Maison de L'Église" at bounding box center [293, 200] width 191 height 41
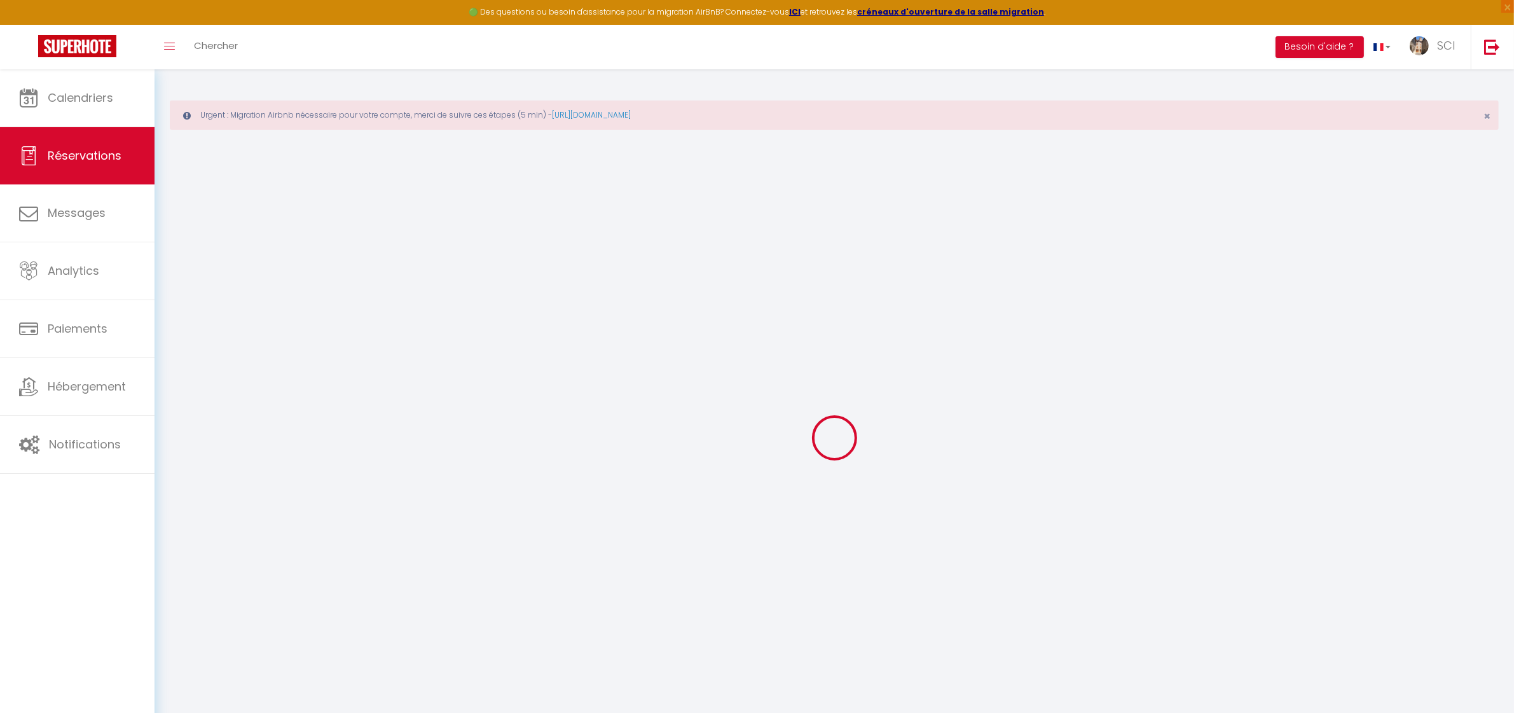
type input "[PERSON_NAME]"
type input "[EMAIL_ADDRESS][DOMAIN_NAME]"
type input "[PHONE_NUMBER]"
type input "."
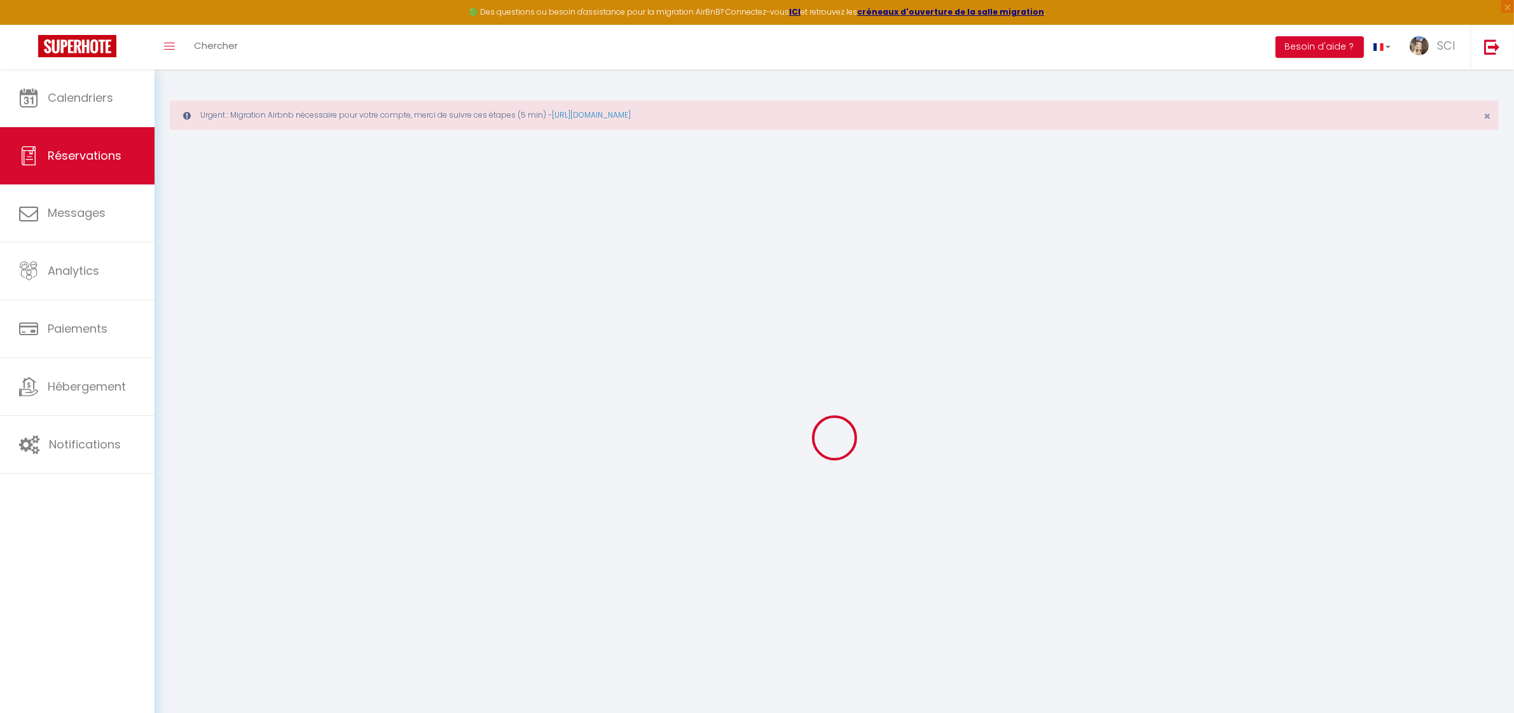
select select "FR"
select select "12006"
select select "1"
type input "Jeu 11 Septembre 2025"
select select
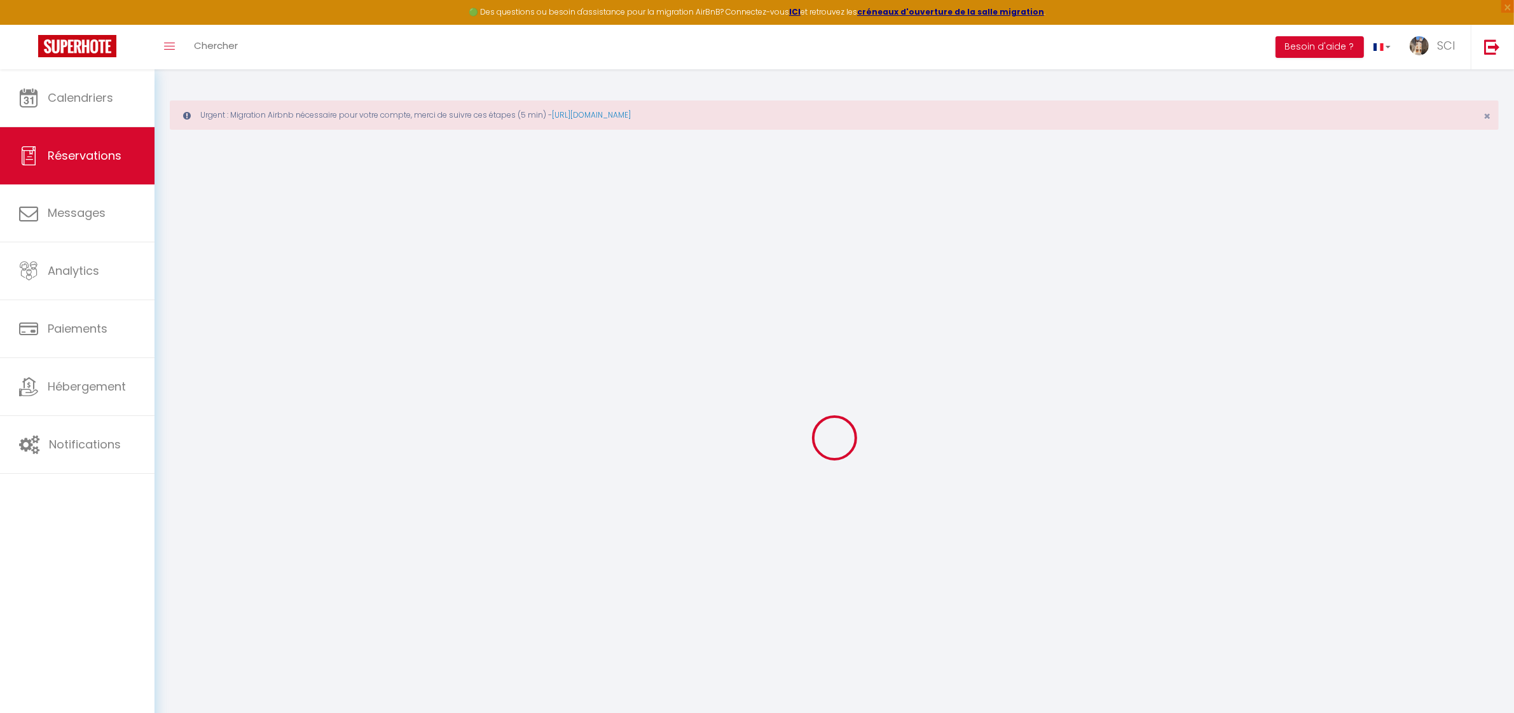
type input "Ven 12 Septembre 2025"
select select
type input "2"
select select "12"
select select
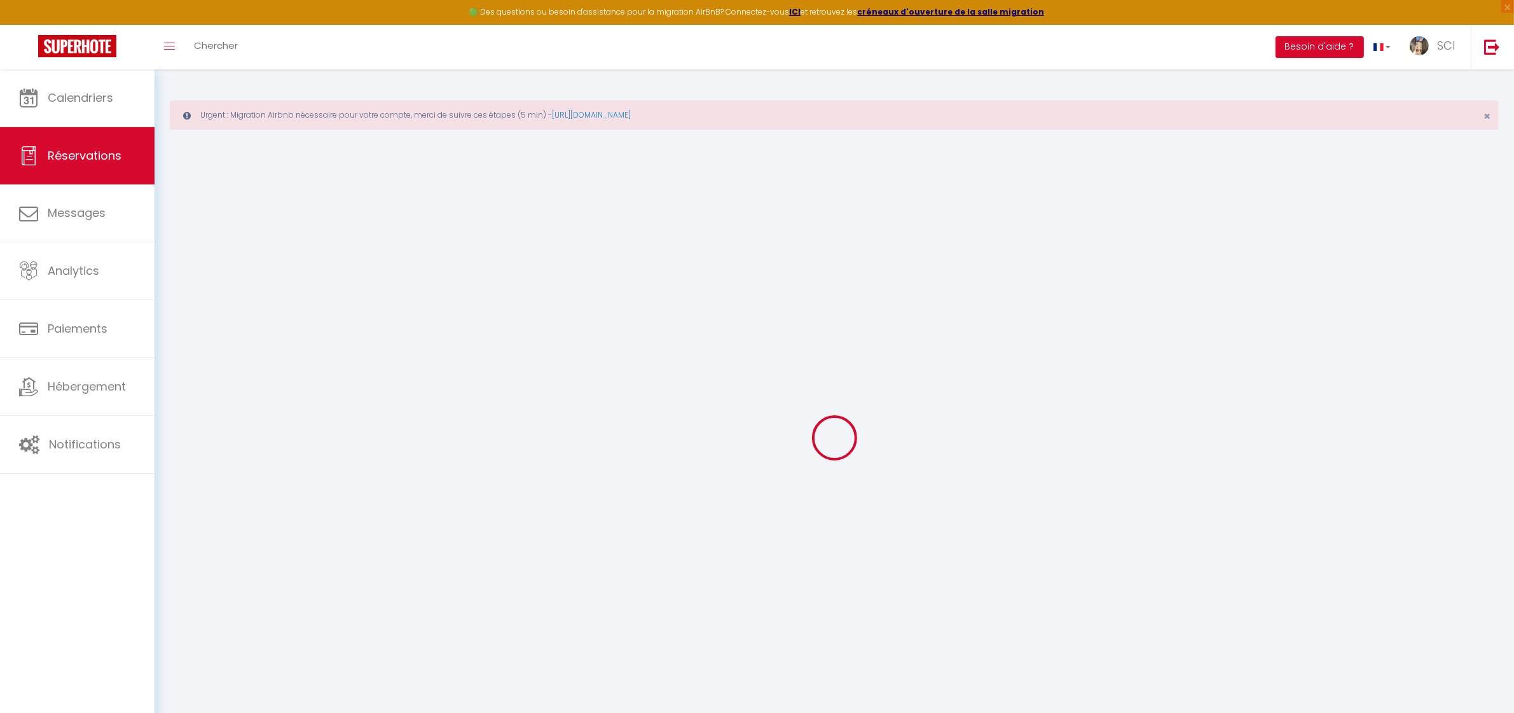
checkbox input "false"
type input "0"
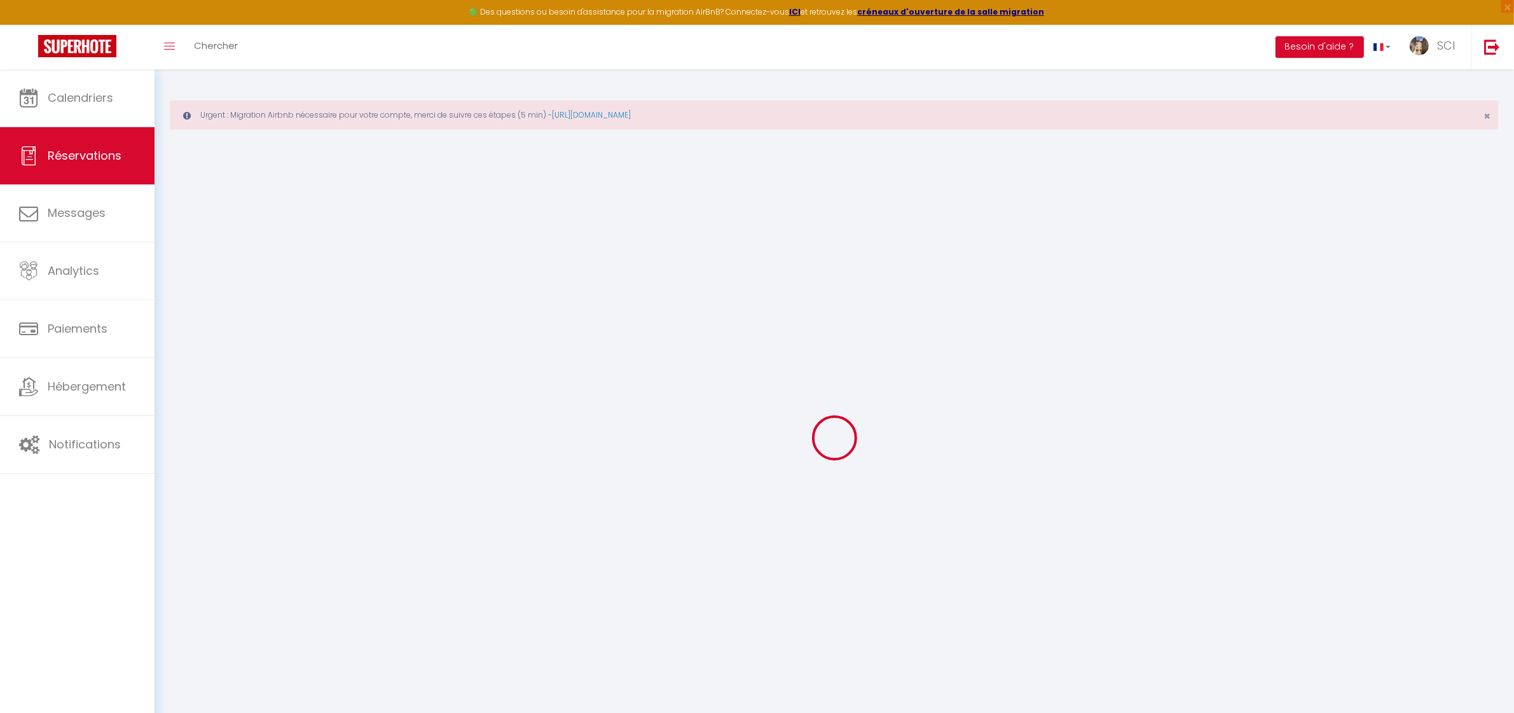
select select
select select "14"
checkbox input "false"
select select
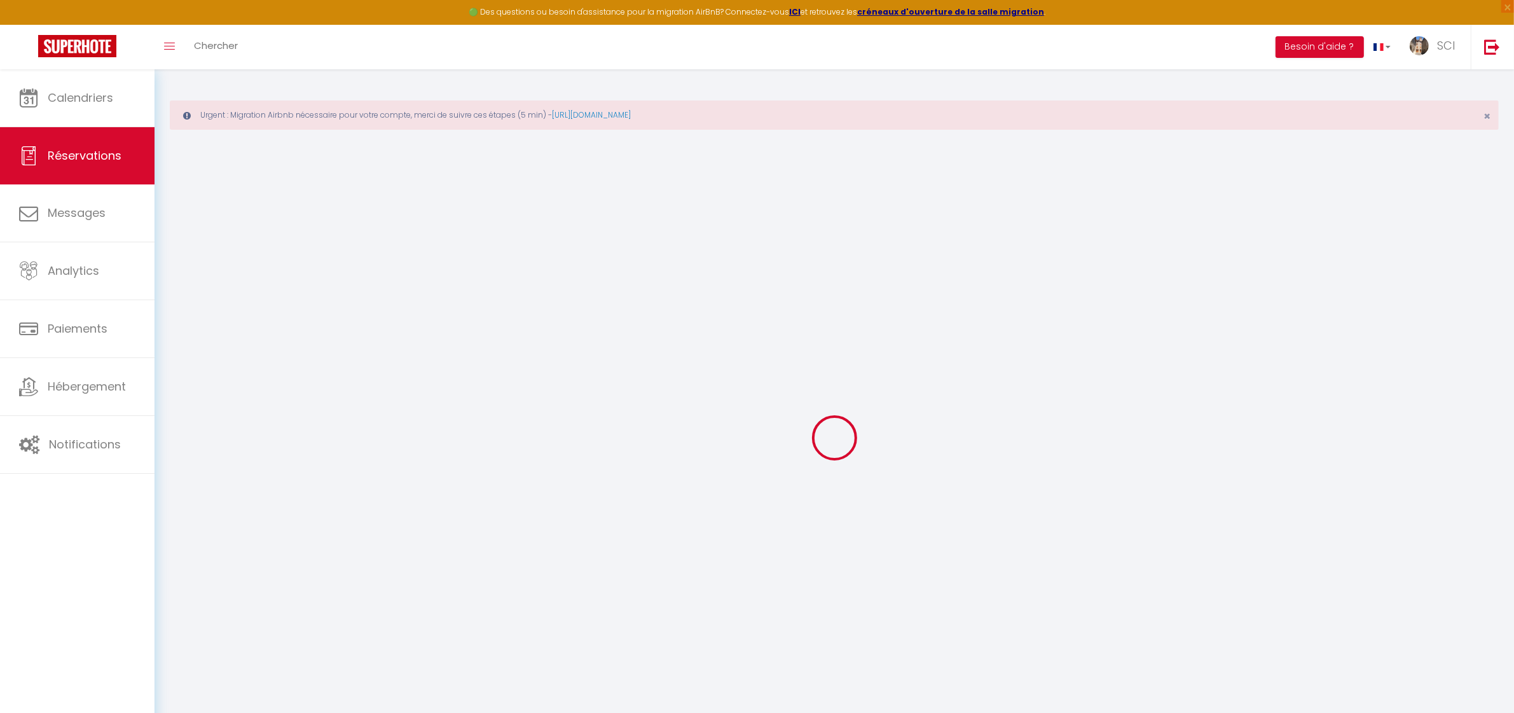
select select
checkbox input "false"
select select
checkbox input "false"
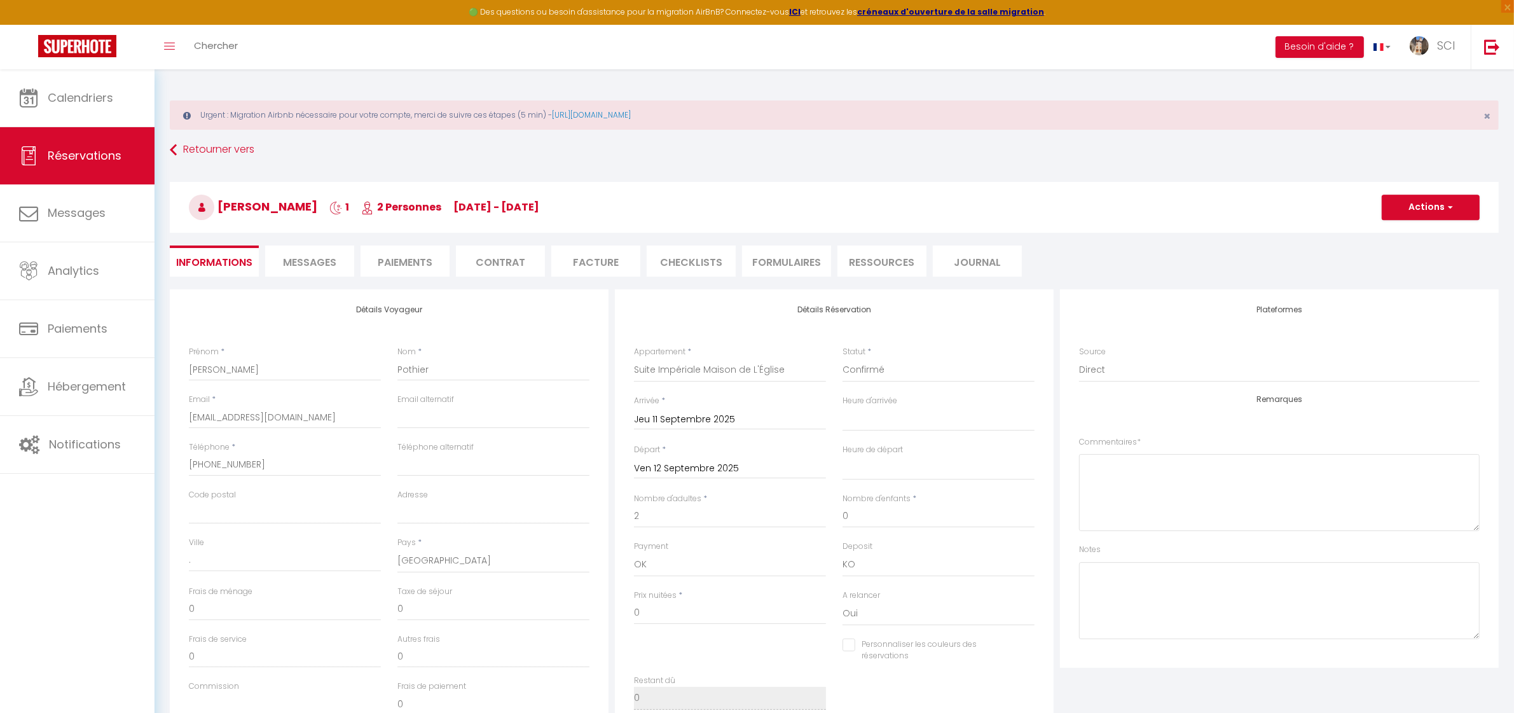
select select
checkbox input "false"
select select
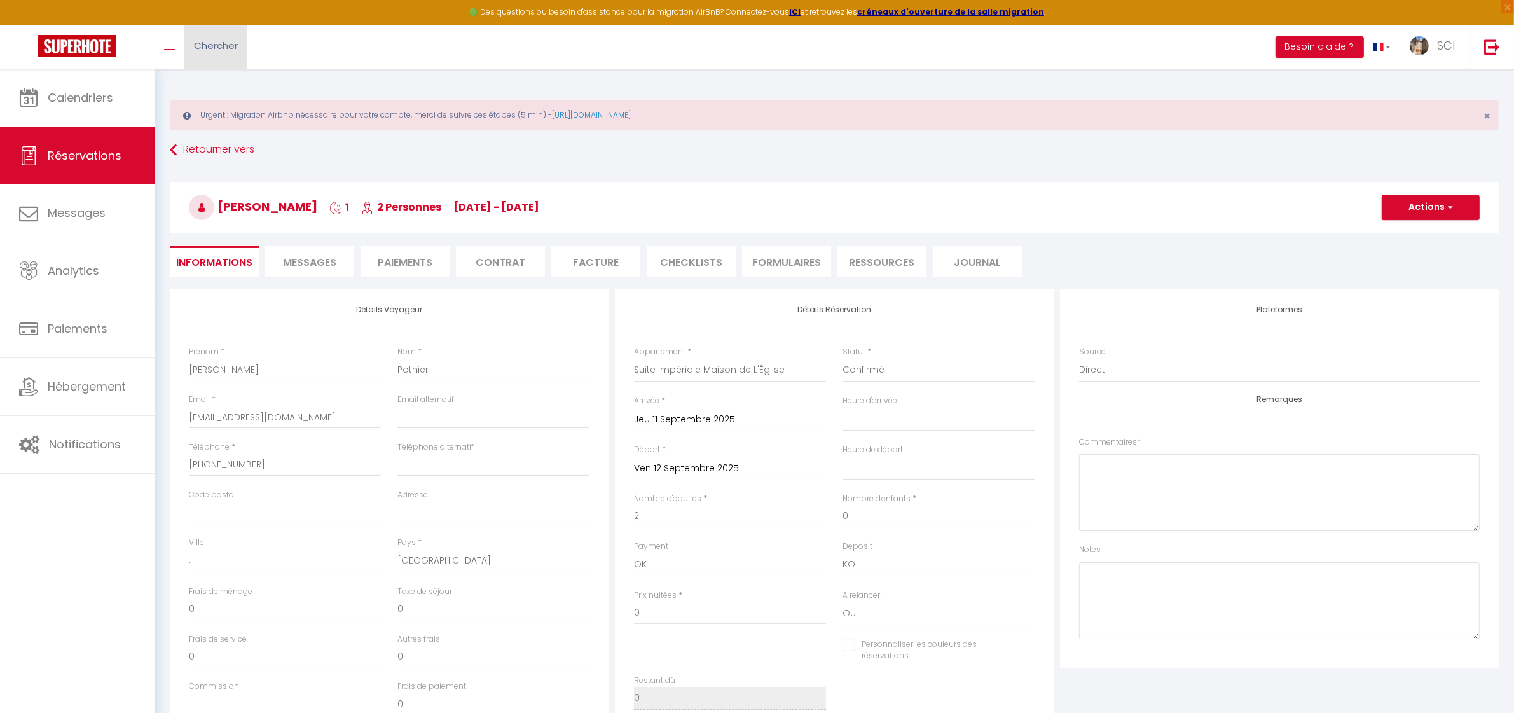
click at [226, 55] on link "Chercher" at bounding box center [215, 47] width 63 height 45
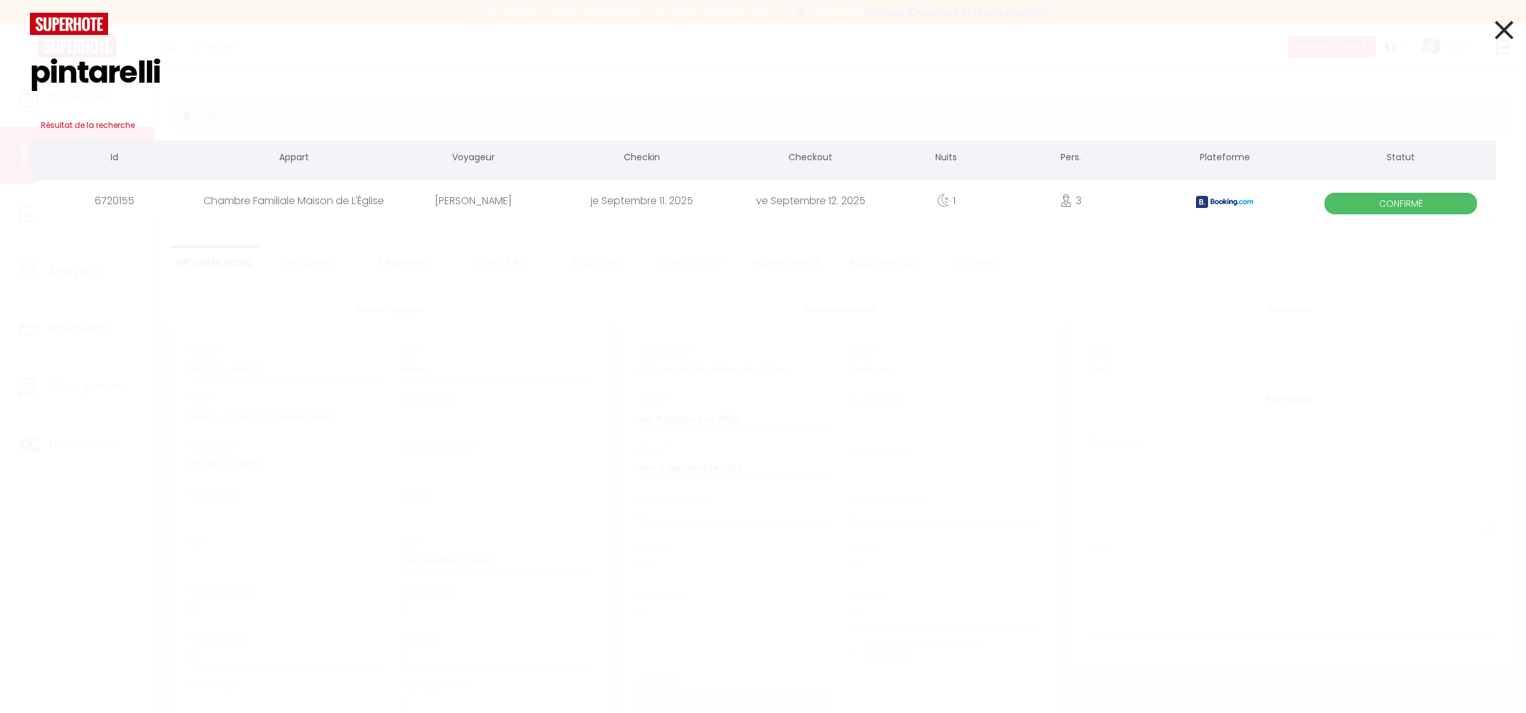
type input "pintarelli"
click at [488, 198] on div "[PERSON_NAME]" at bounding box center [473, 200] width 168 height 41
select select
checkbox input "false"
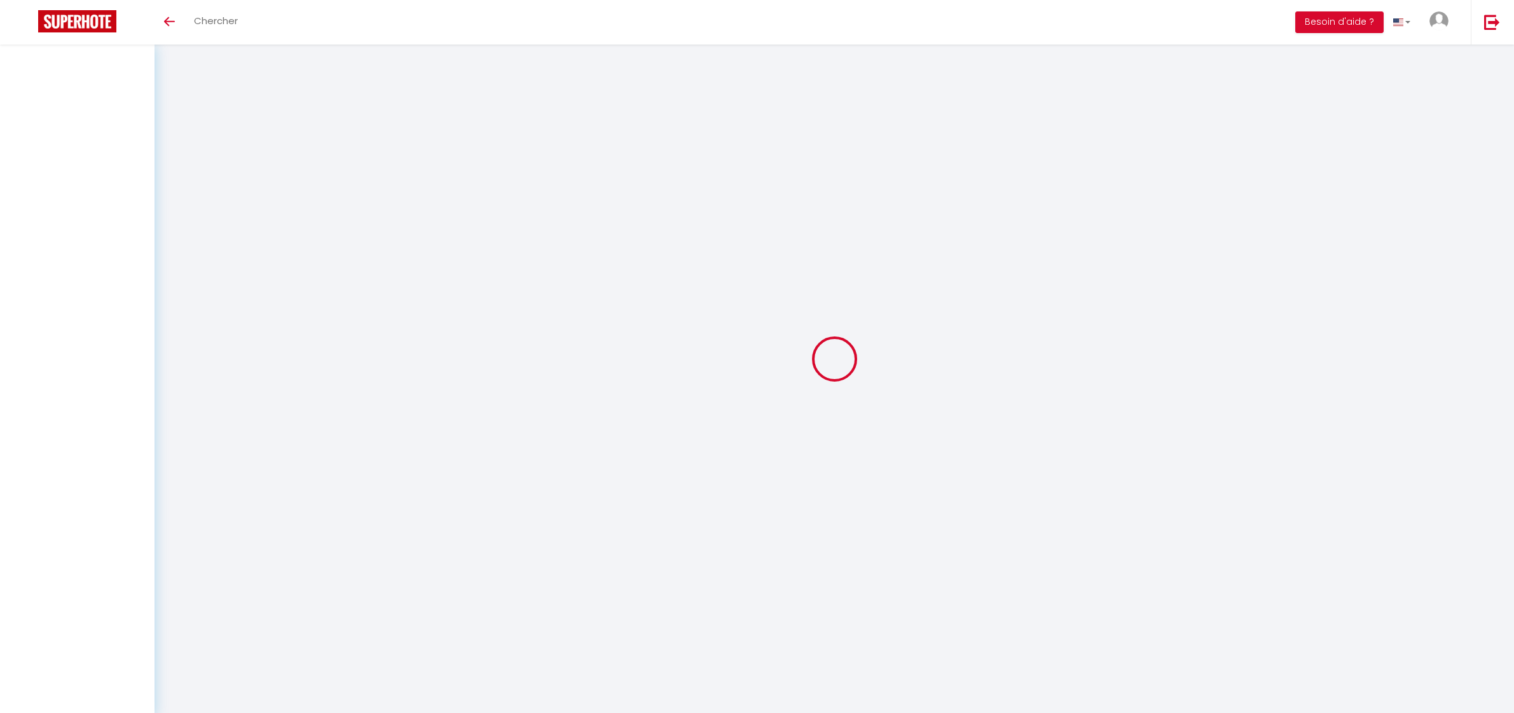
select select
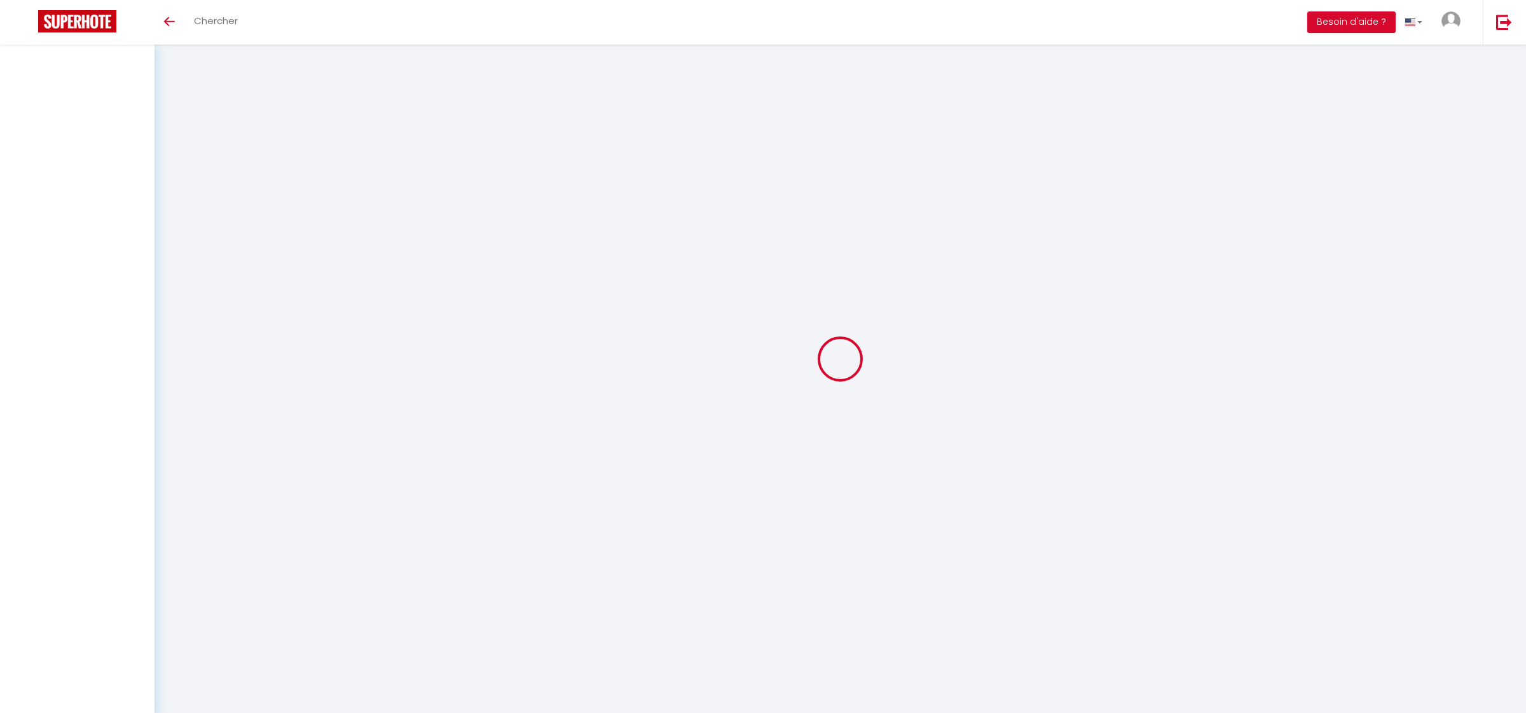
select select
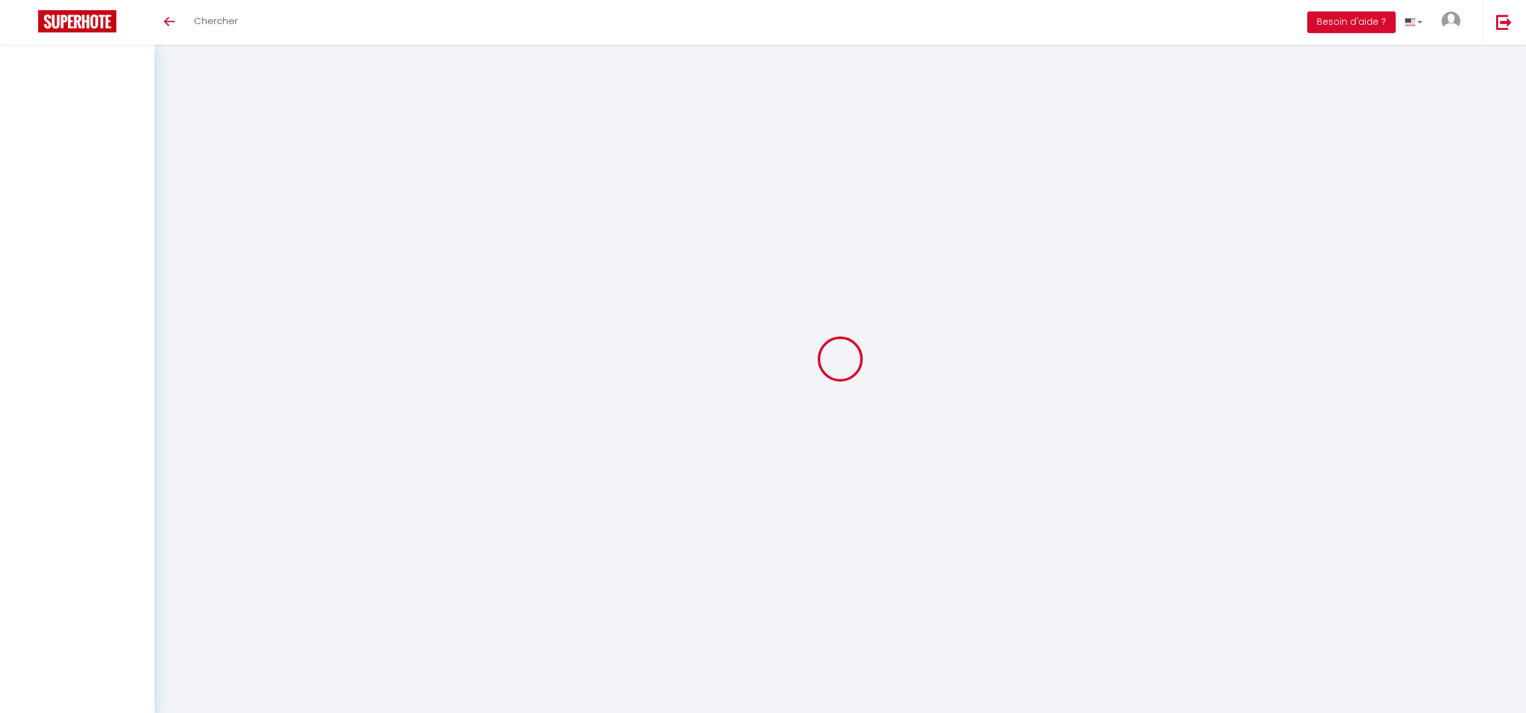
checkbox input "false"
select select
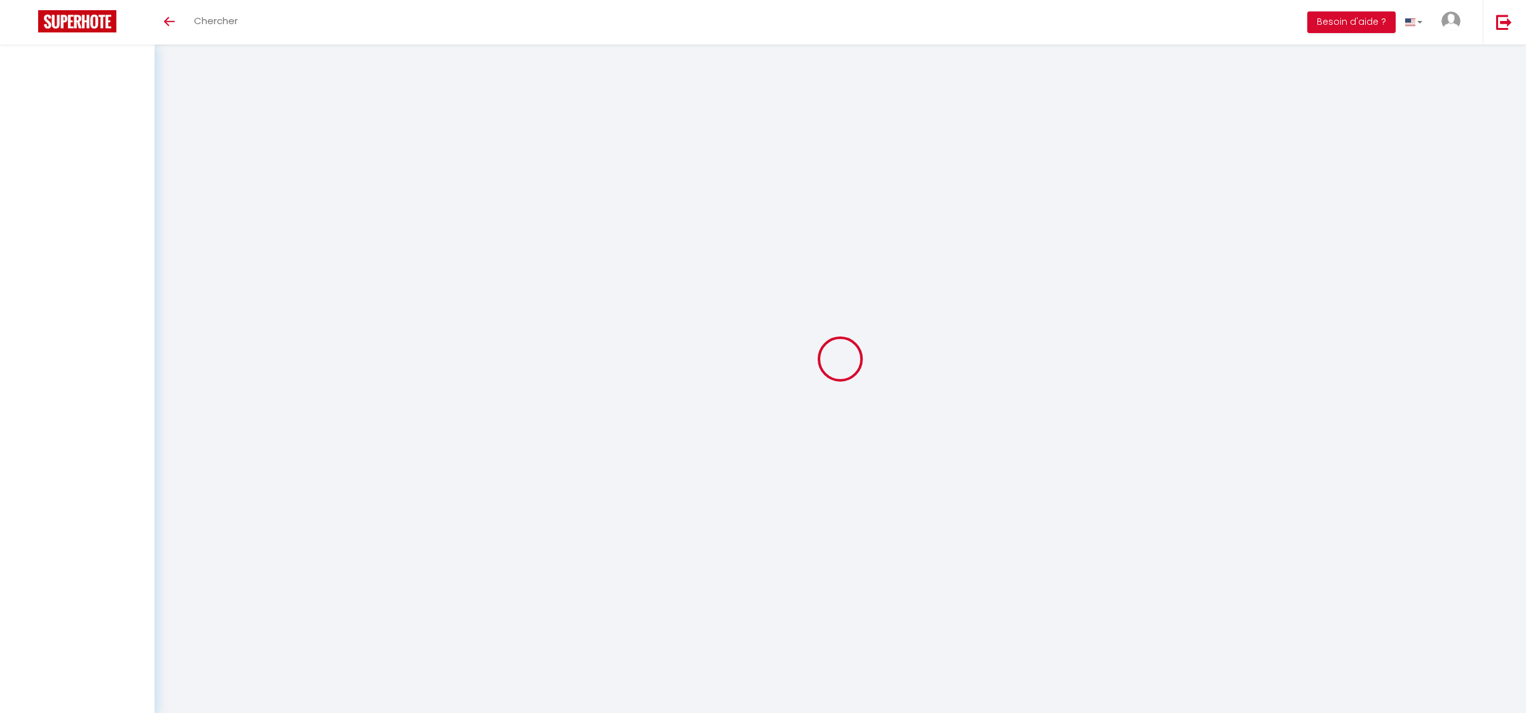
select select
checkbox input "false"
select select
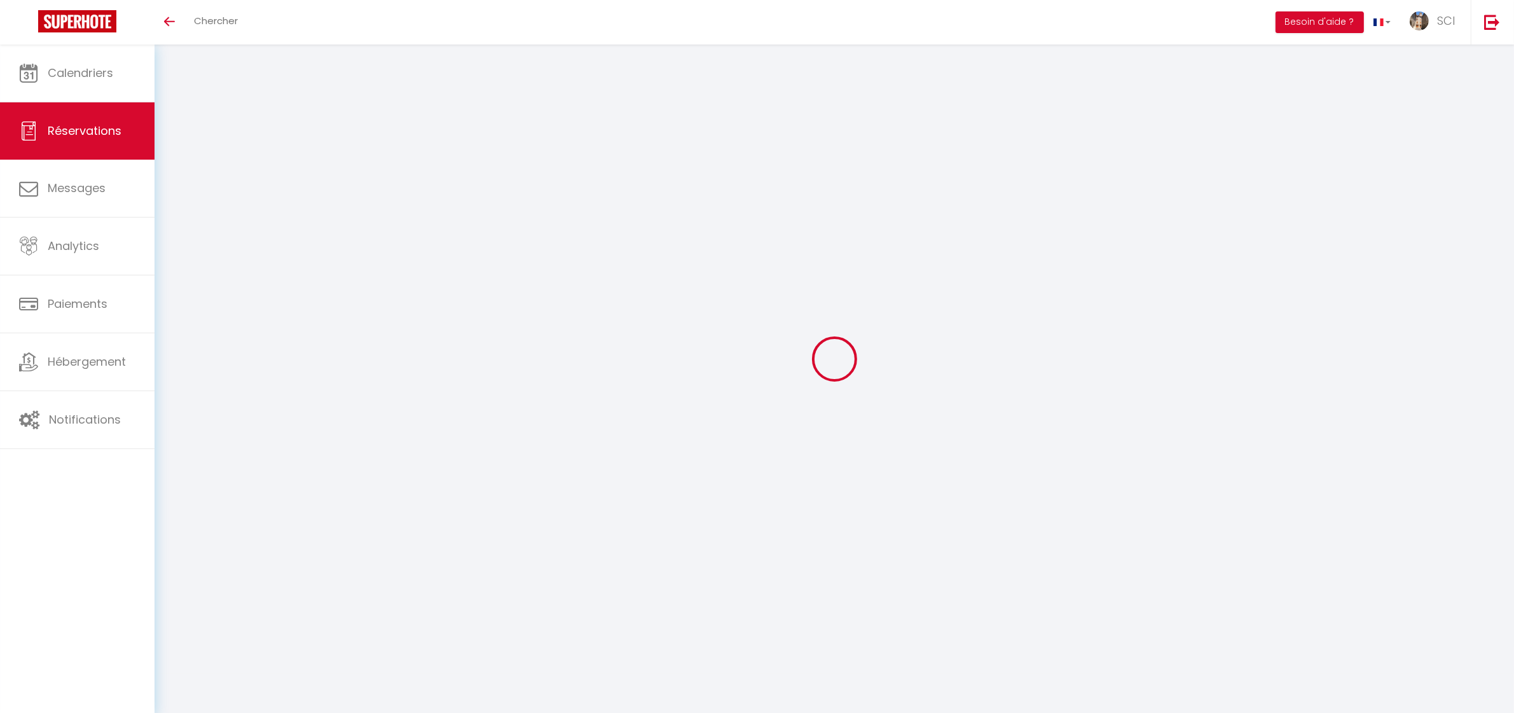
type input "[PERSON_NAME]"
type input "[EMAIL_ADDRESS][DOMAIN_NAME]"
type input "[PHONE_NUMBER]"
type input "."
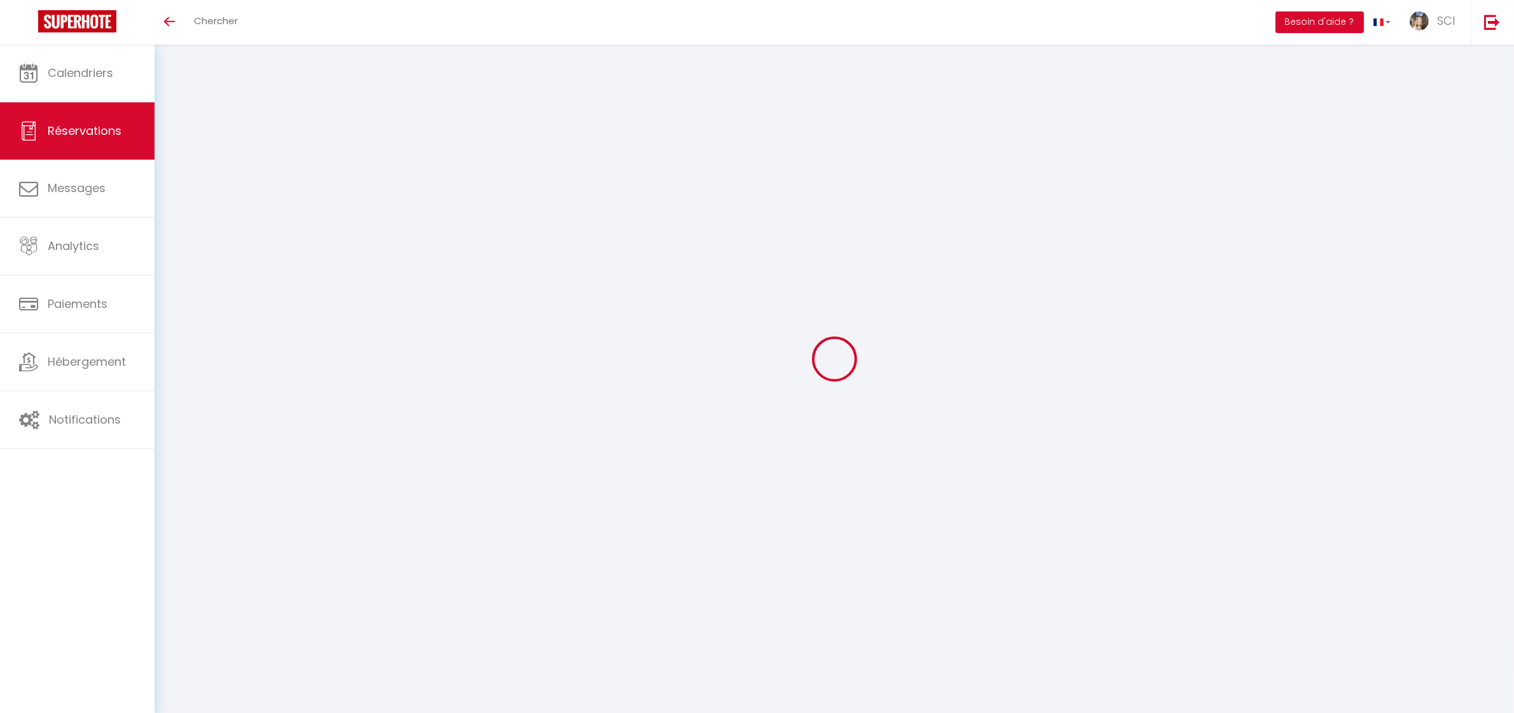
select select "AT"
type input "21.25"
type input "1.8399999999999999"
select select "12101"
select select "1"
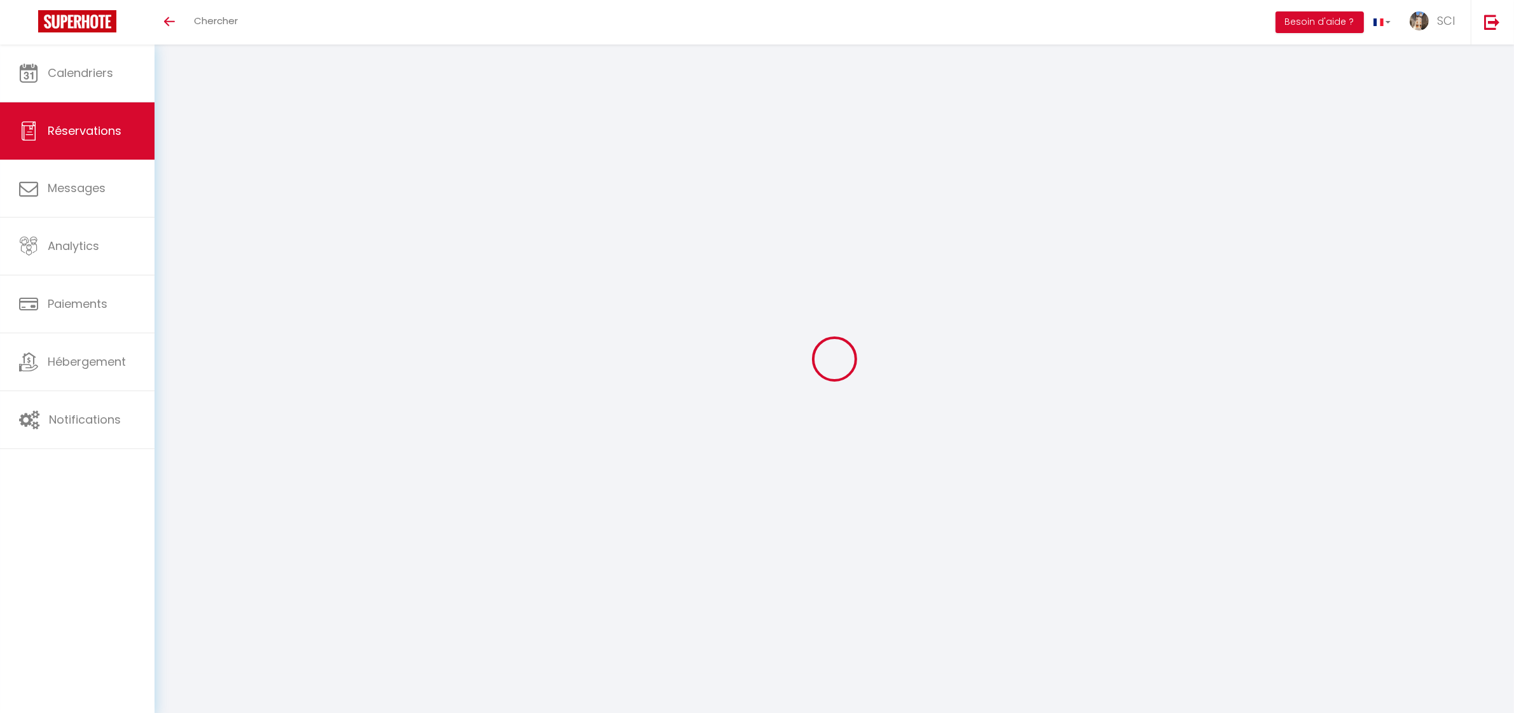
select select
type input "3"
select select "12"
select select
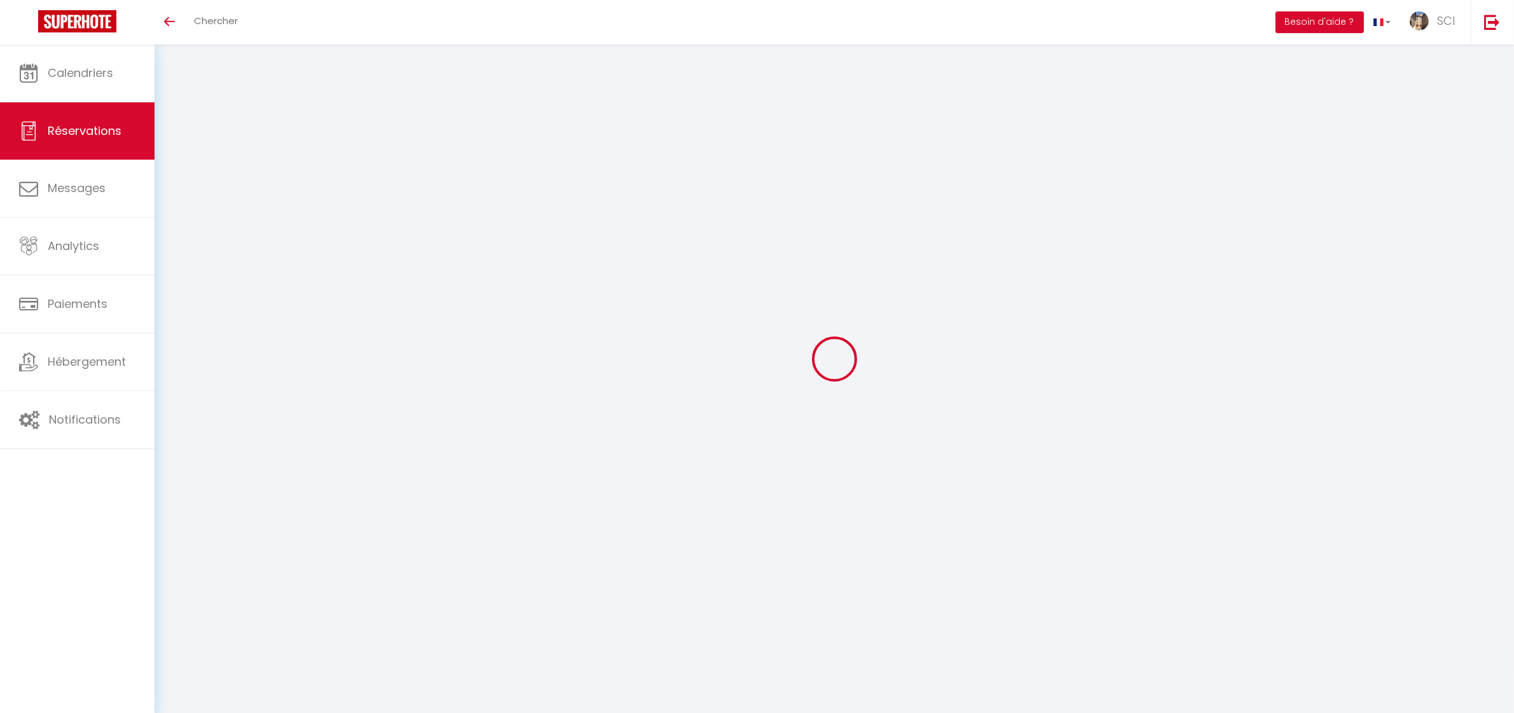
type input "125"
checkbox input "false"
type input "0"
select select "2"
type input "0"
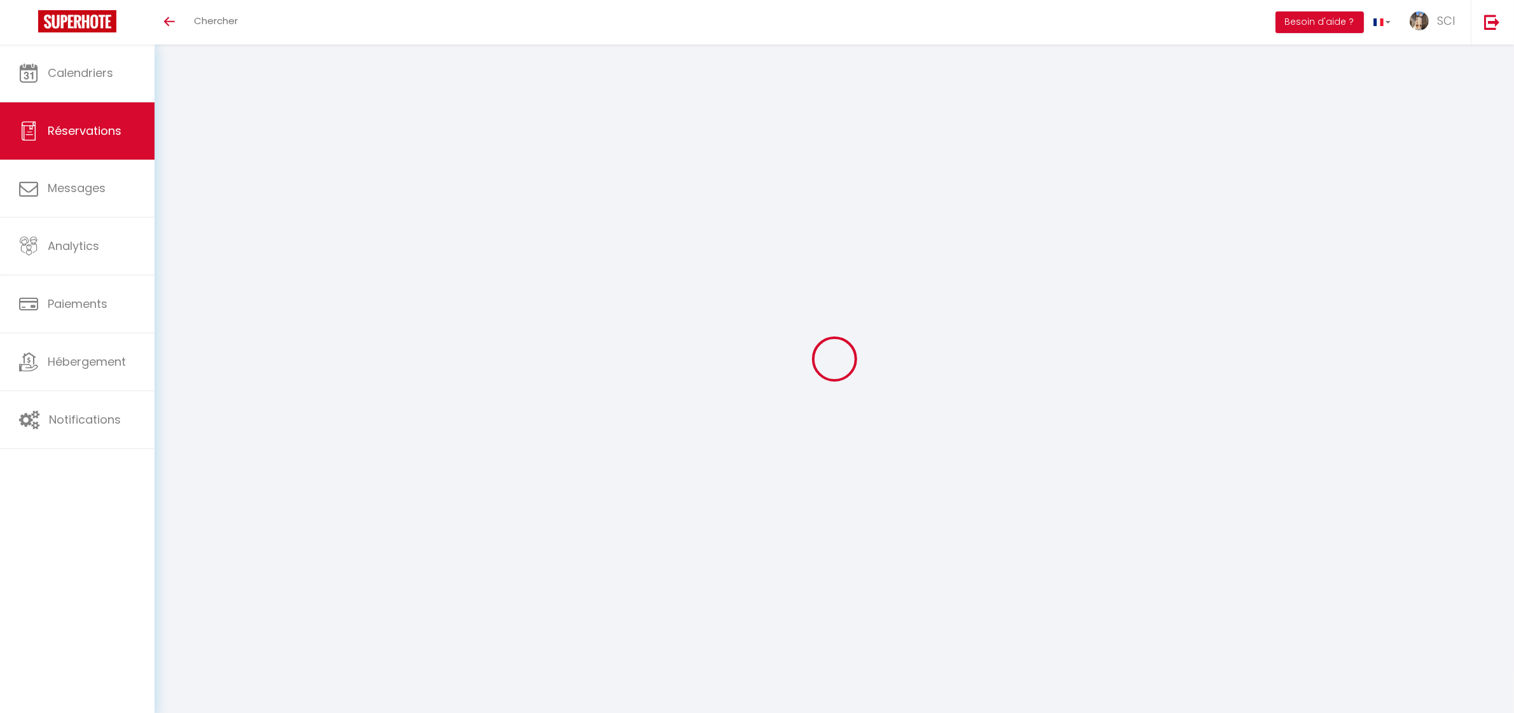
type input "0"
select select
checkbox input "false"
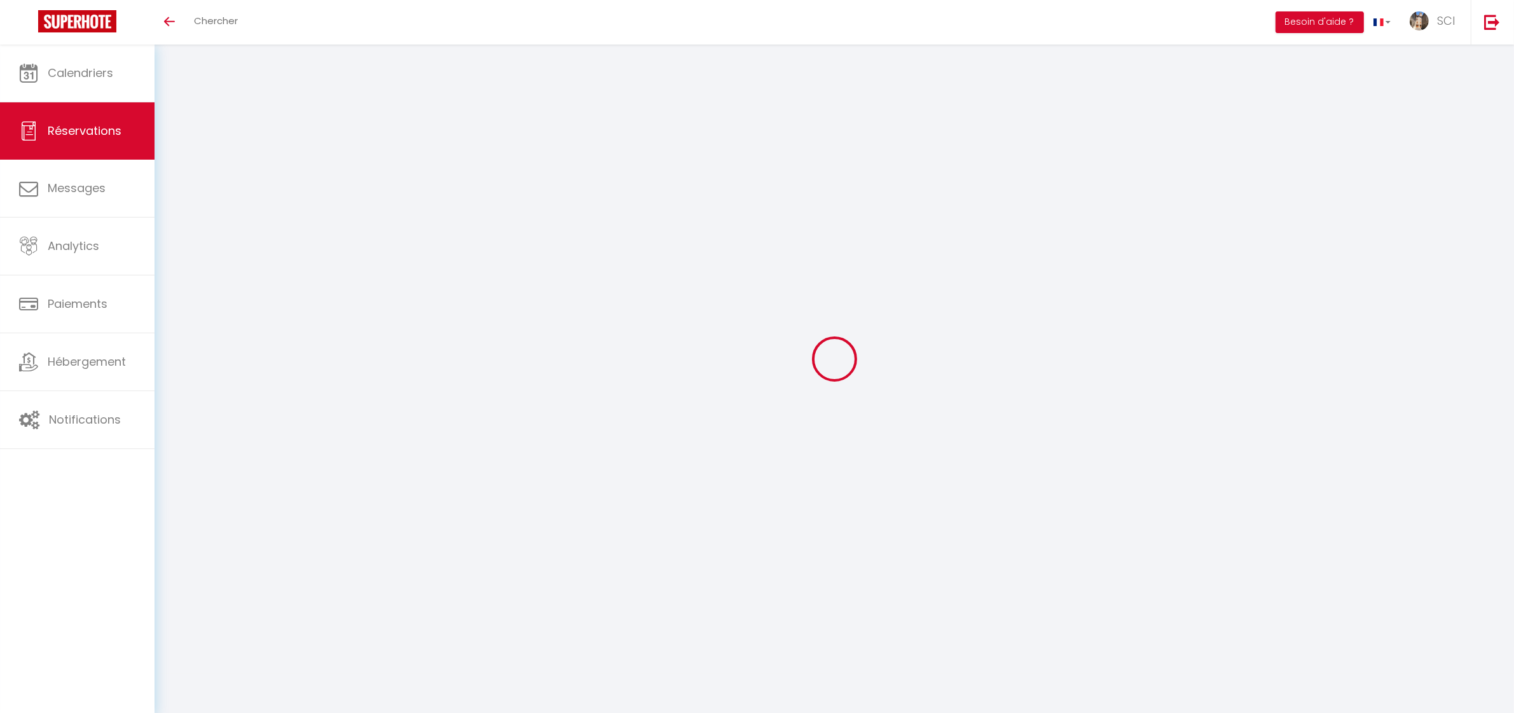
type textarea "** THIS RESERVATION HAS BEEN PRE-PAID ** BOOKING NOTE : Payment charge is EUR 1…"
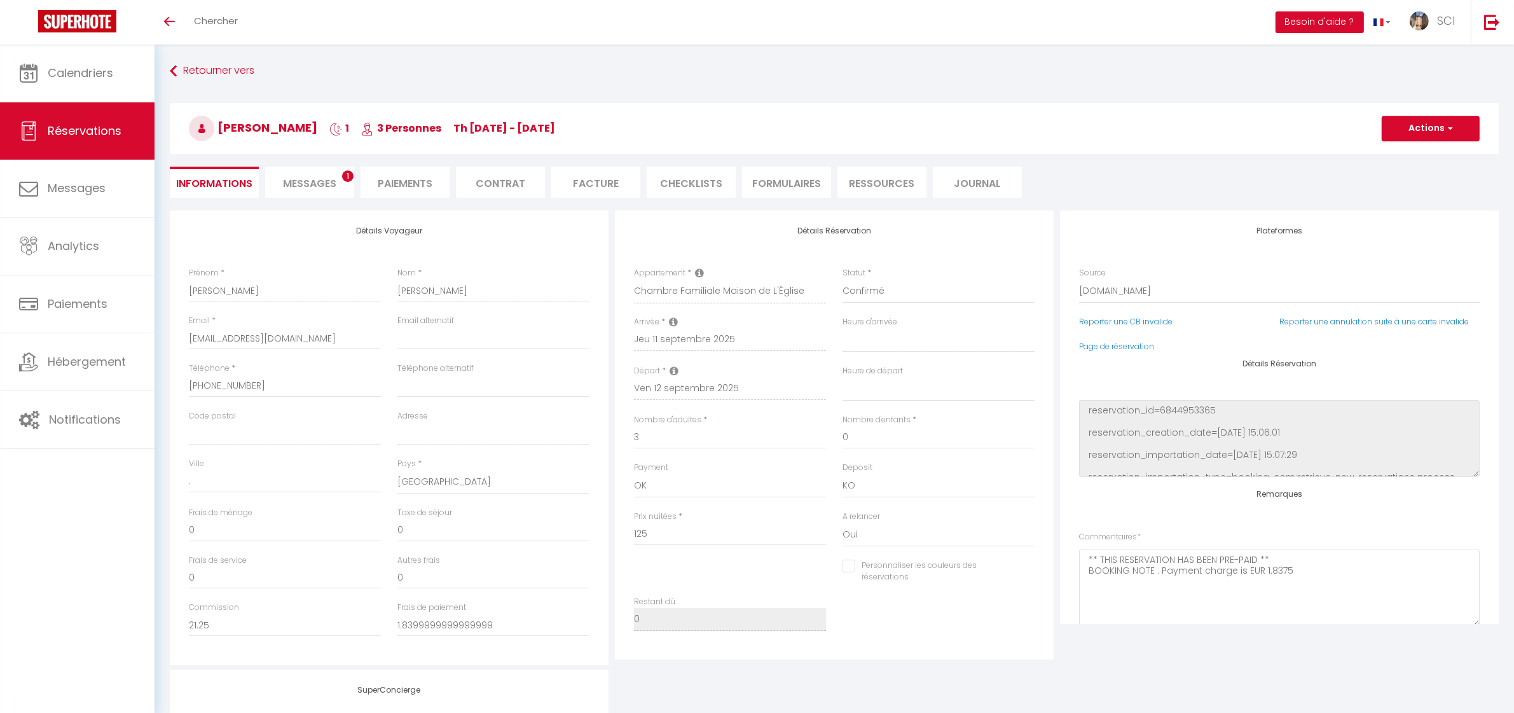
type input "6.25"
select select
checkbox input "false"
select select
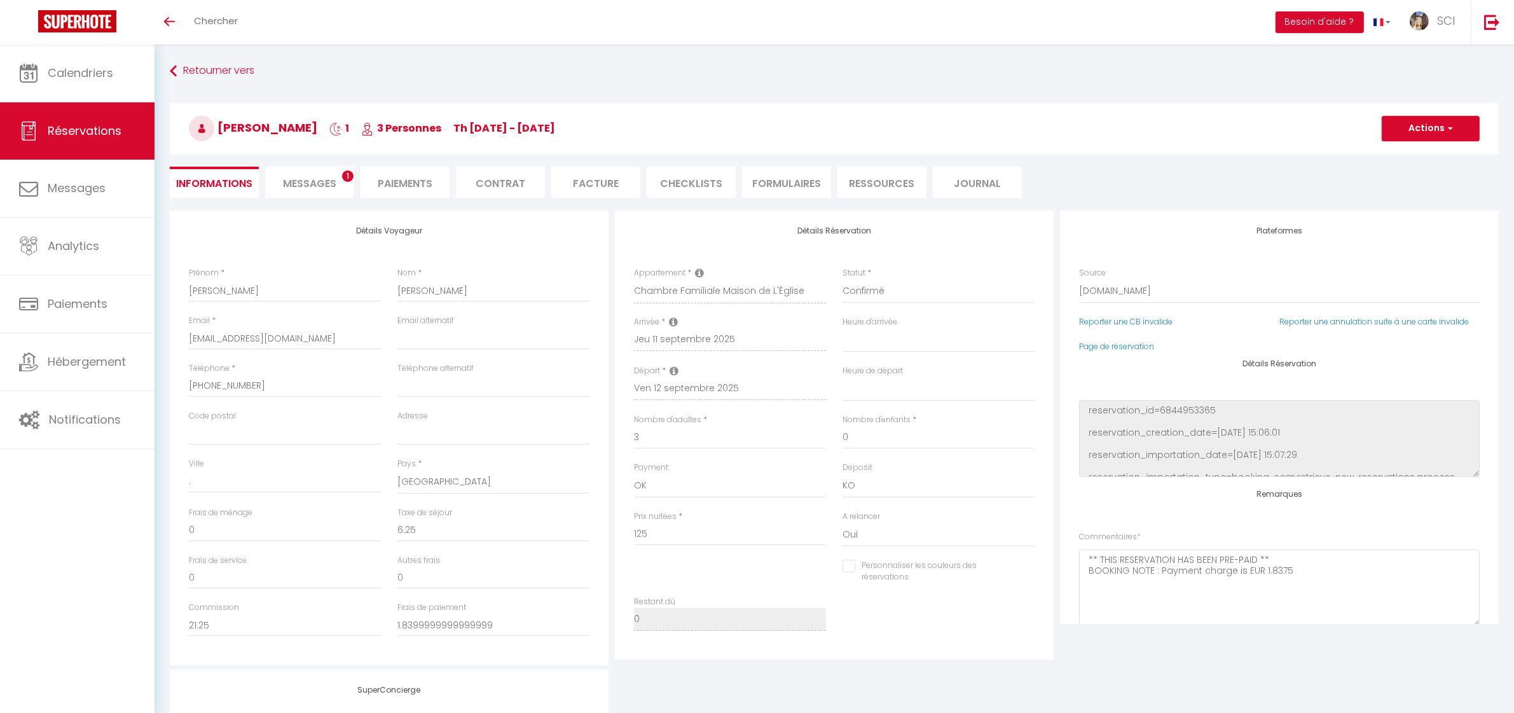
select select
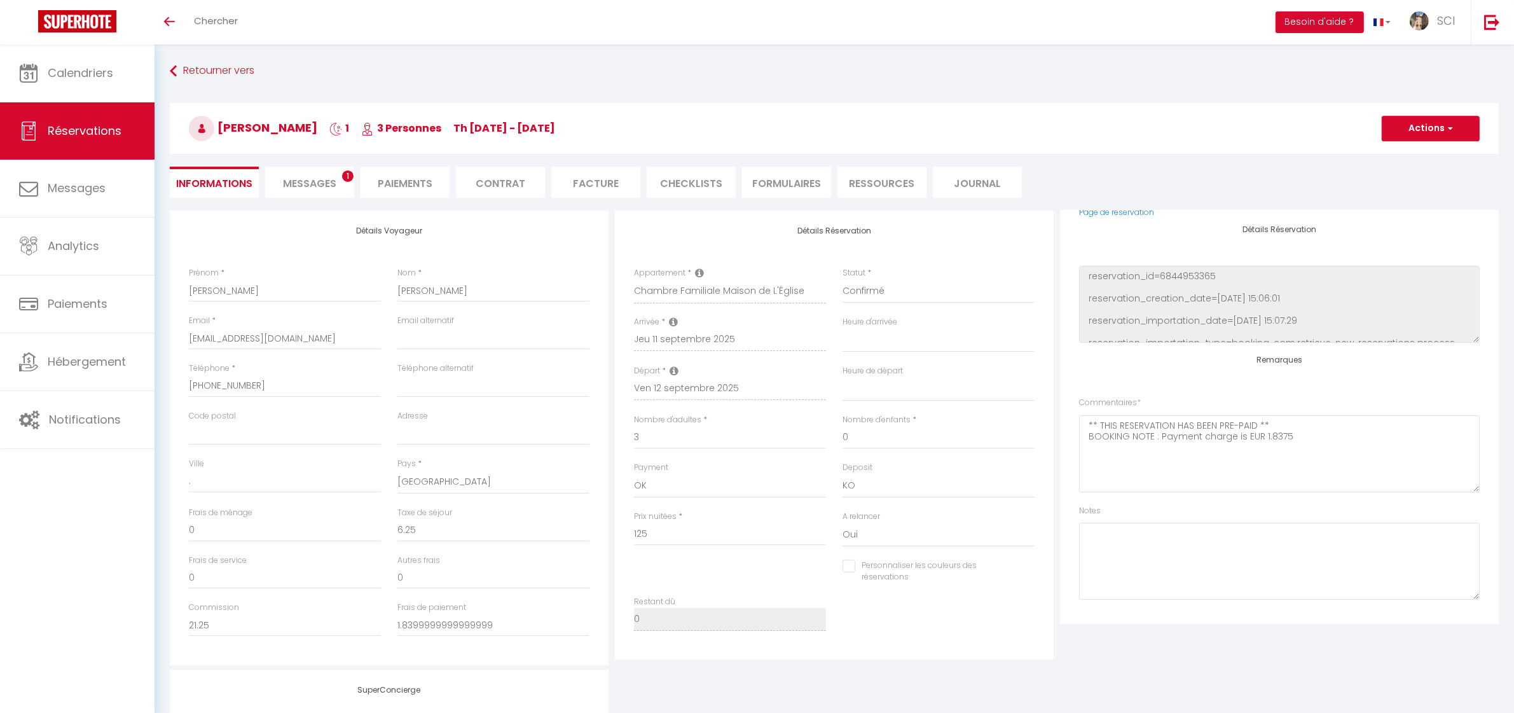
scroll to position [139, 0]
click at [306, 189] on span "Messages" at bounding box center [309, 183] width 53 height 15
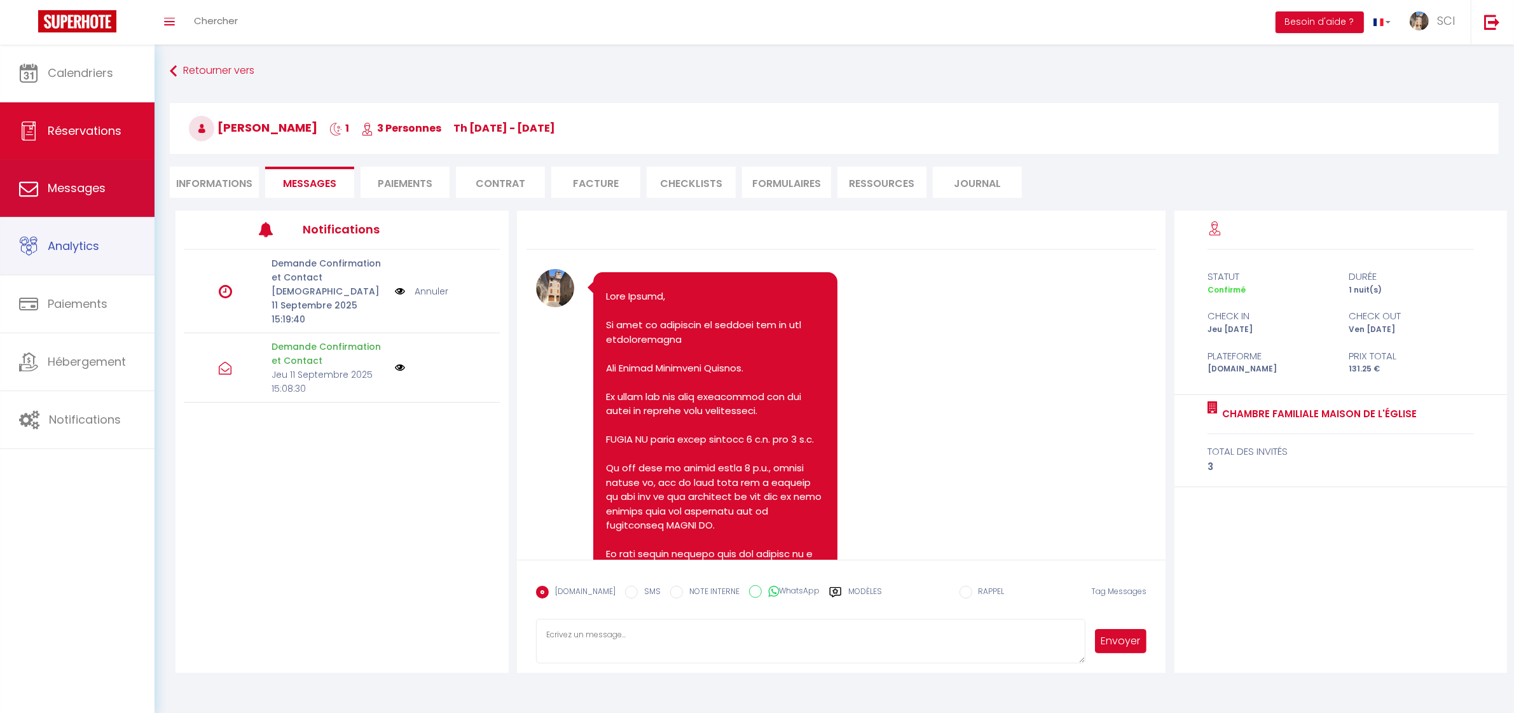
click at [85, 195] on span "Messages" at bounding box center [77, 188] width 58 height 16
select select "message"
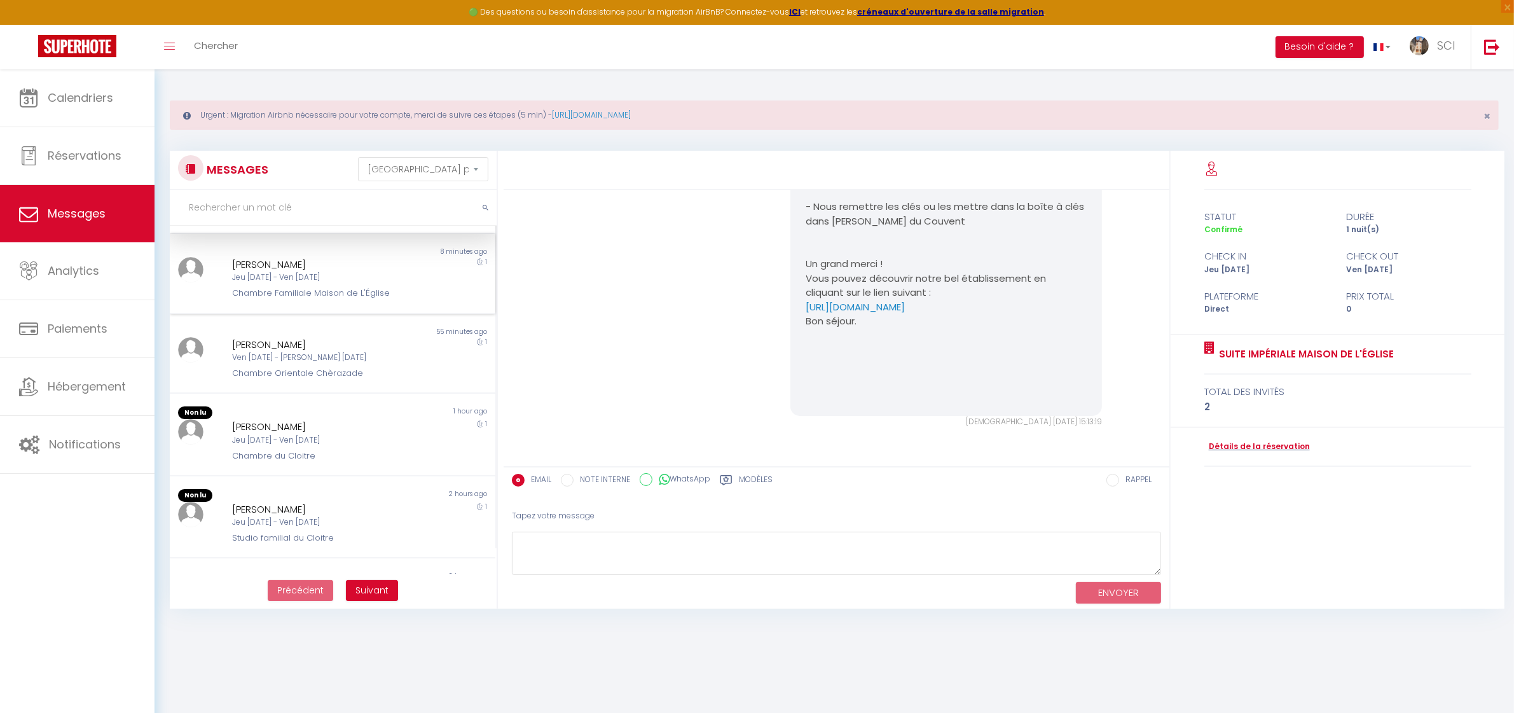
scroll to position [79, 0]
click at [348, 360] on div "Chambre Orientale Chèrazade" at bounding box center [318, 365] width 173 height 13
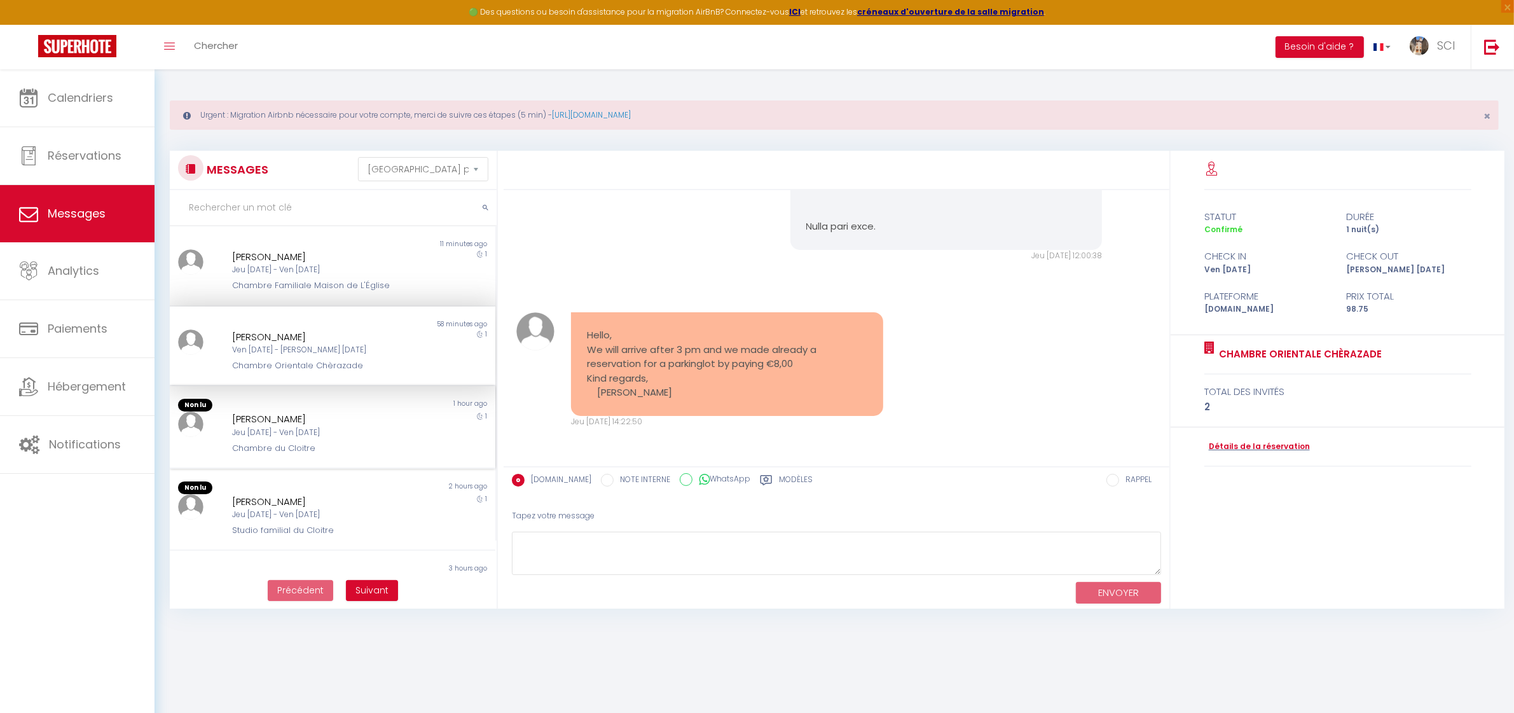
click at [345, 427] on div "Jeu [DATE] - Ven [DATE]" at bounding box center [318, 433] width 173 height 12
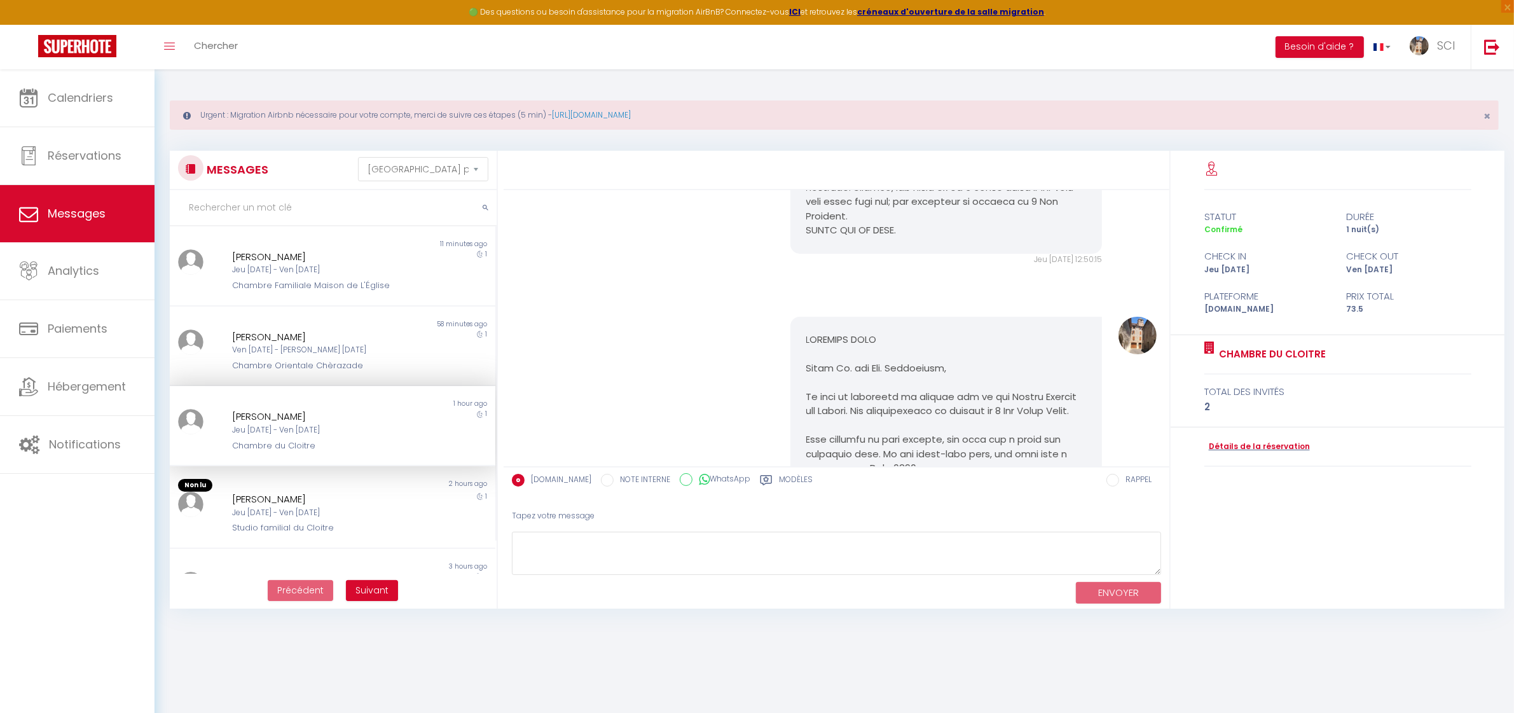
scroll to position [3637, 0]
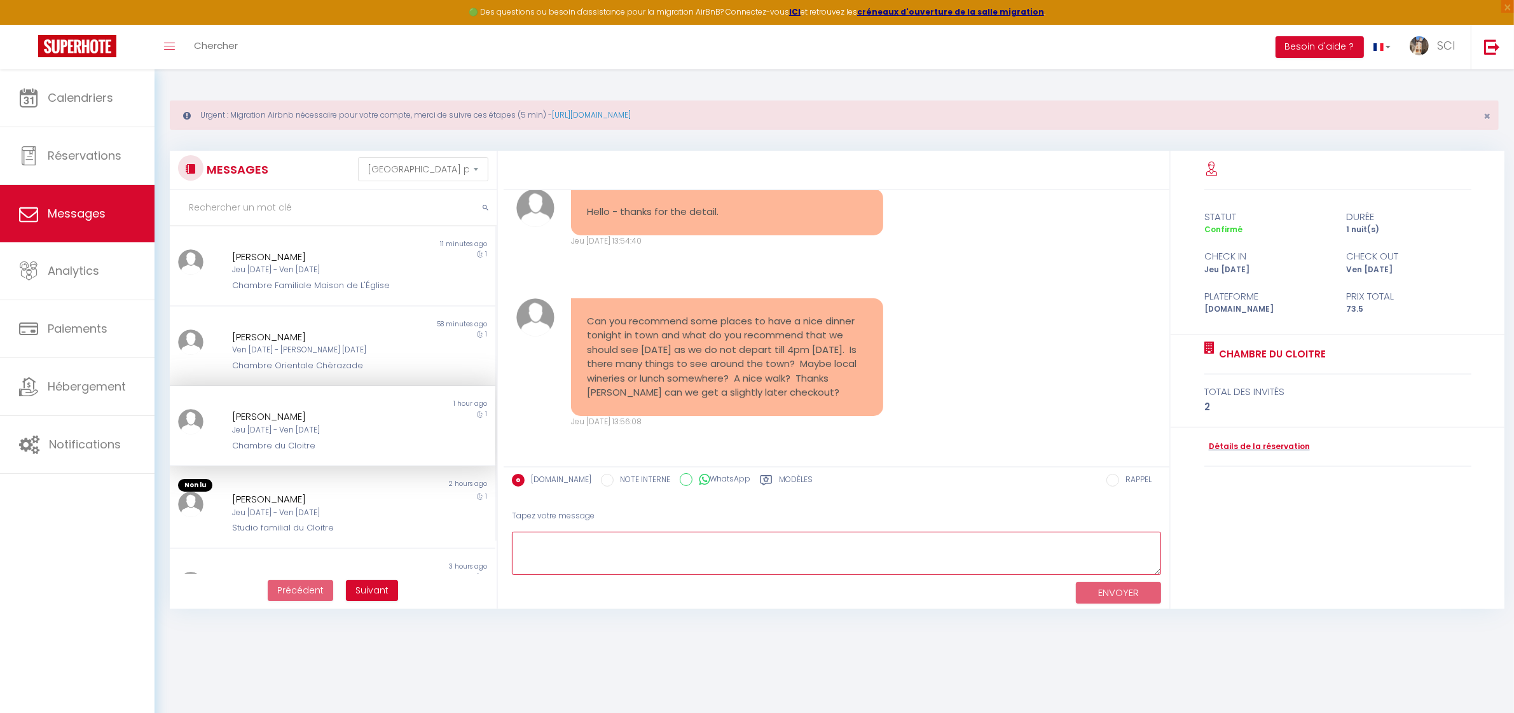
click at [731, 555] on textarea at bounding box center [836, 553] width 649 height 44
type textarea "Dear [PERSON_NAME], We have a flyer at the Convent with nice restaurant's direc…"
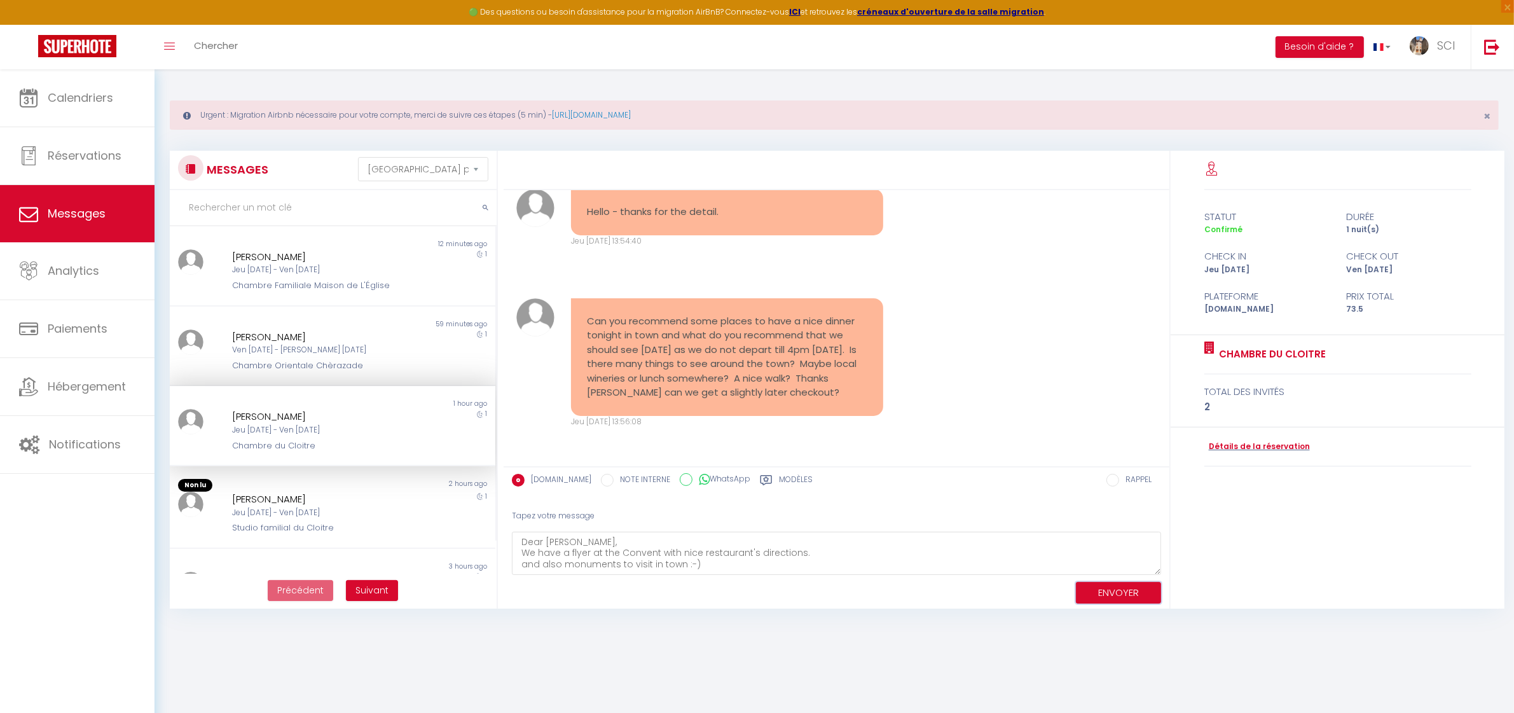
click at [1095, 592] on button "ENVOYER" at bounding box center [1118, 593] width 85 height 22
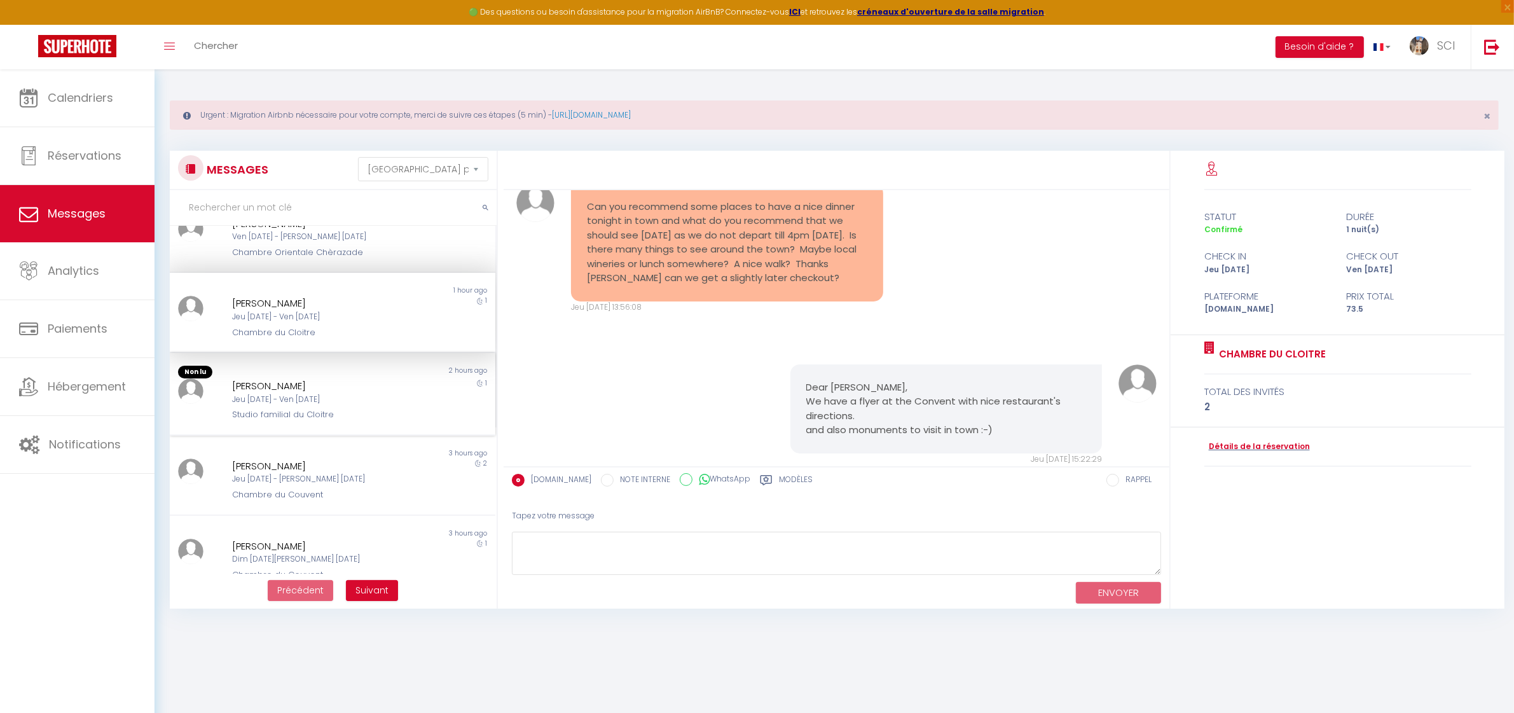
scroll to position [198, 0]
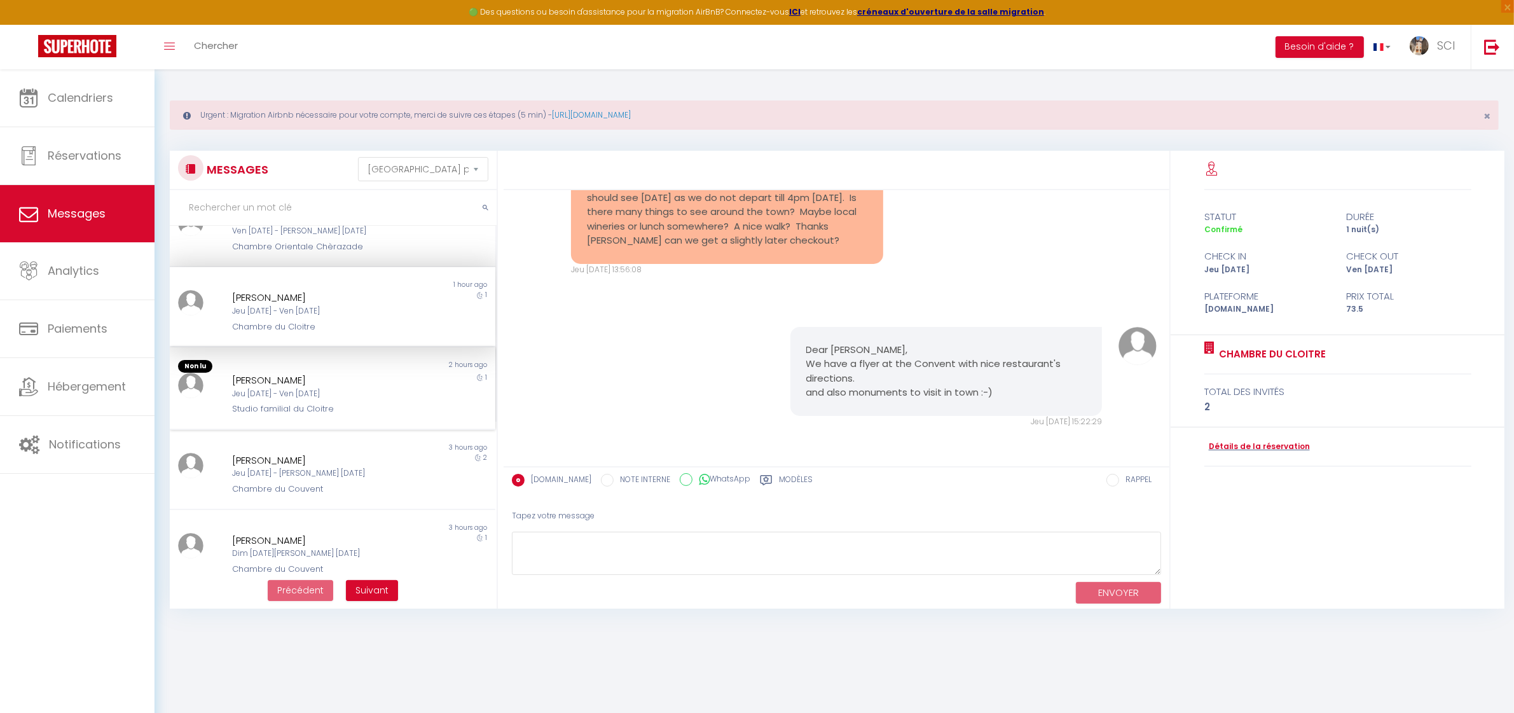
click at [381, 395] on div "Jeu [DATE] - Ven [DATE]" at bounding box center [318, 394] width 173 height 12
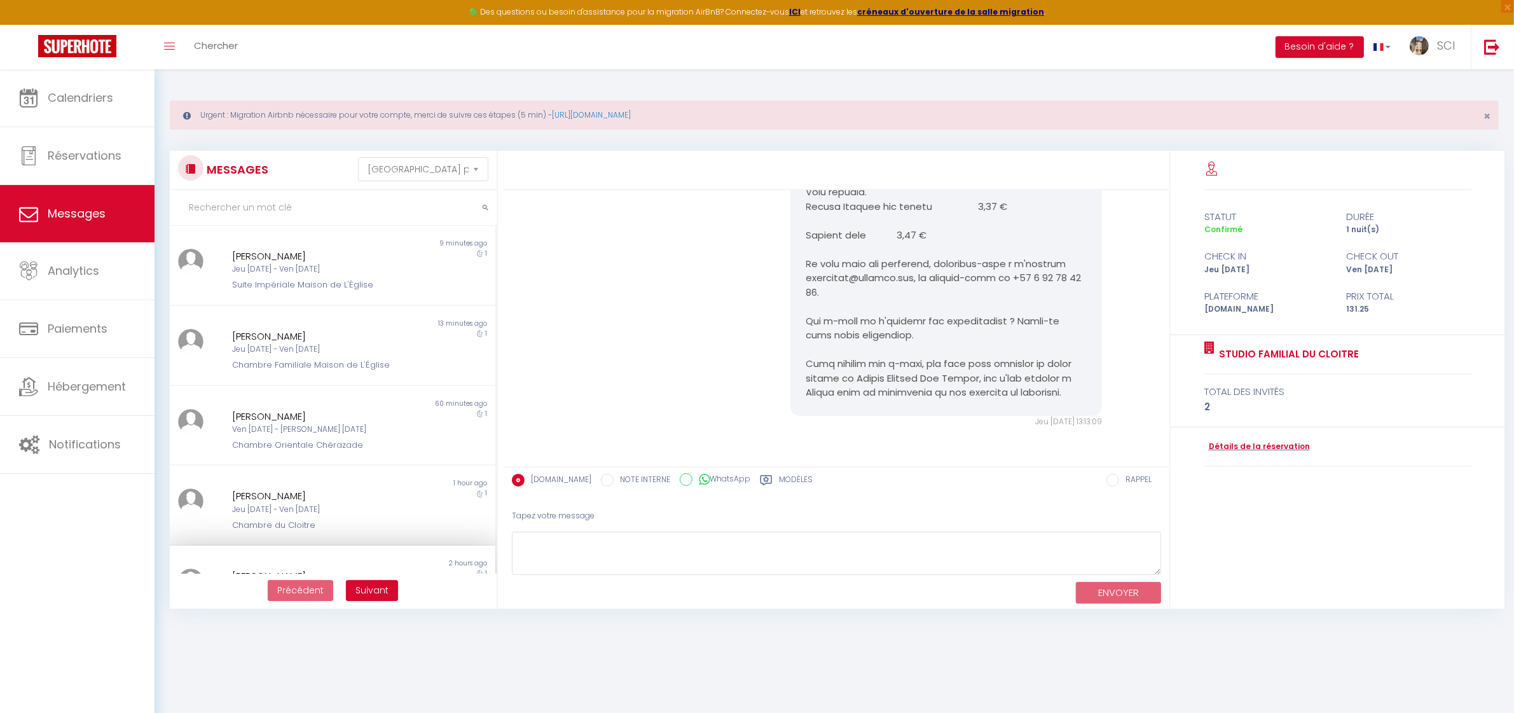
scroll to position [20, 0]
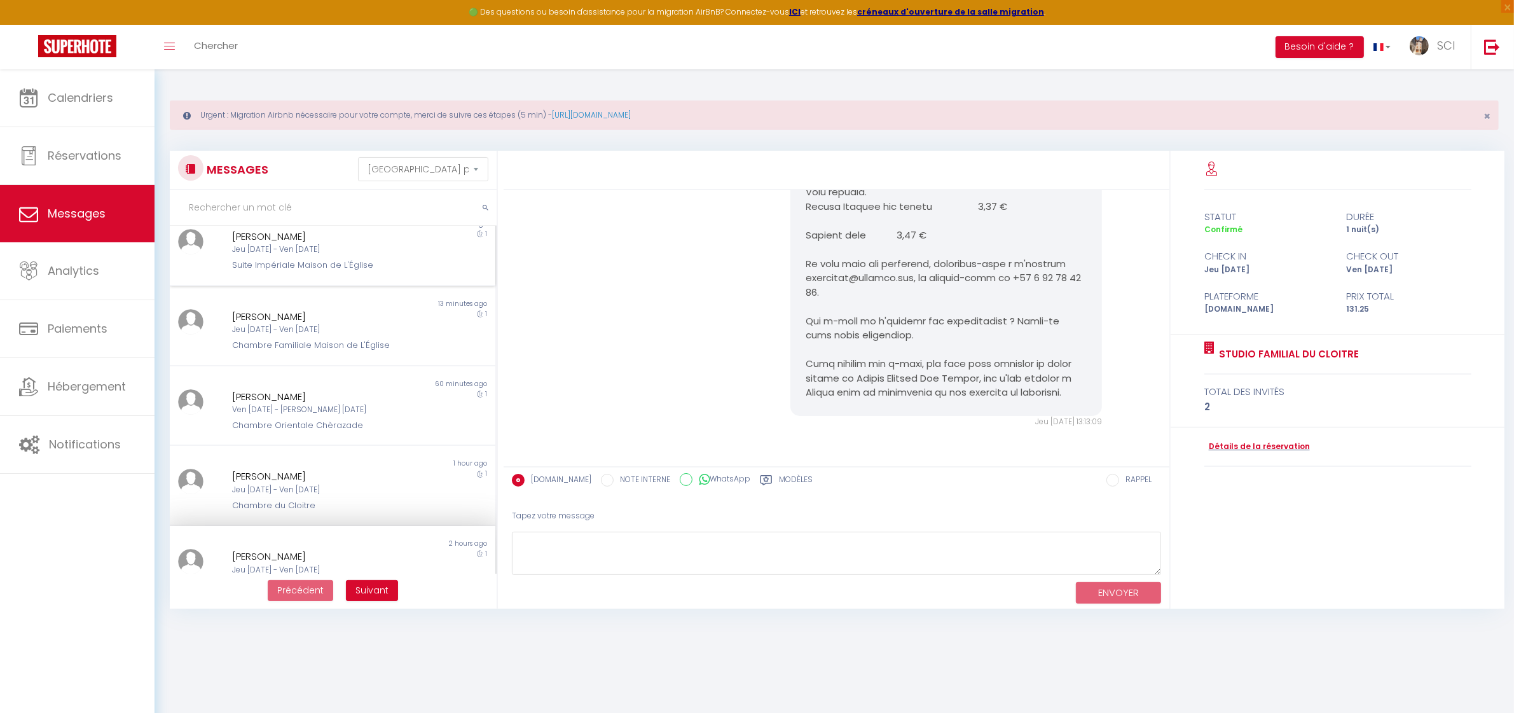
click at [313, 250] on div "Jeu [DATE] - Ven [DATE]" at bounding box center [318, 249] width 173 height 12
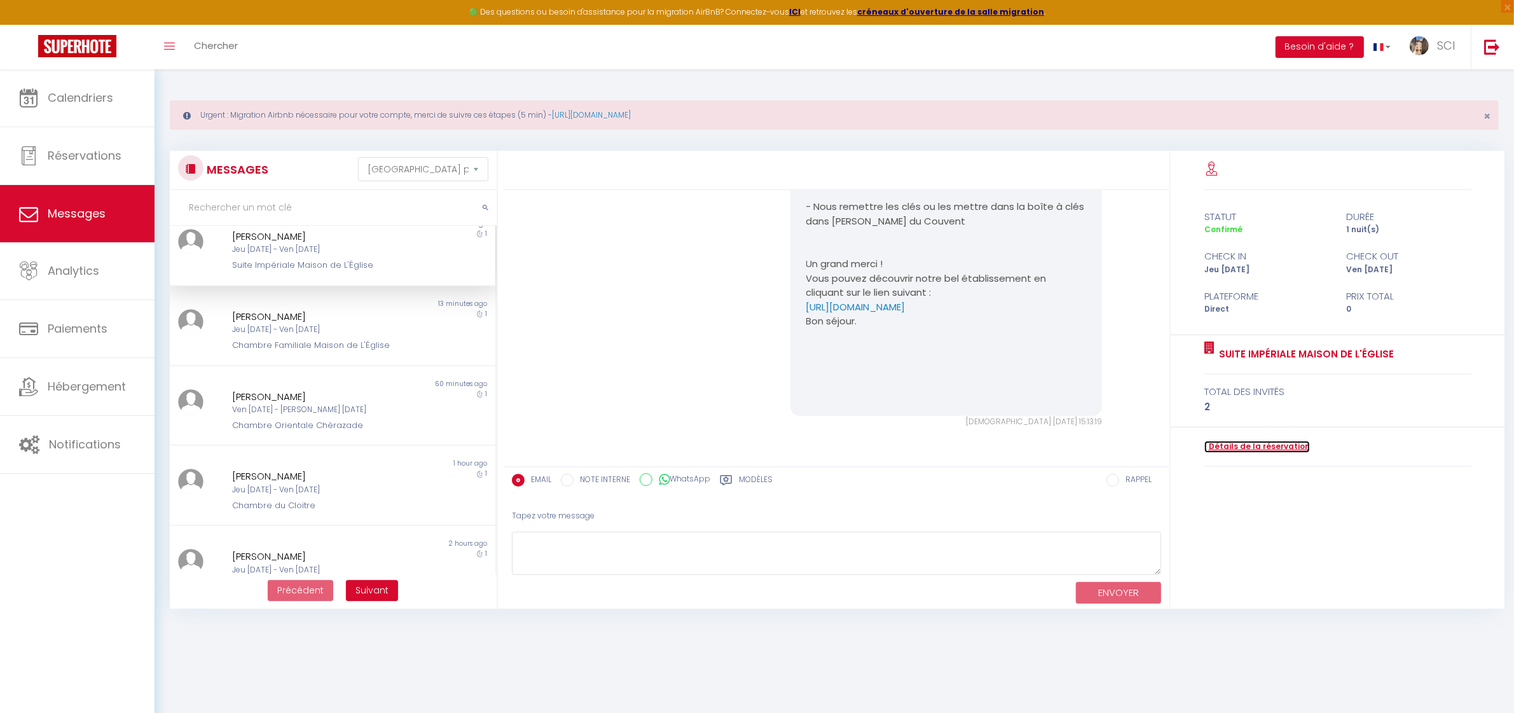
click at [1243, 446] on link "Détails de la réservation" at bounding box center [1257, 447] width 106 height 12
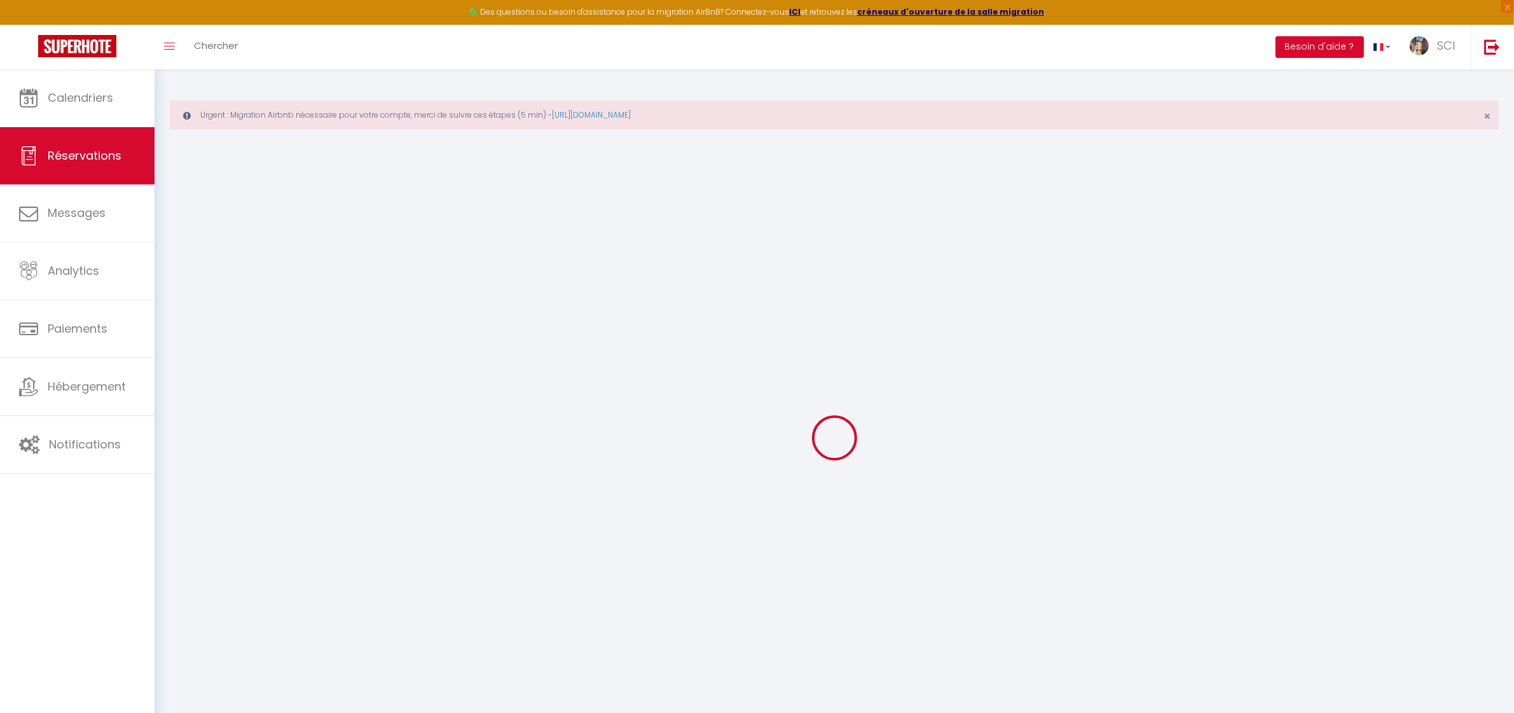
select select
checkbox input "false"
select select
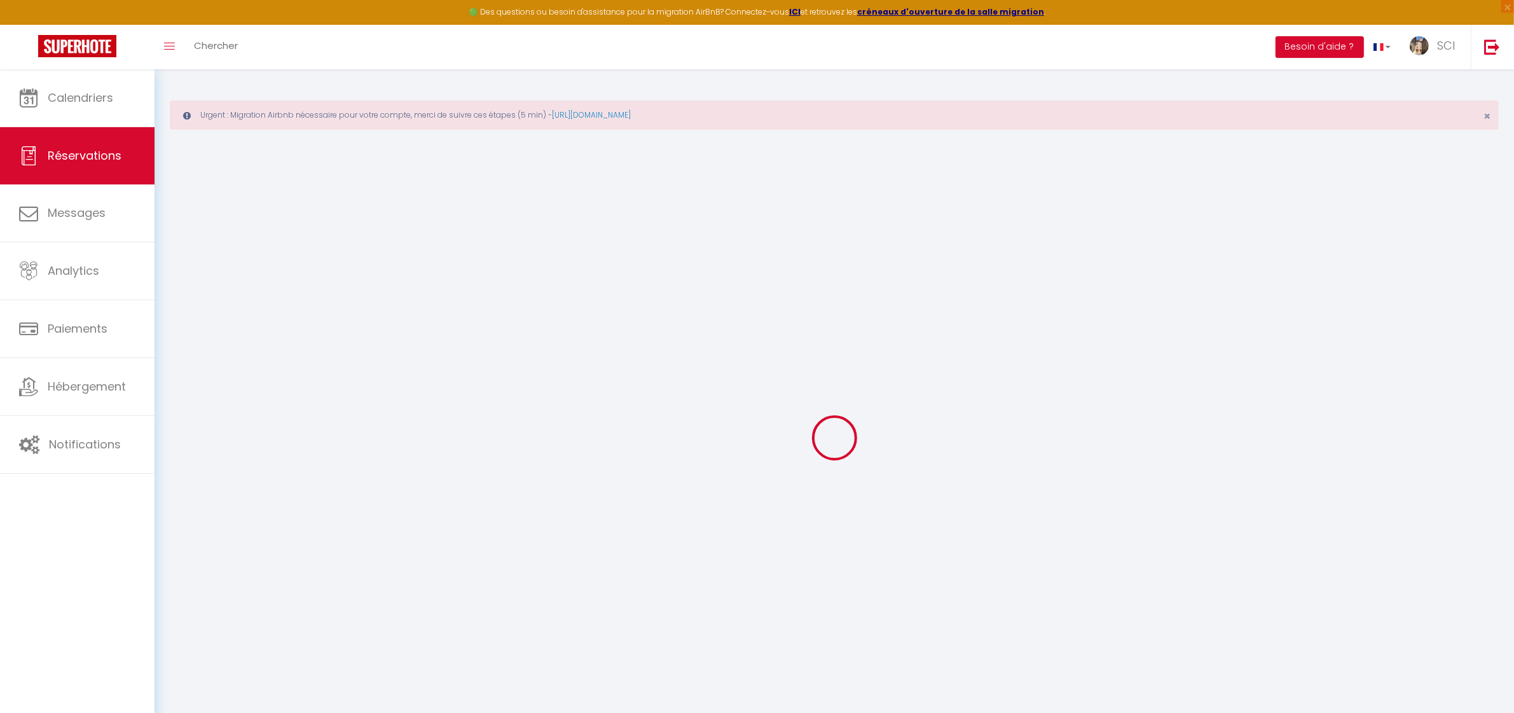
checkbox input "false"
select select
checkbox input "false"
select select
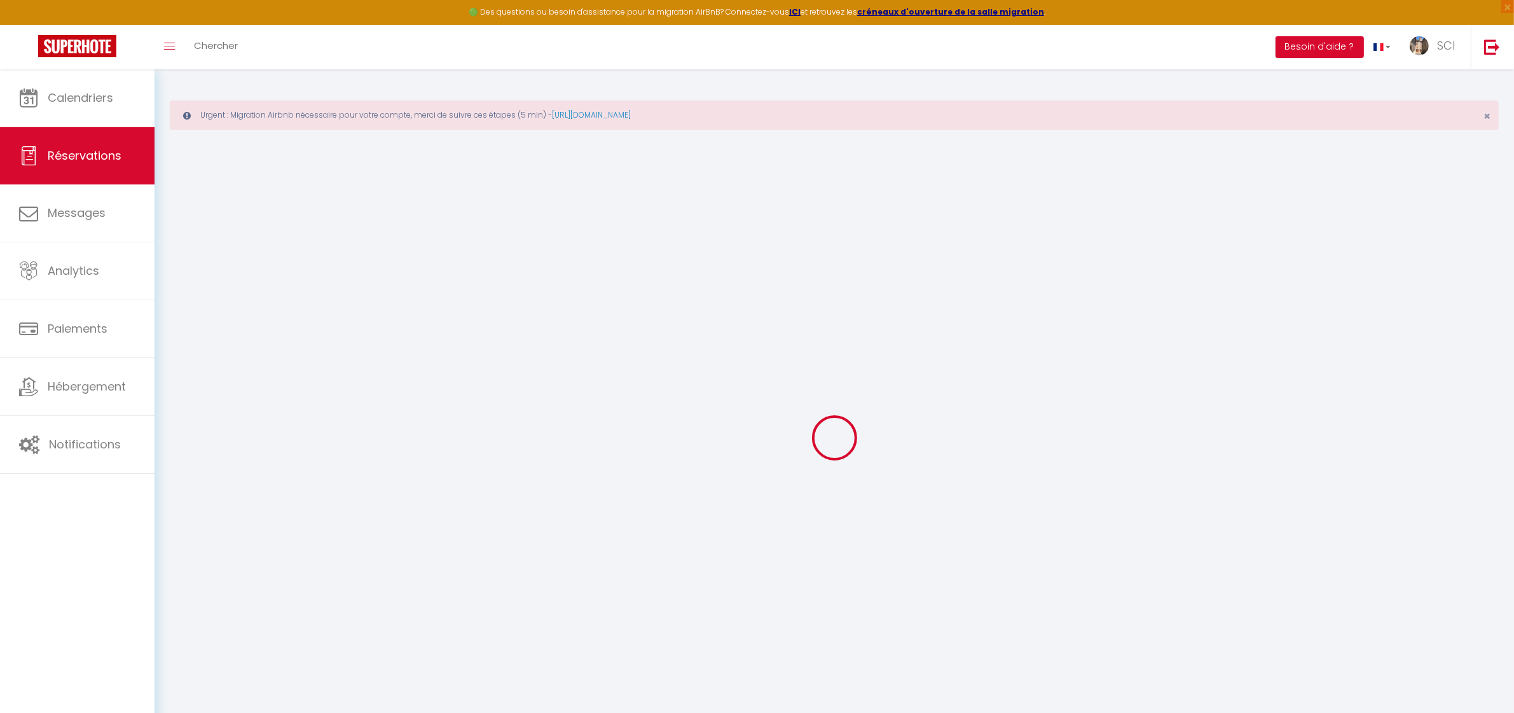
select select
checkbox input "false"
select select
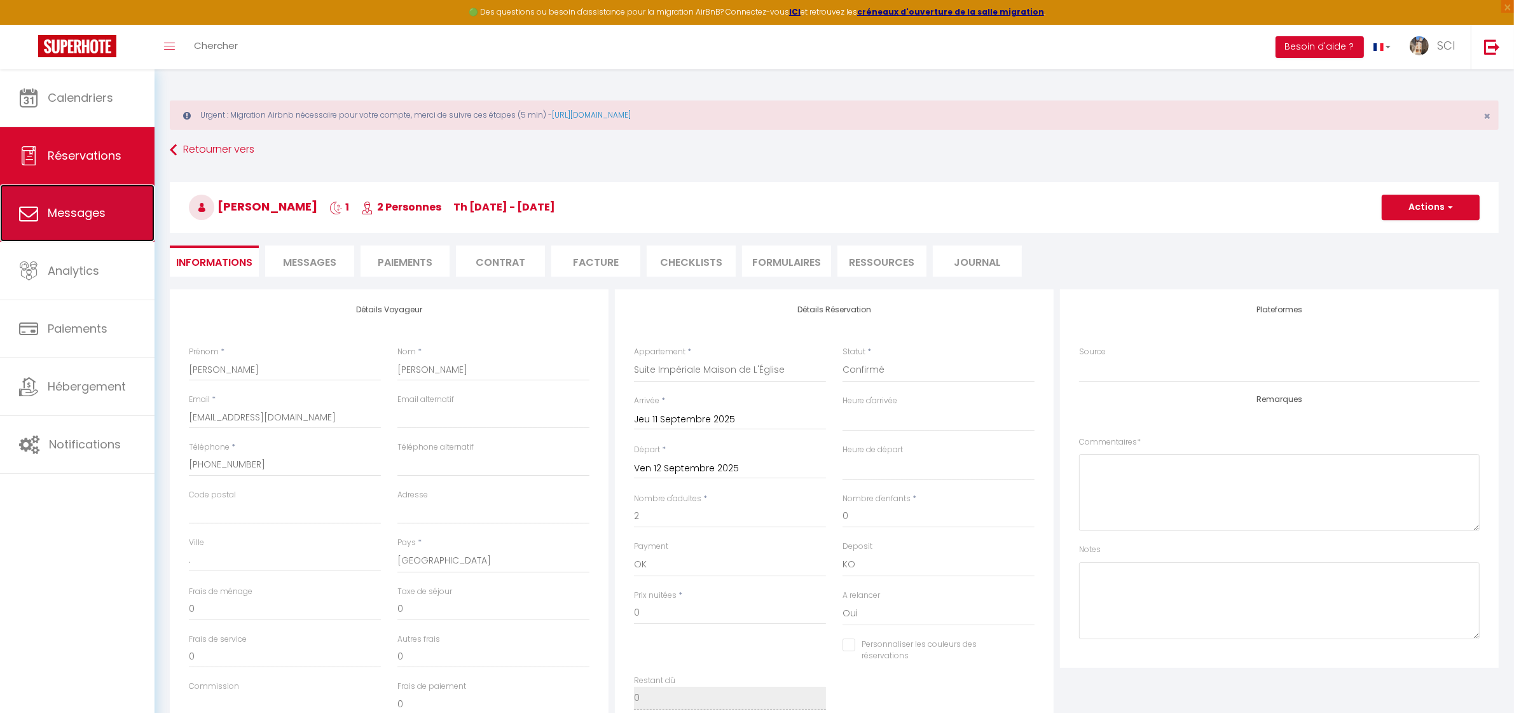
click at [107, 216] on link "Messages" at bounding box center [77, 212] width 154 height 57
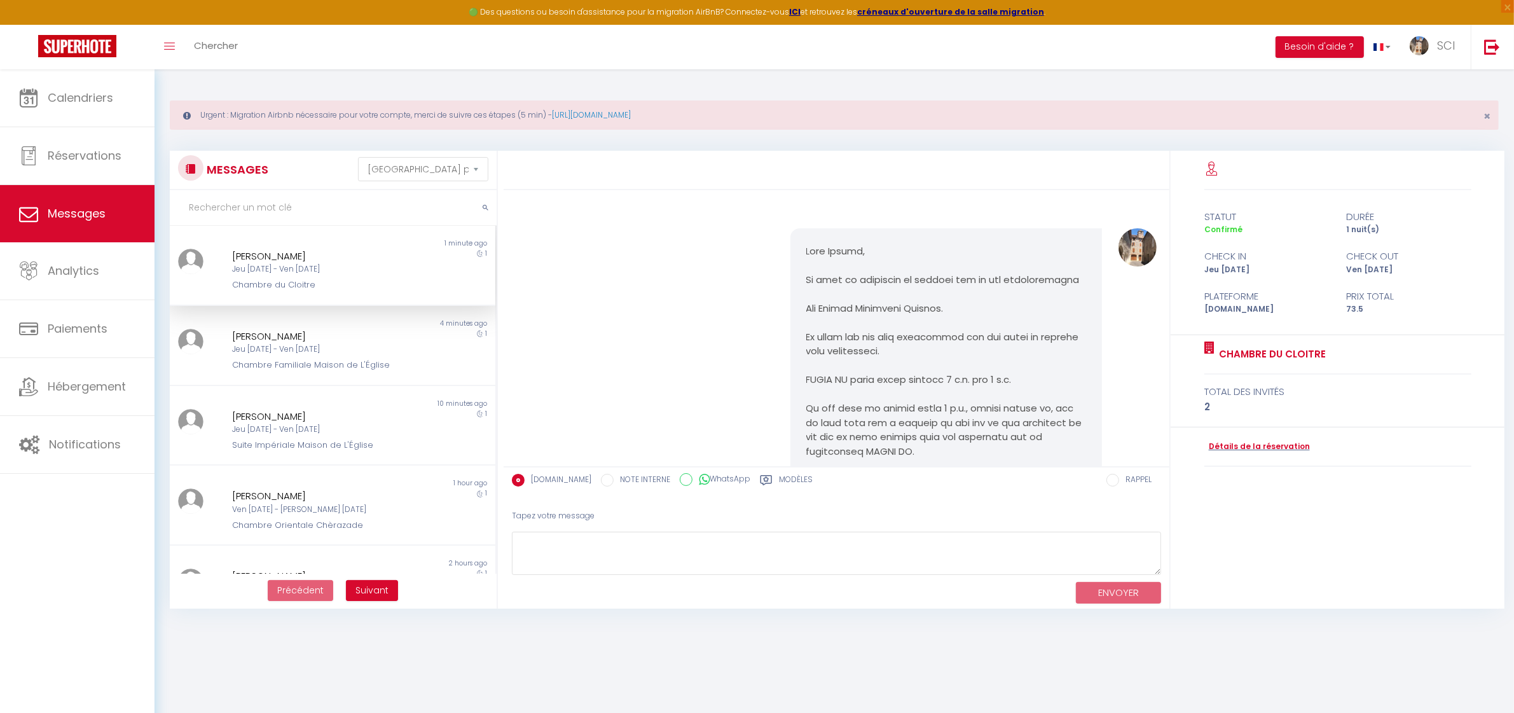
scroll to position [3789, 0]
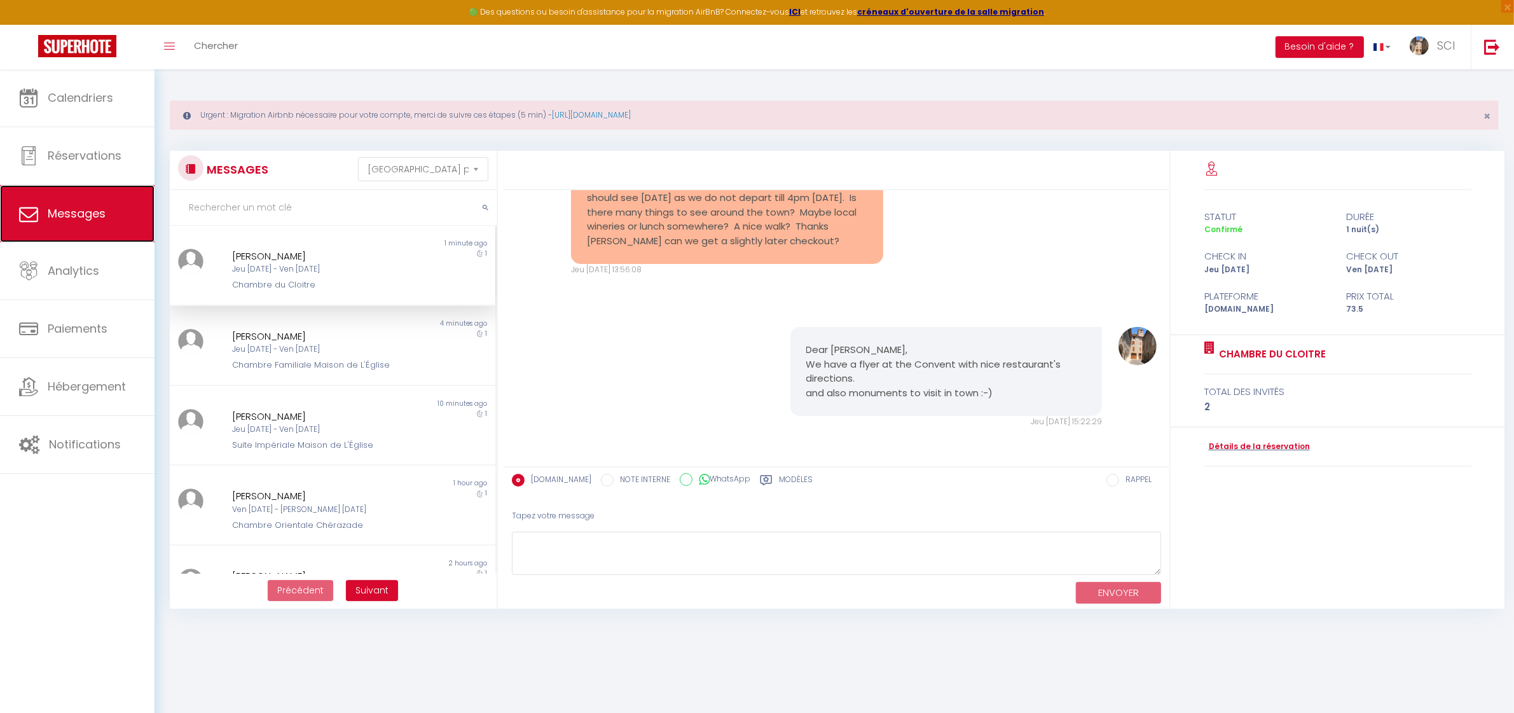
click at [56, 226] on link "Messages" at bounding box center [77, 213] width 154 height 57
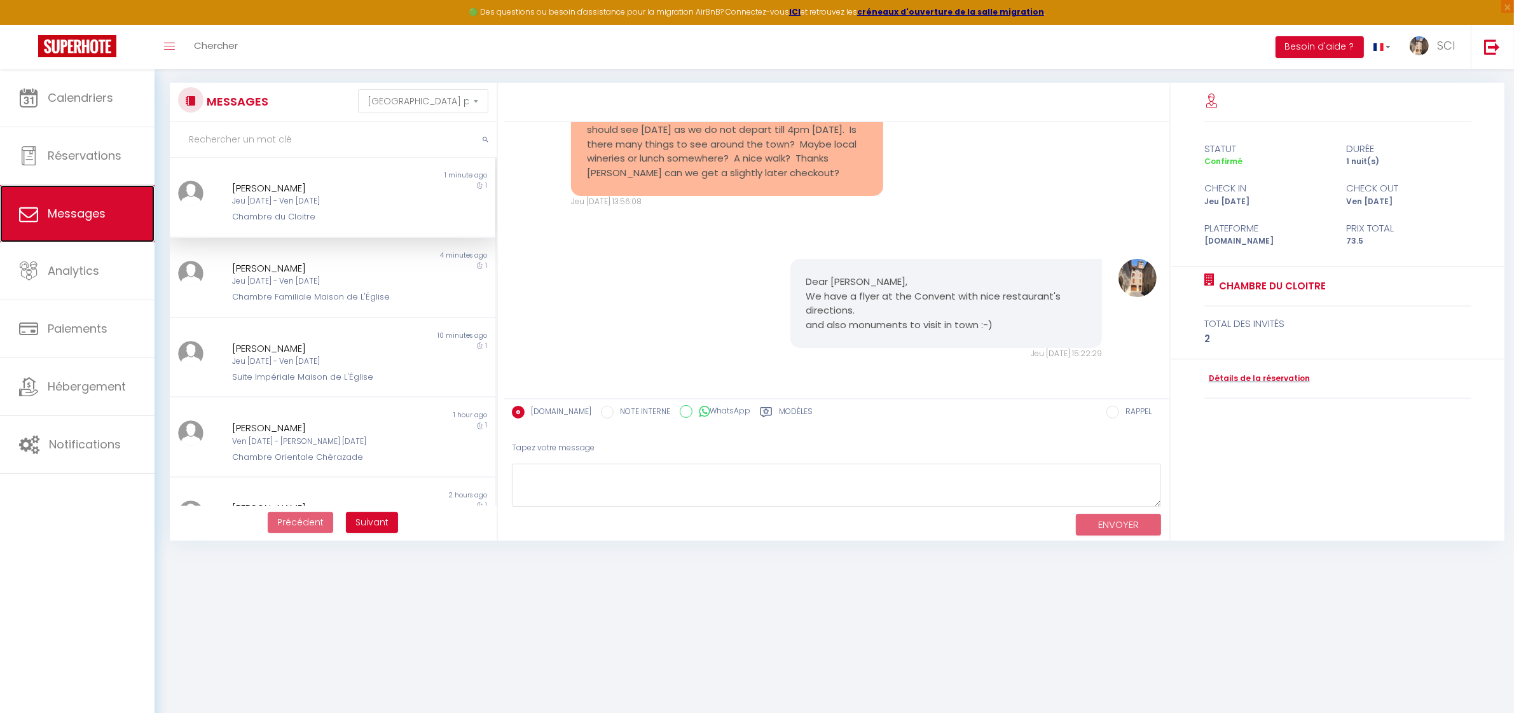
scroll to position [69, 0]
